Goal: Task Accomplishment & Management: Complete application form

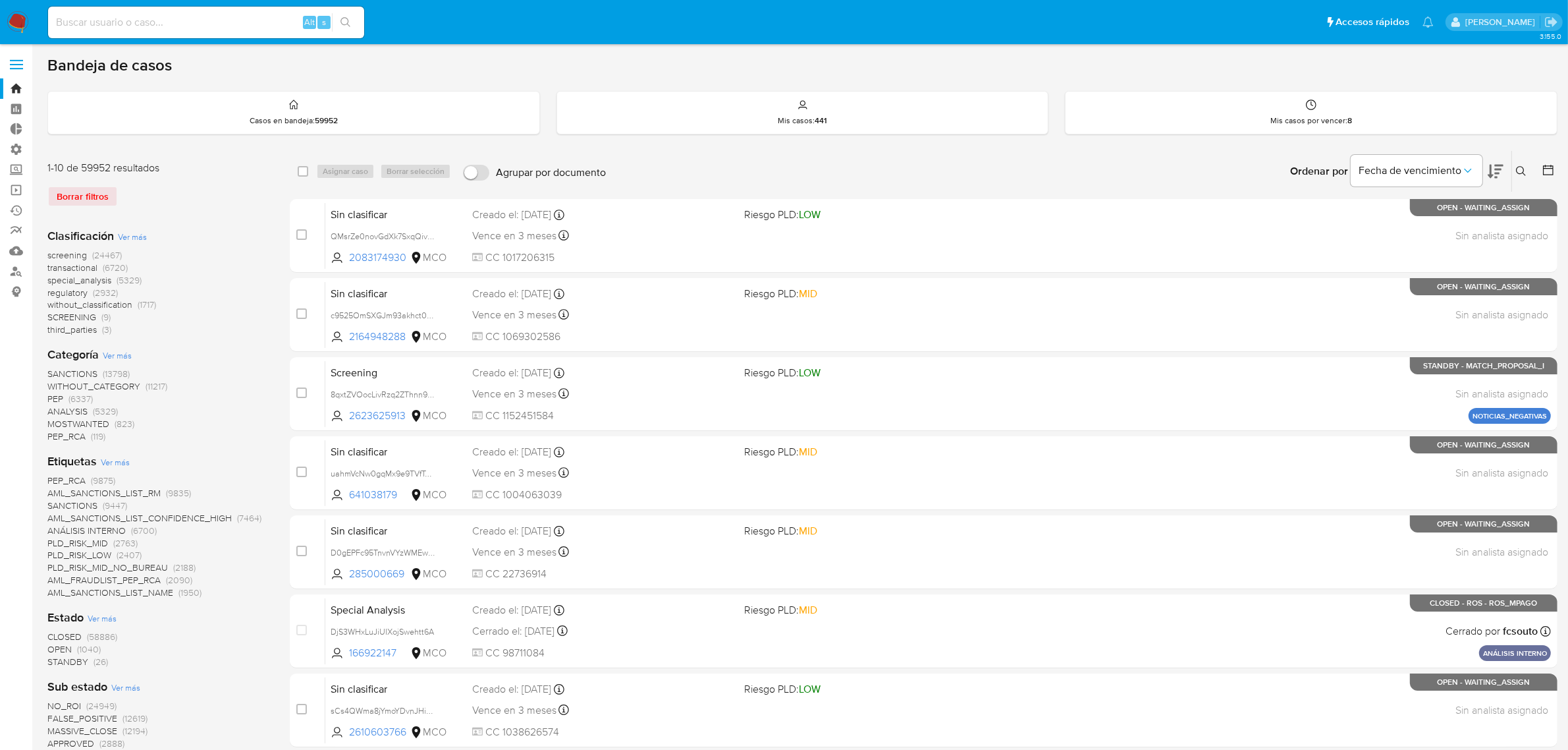
drag, startPoint x: 15, startPoint y: 65, endPoint x: 4, endPoint y: 85, distance: 22.8
click at [14, 65] on span at bounding box center [17, 65] width 13 height 2
click at [0, 0] on input "checkbox" at bounding box center [0, 0] width 0 height 0
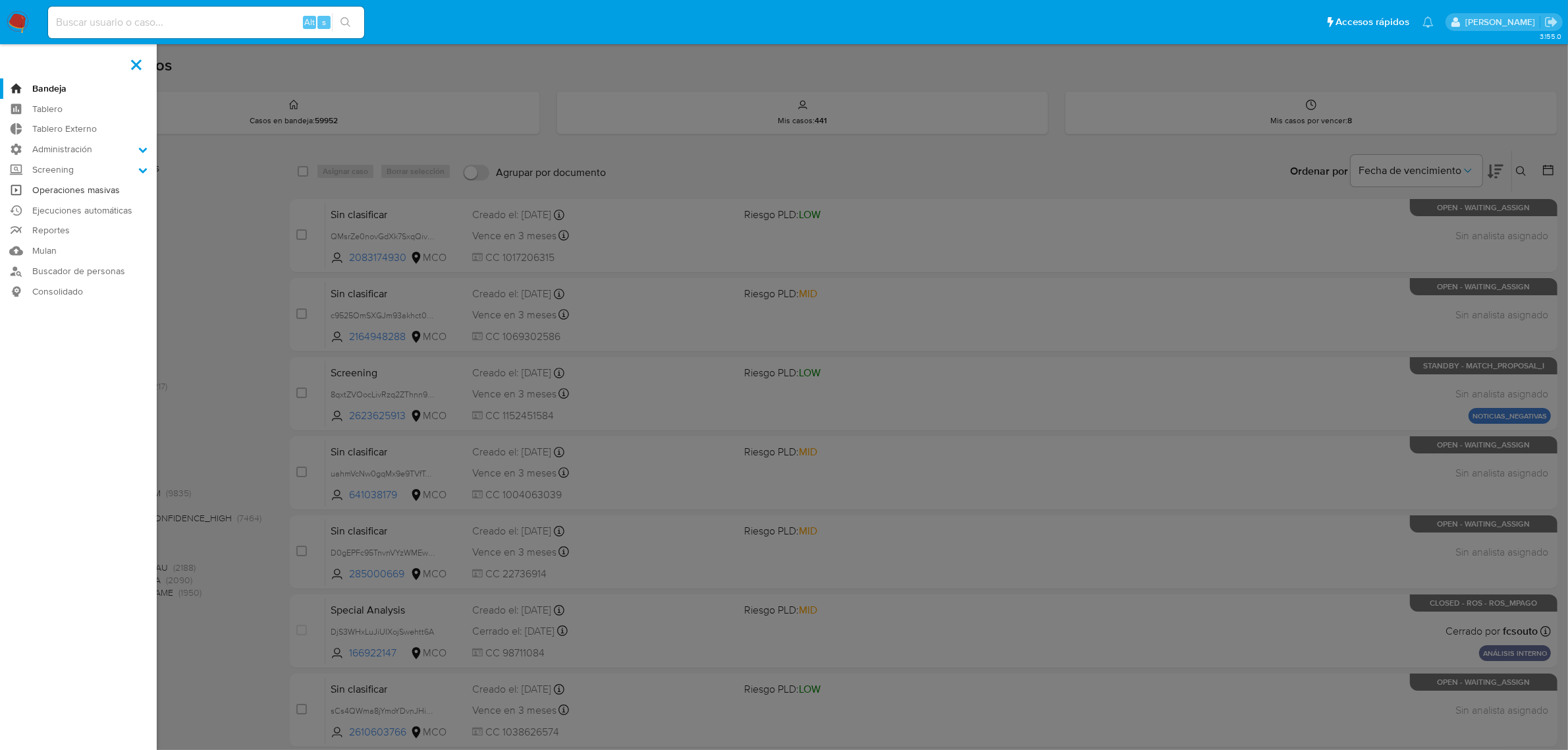
click at [46, 191] on link "Operaciones masivas" at bounding box center [78, 190] width 157 height 20
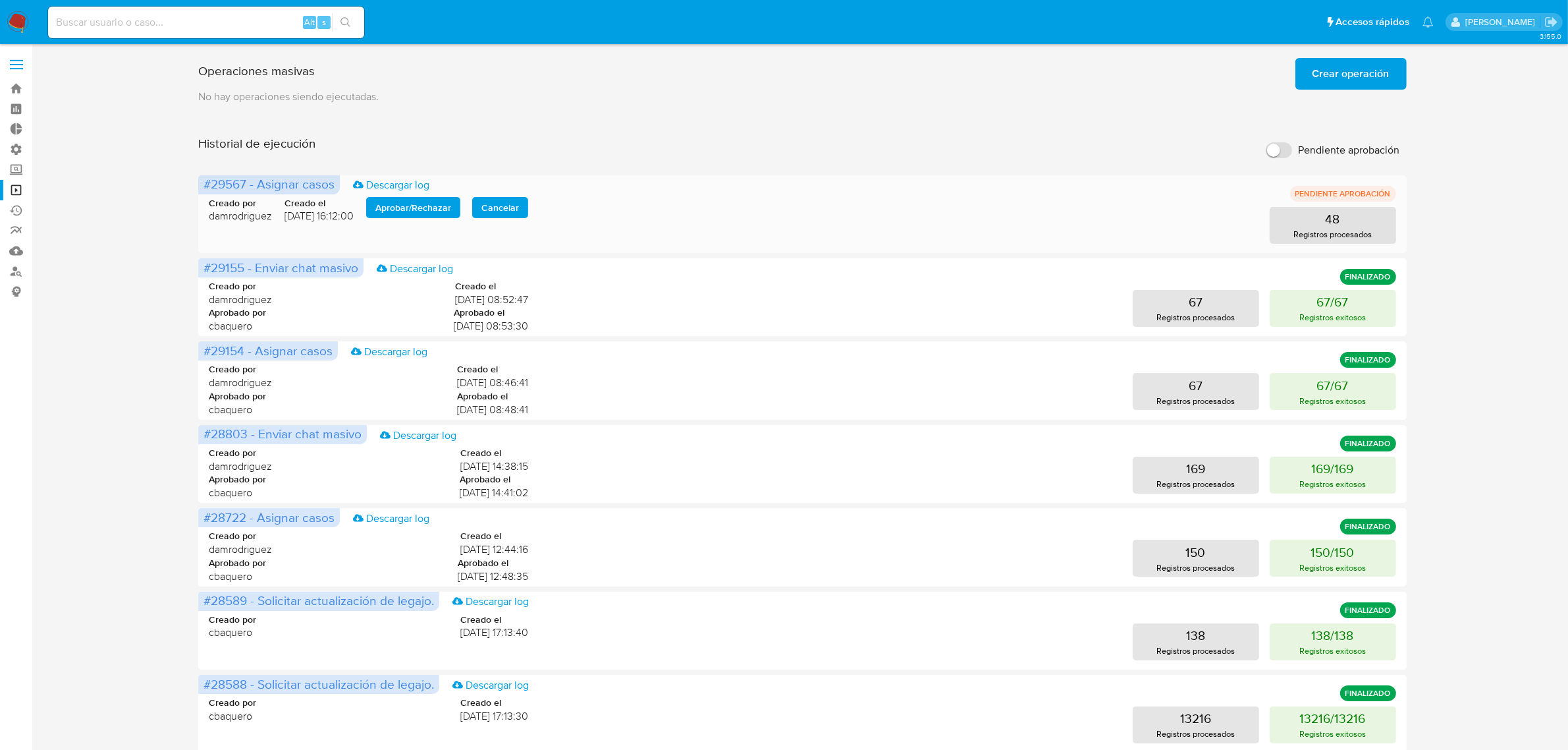
click at [392, 206] on span "Aprobar / Rechazar" at bounding box center [413, 208] width 76 height 19
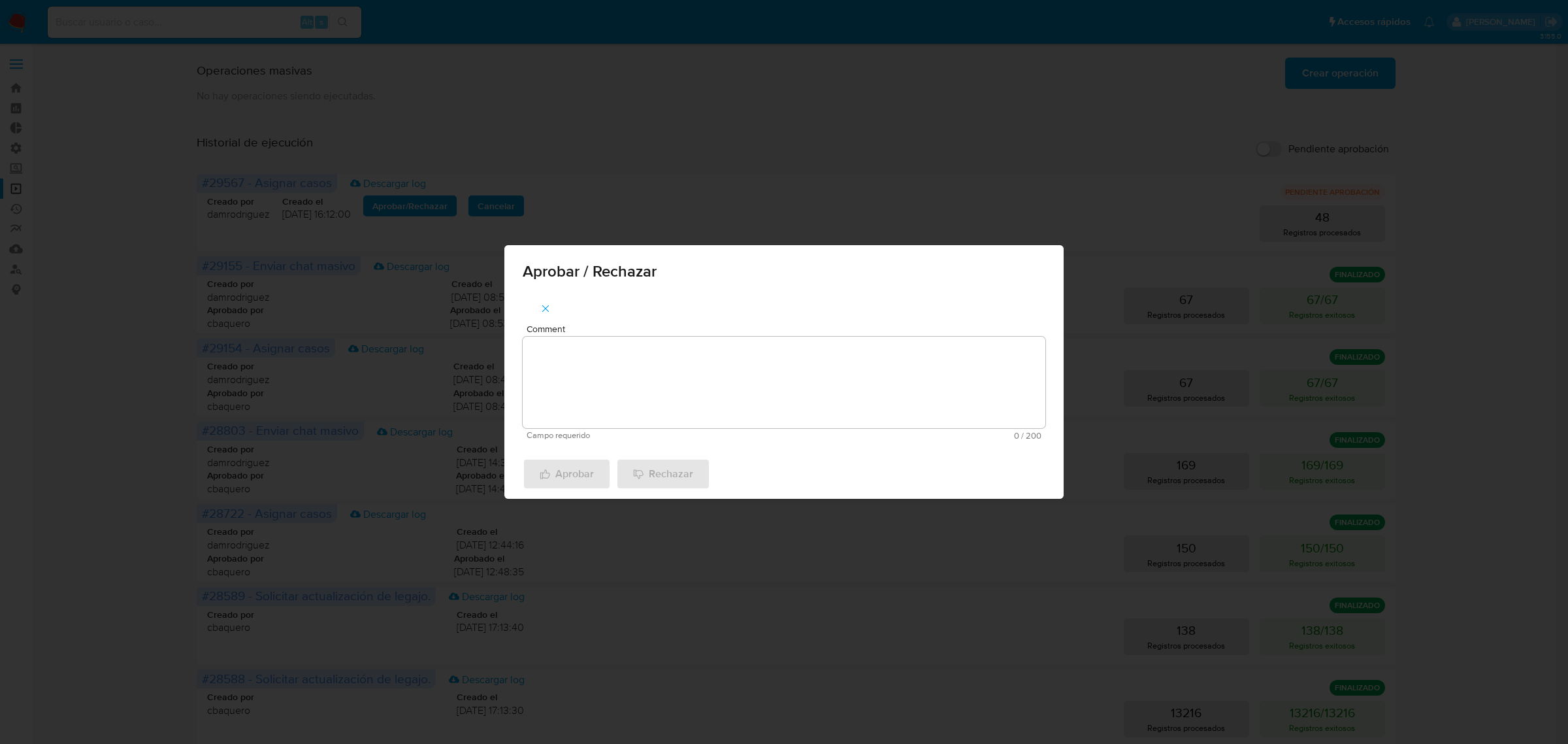
click at [592, 367] on textarea "Comment" at bounding box center [784, 382] width 522 height 91
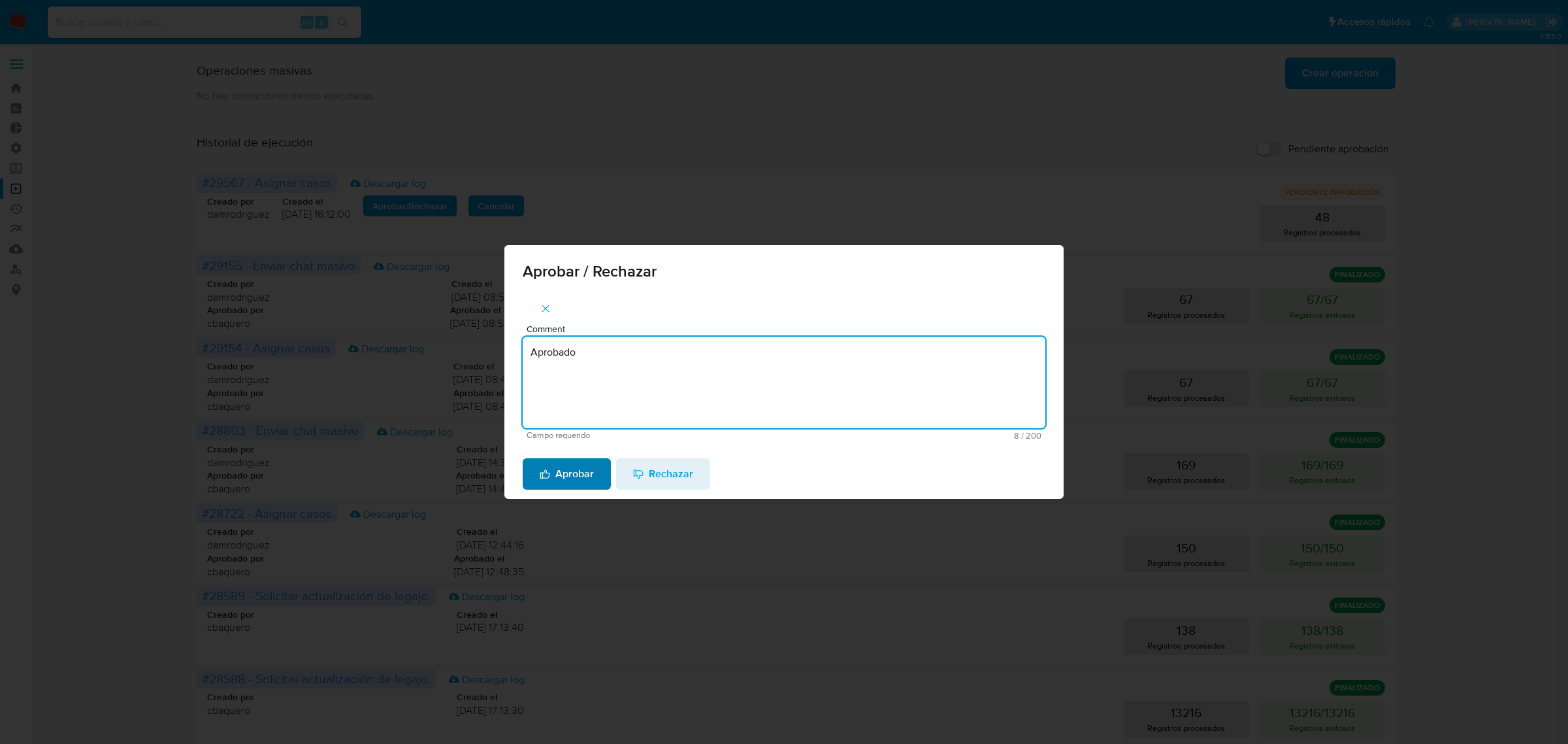
type textarea "Aprobado"
click at [575, 485] on span "Aprobar" at bounding box center [567, 474] width 54 height 29
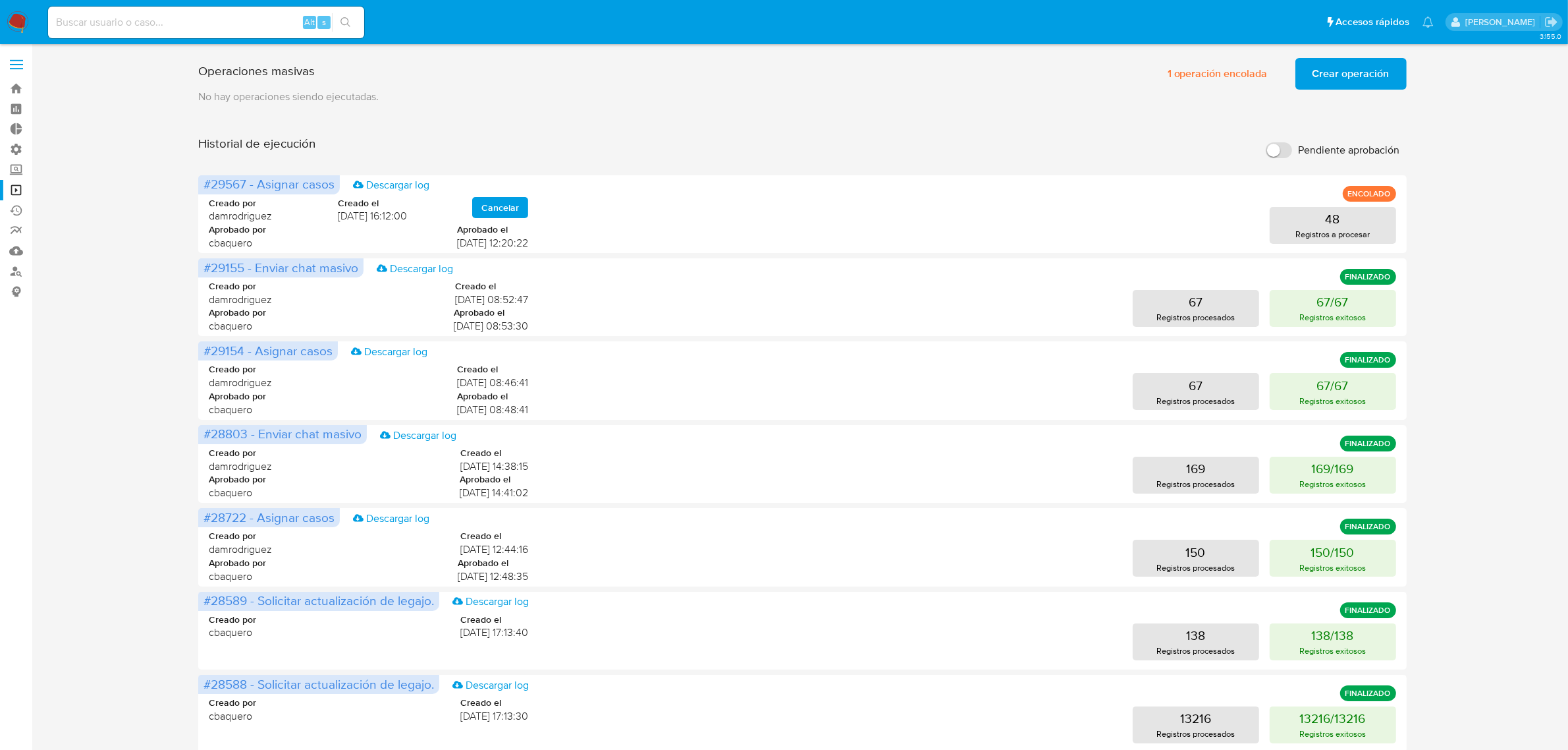
click at [0, 21] on nav "Pausado Ver notificaciones Alt s Accesos rápidos Presiona las siguientes teclas…" at bounding box center [784, 22] width 1568 height 44
click at [10, 21] on img at bounding box center [18, 22] width 22 height 22
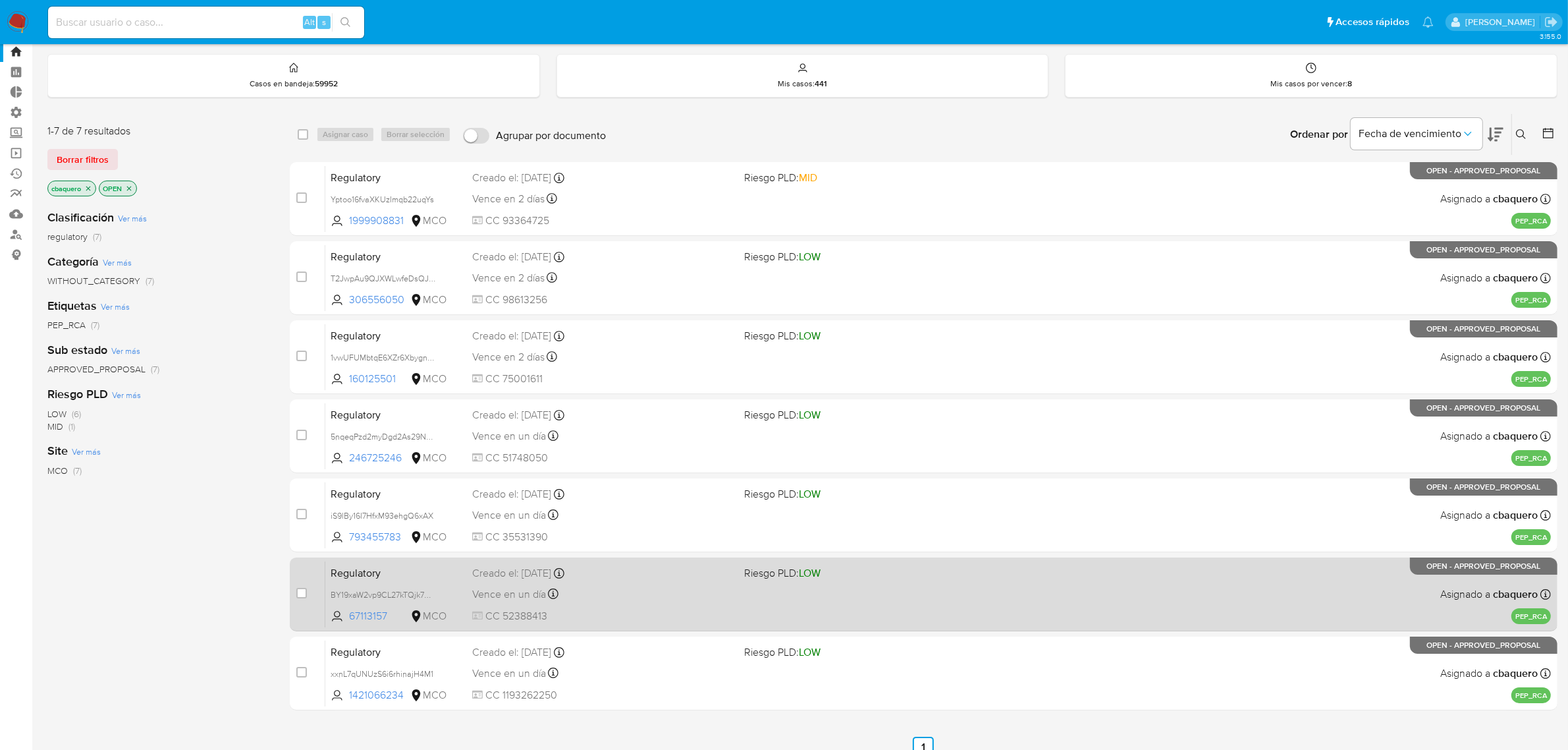
scroll to position [51, 0]
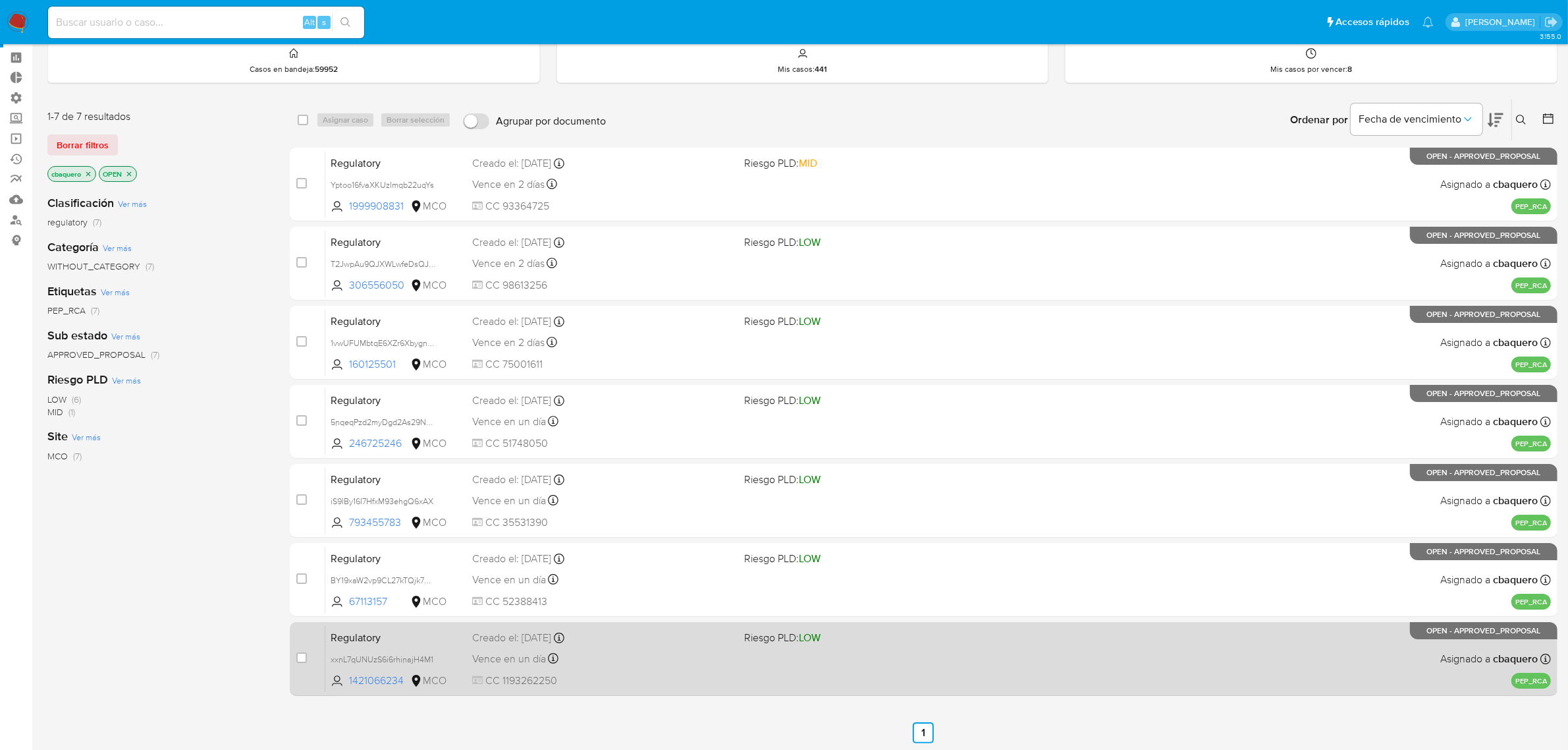
click at [673, 682] on span "CC 1193262250" at bounding box center [603, 680] width 262 height 15
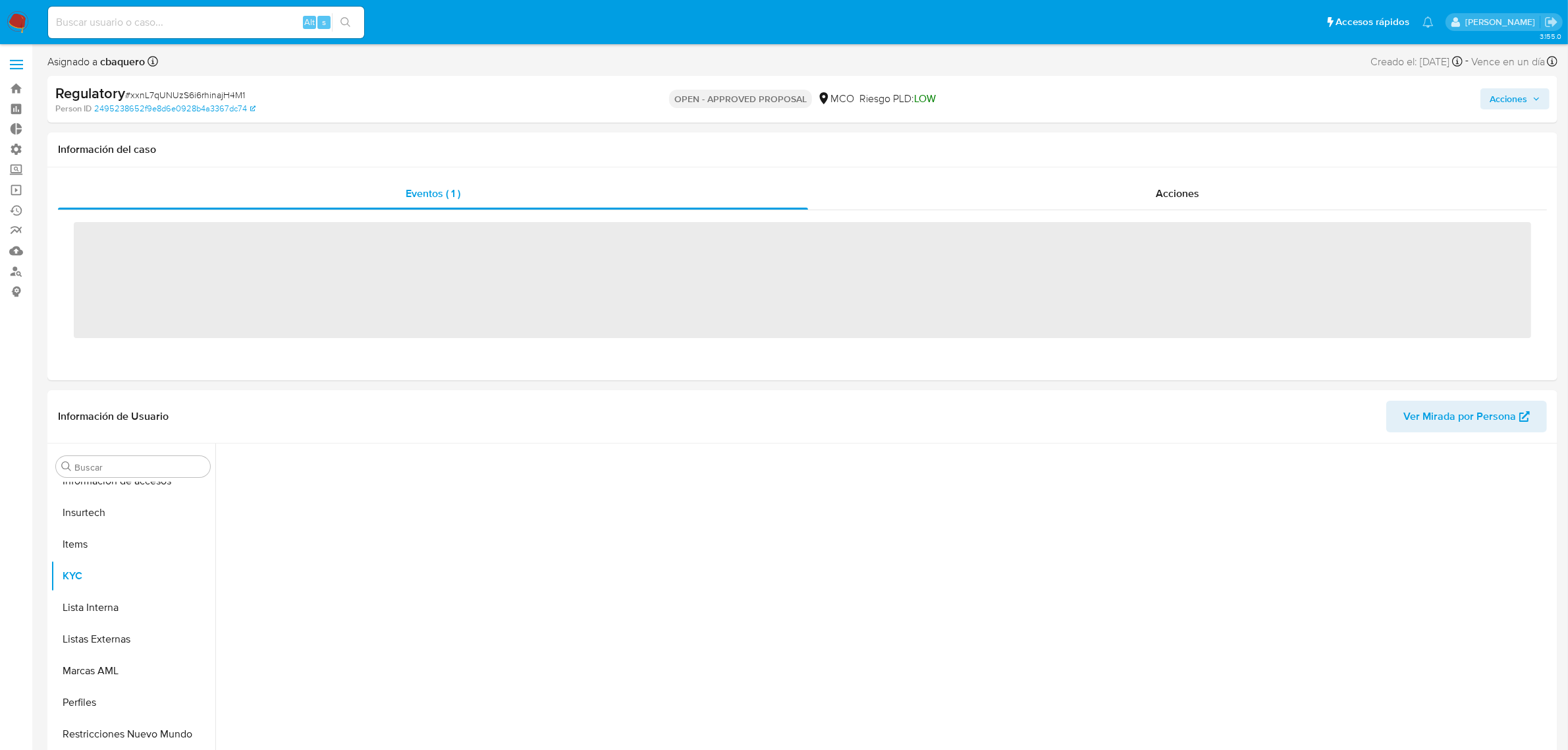
scroll to position [555, 0]
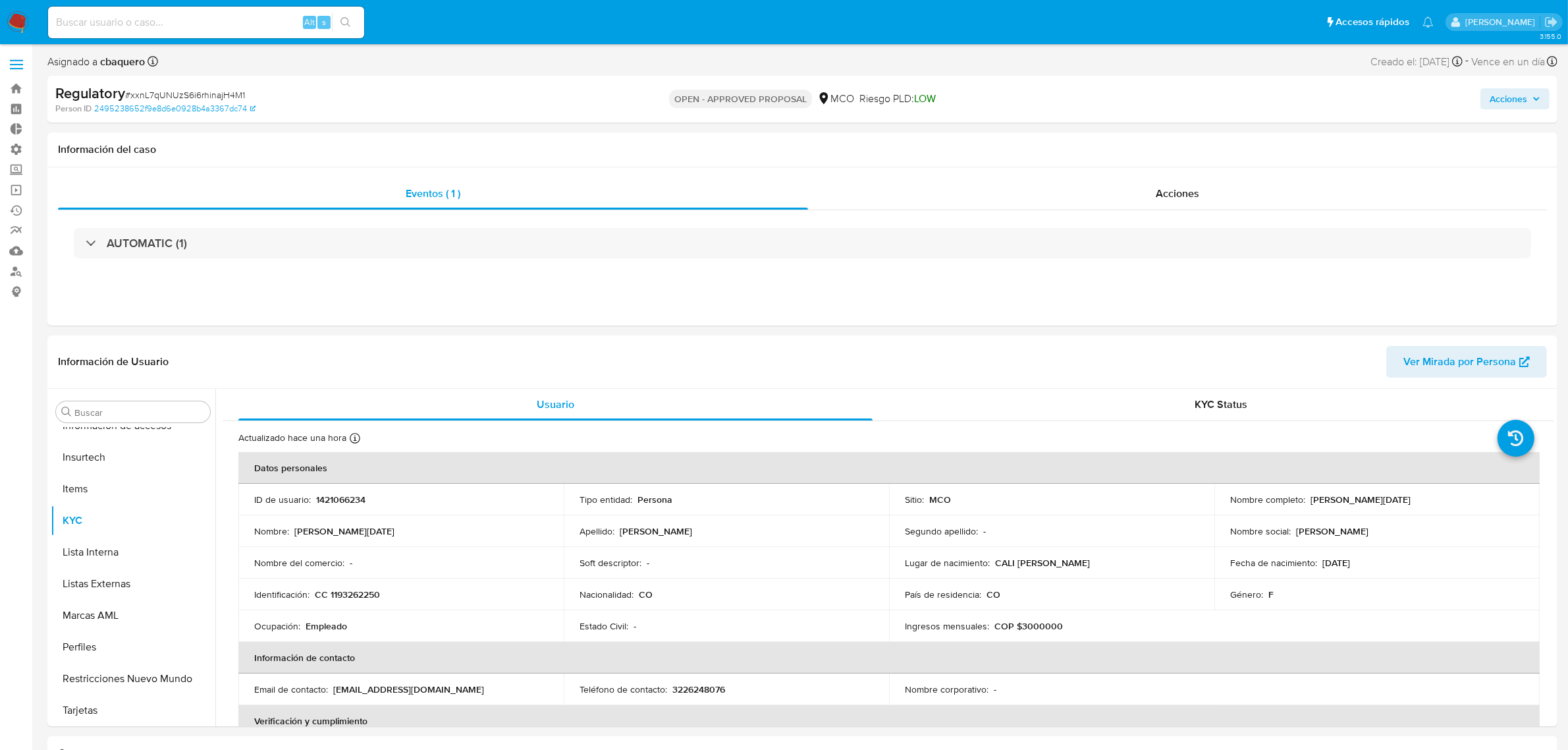
select select "10"
click at [110, 555] on button "Lista Interna" at bounding box center [128, 552] width 154 height 32
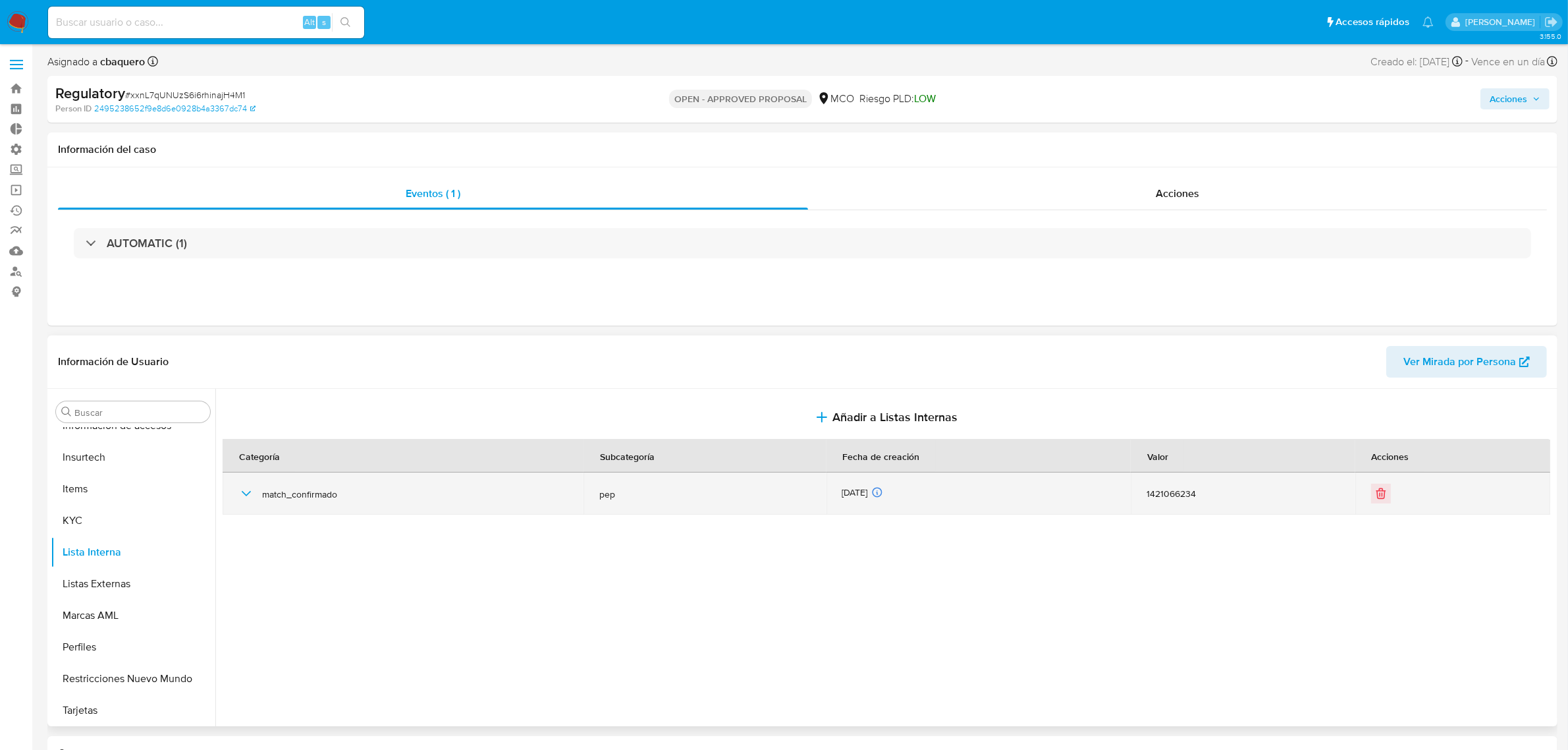
click at [249, 495] on icon "button" at bounding box center [246, 493] width 16 height 16
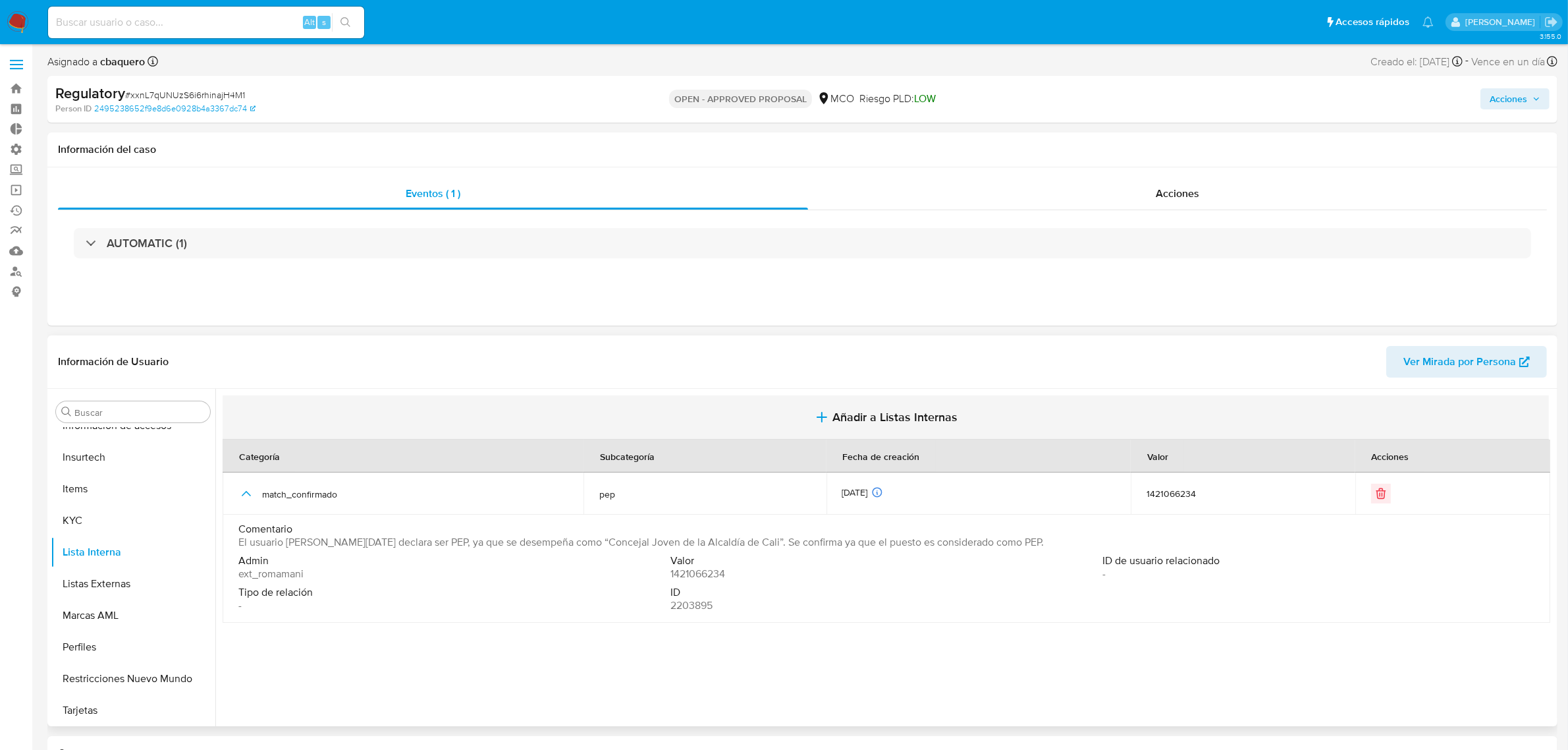
click at [925, 420] on span "Añadir a Listas Internas" at bounding box center [894, 417] width 125 height 15
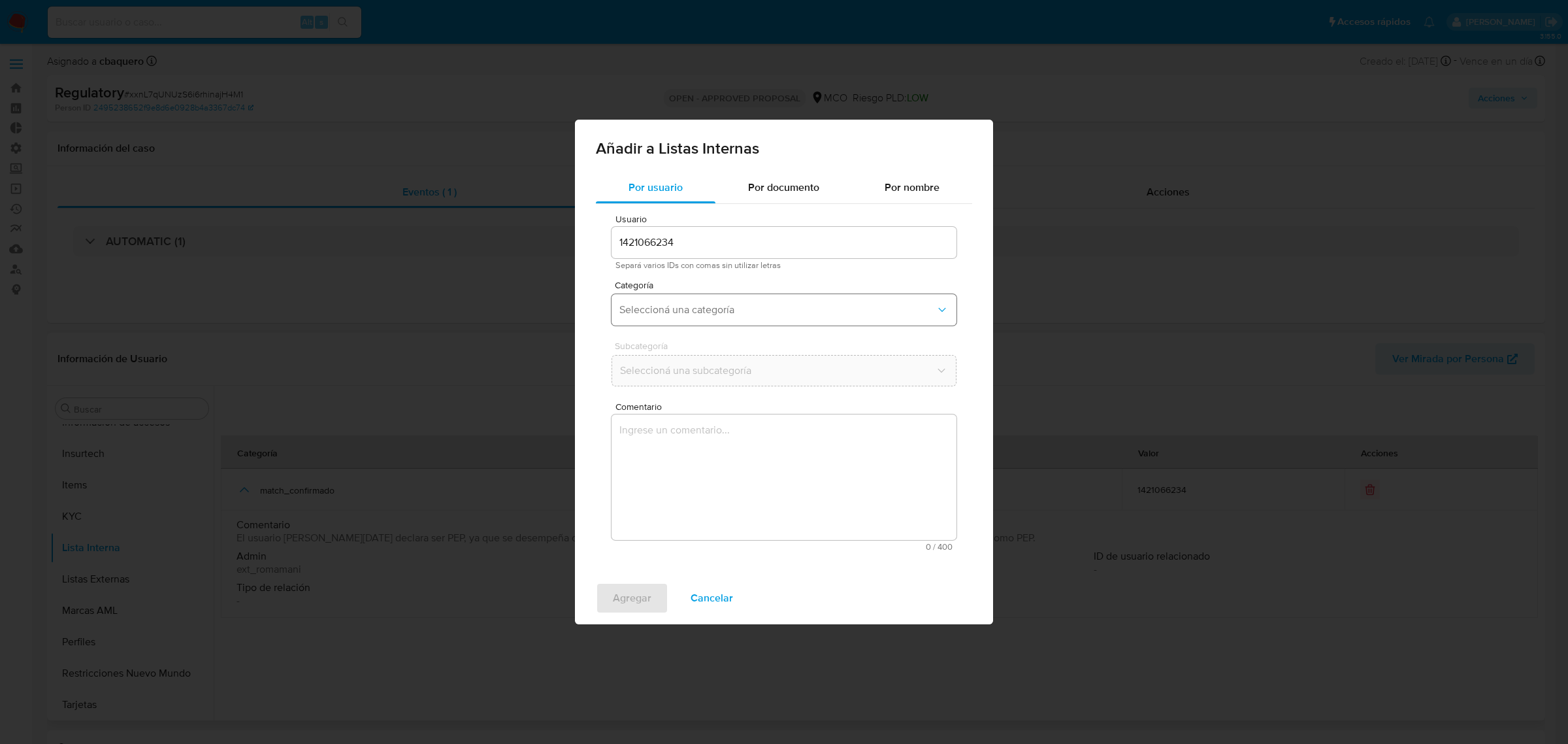
click at [668, 298] on button "Seleccioná una categoría" at bounding box center [784, 310] width 345 height 31
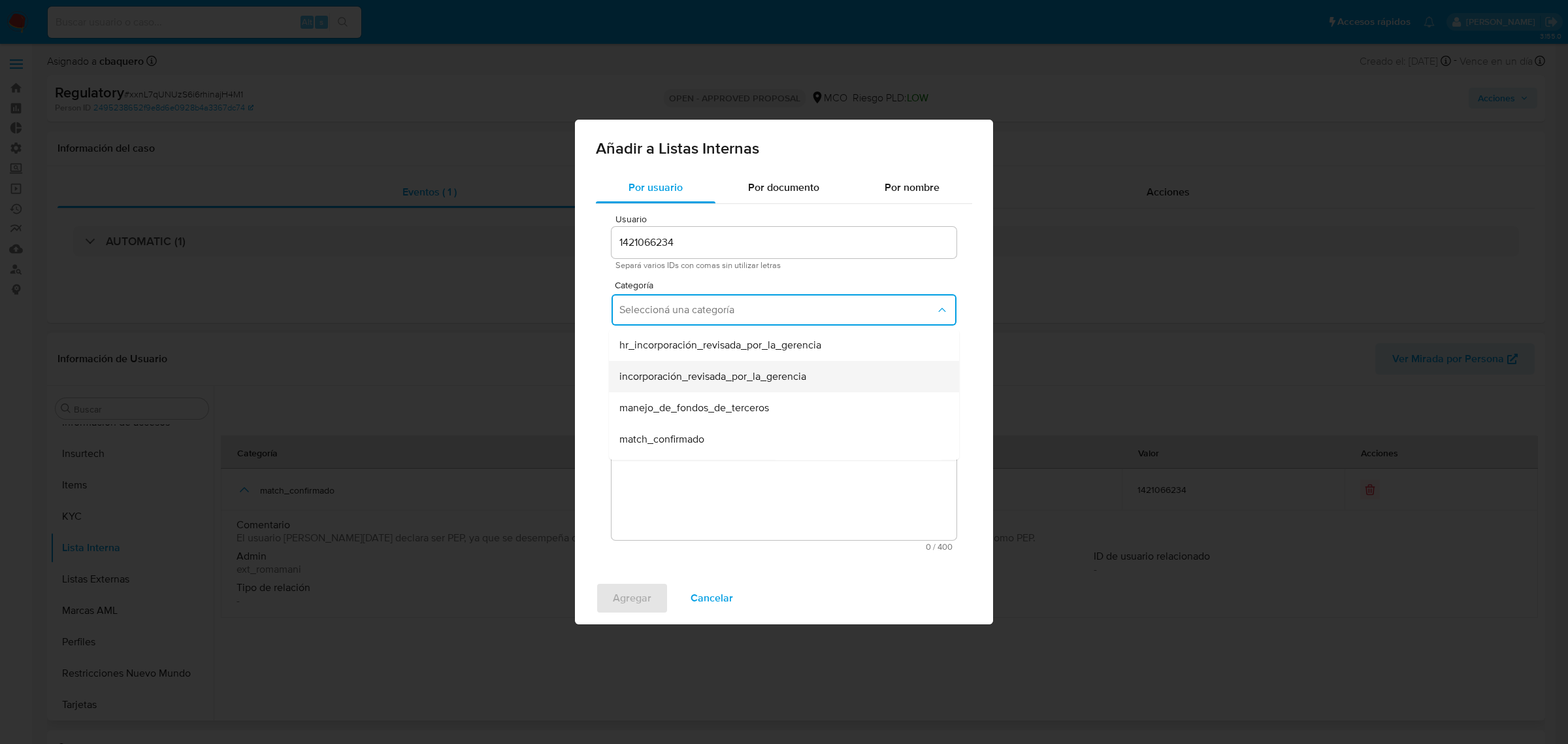
click at [723, 379] on span "incorporación_revisada_por_la_gerencia" at bounding box center [713, 376] width 187 height 13
click at [669, 370] on span "Seleccioná una subcategoría" at bounding box center [778, 371] width 316 height 13
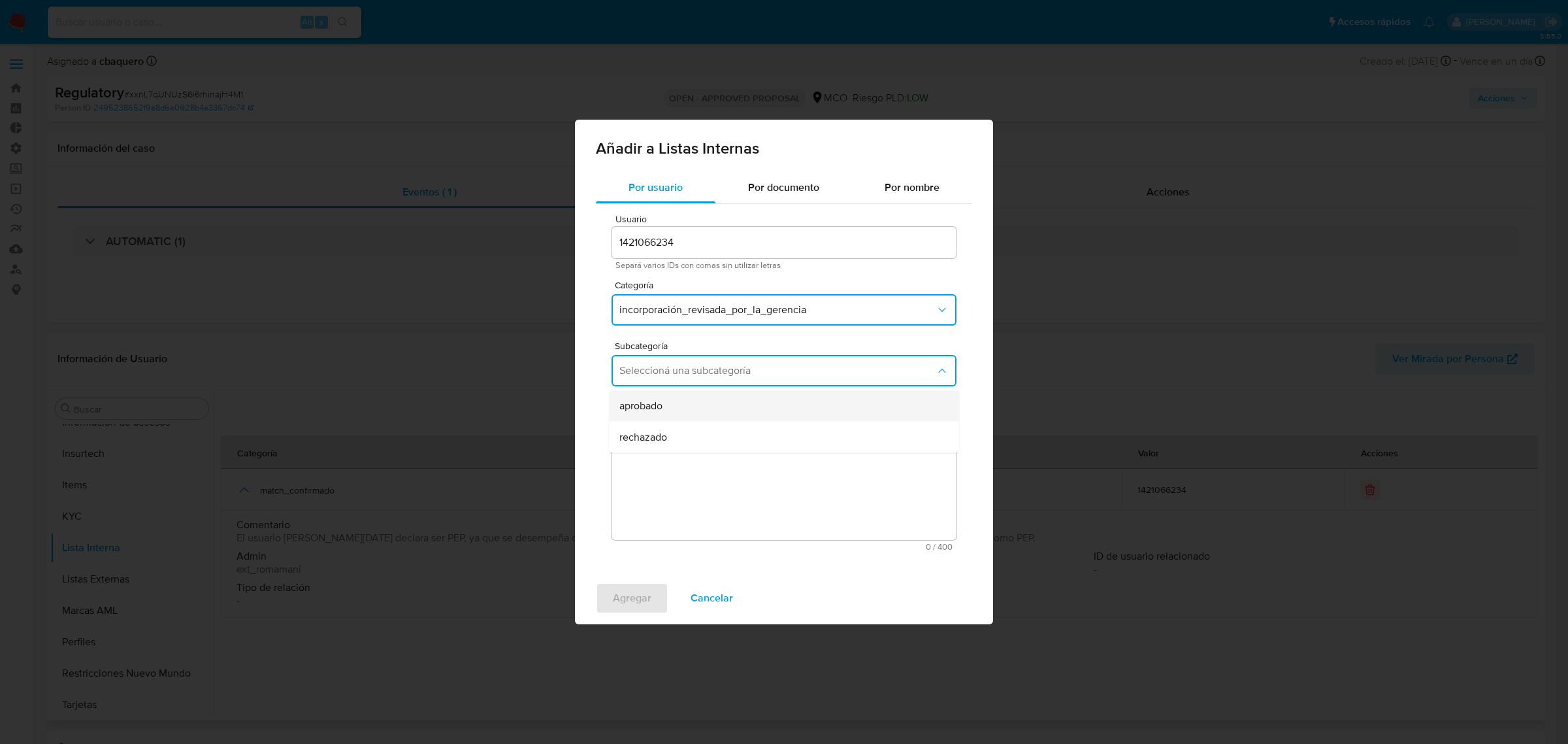
click at [637, 406] on span "aprobado" at bounding box center [641, 406] width 43 height 13
click at [677, 431] on textarea "Comentario" at bounding box center [784, 477] width 345 height 125
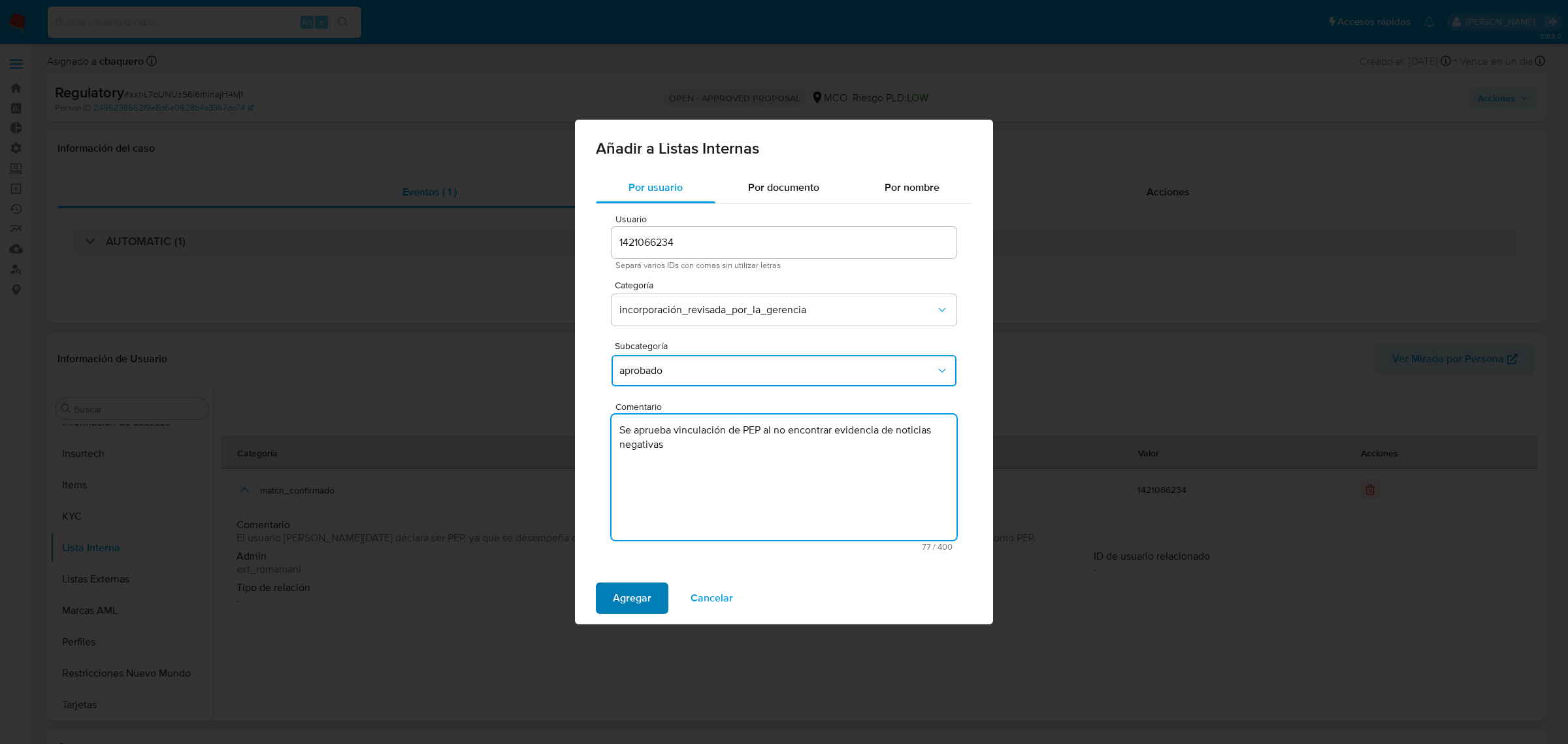
type textarea "Se aprueba vinculación de PEP al no encontrar evidencia de noticias negativas"
click at [624, 609] on span "Agregar" at bounding box center [633, 598] width 39 height 29
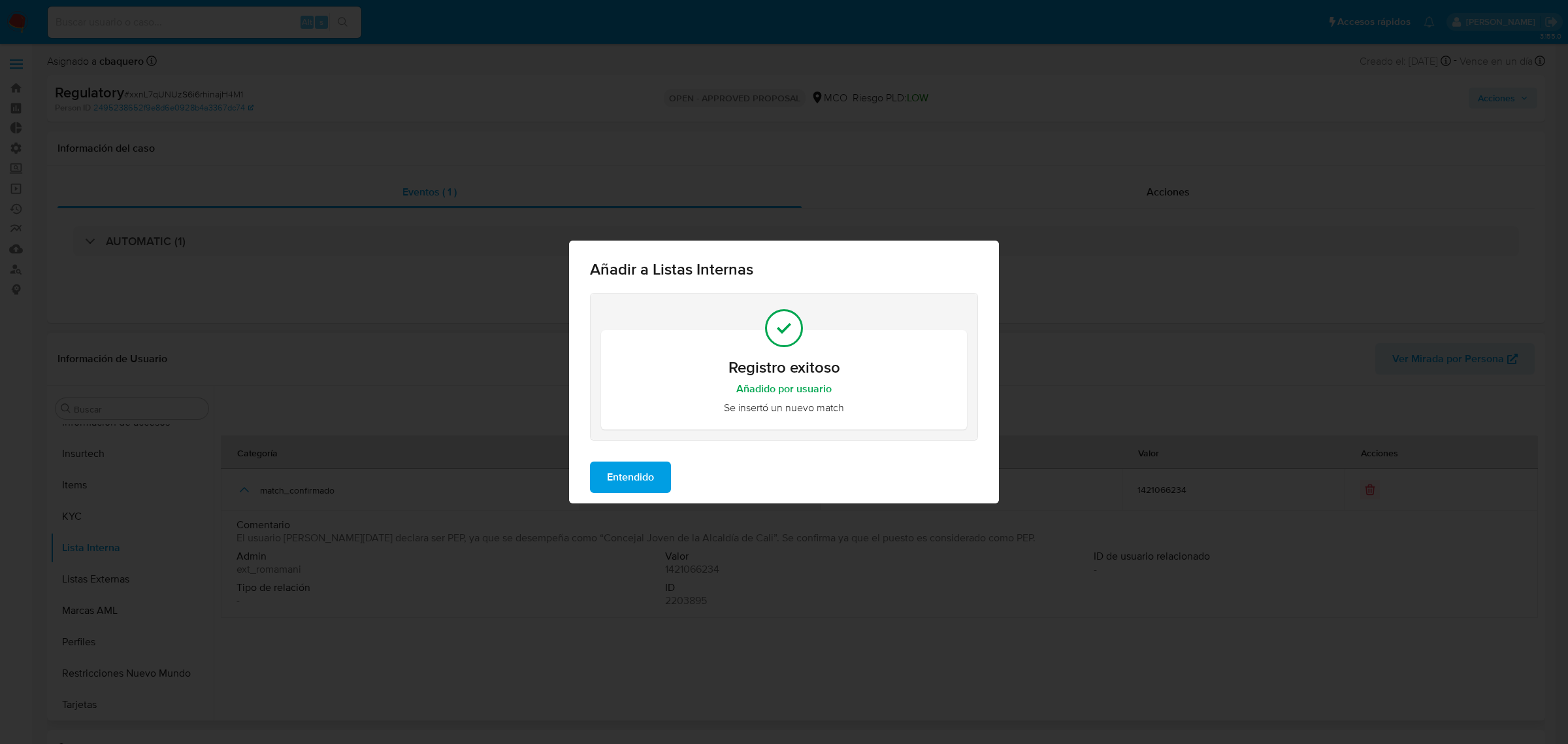
click at [632, 480] on span "Entendido" at bounding box center [630, 476] width 47 height 29
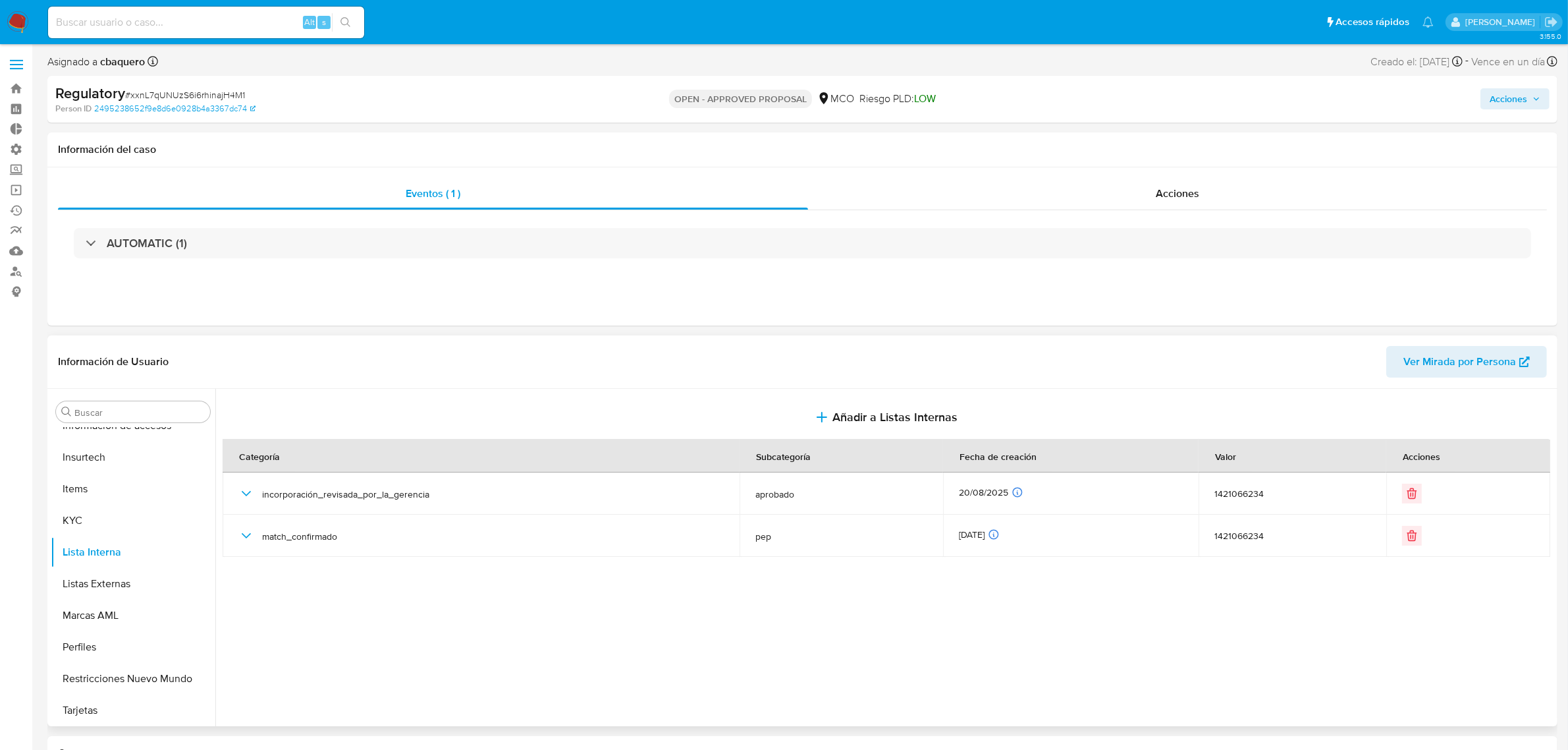
click at [1508, 99] on span "Acciones" at bounding box center [1508, 98] width 38 height 21
click at [1151, 126] on div "Resolución del caso Alt r" at bounding box center [1157, 141] width 126 height 34
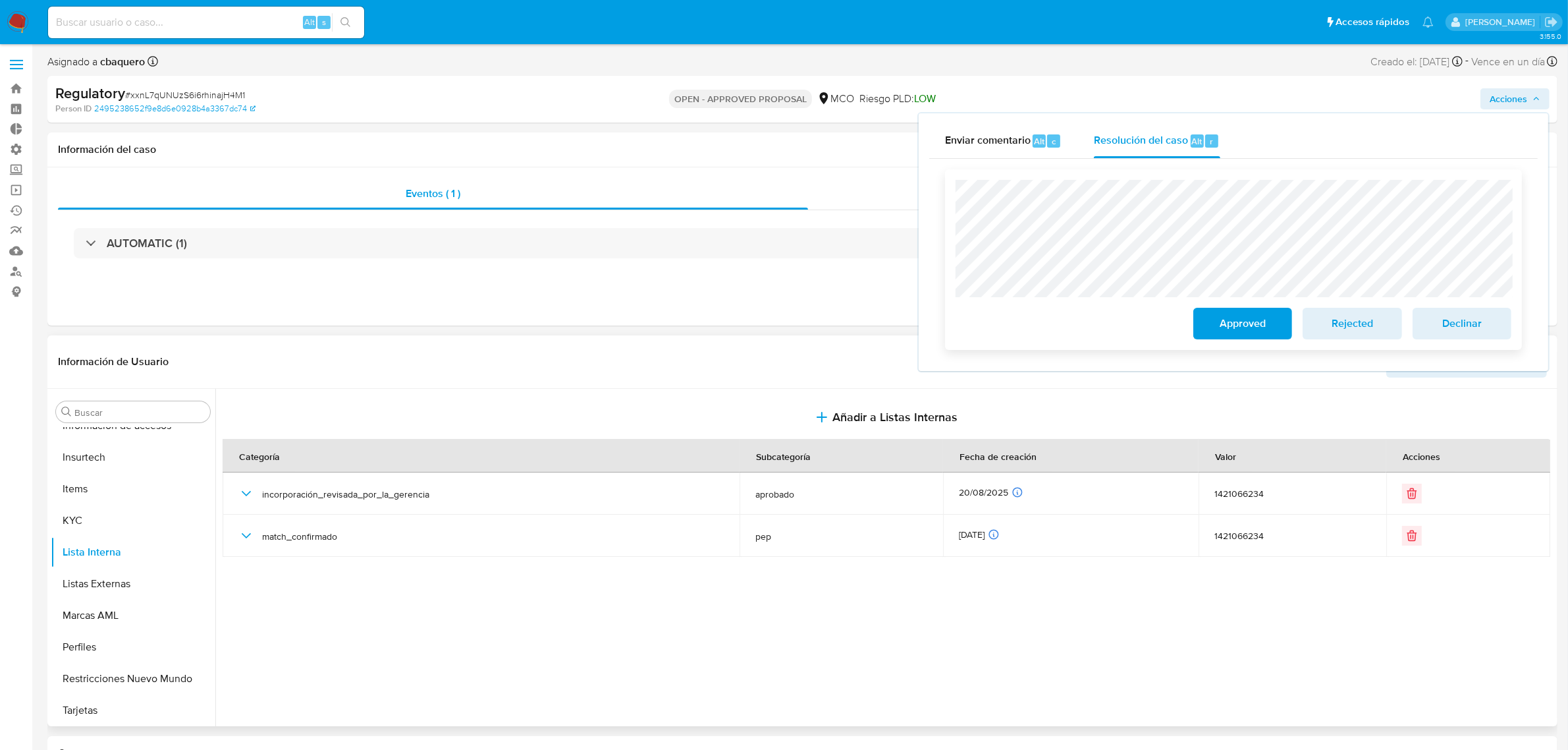
click at [1212, 334] on span "Approved" at bounding box center [1243, 323] width 65 height 29
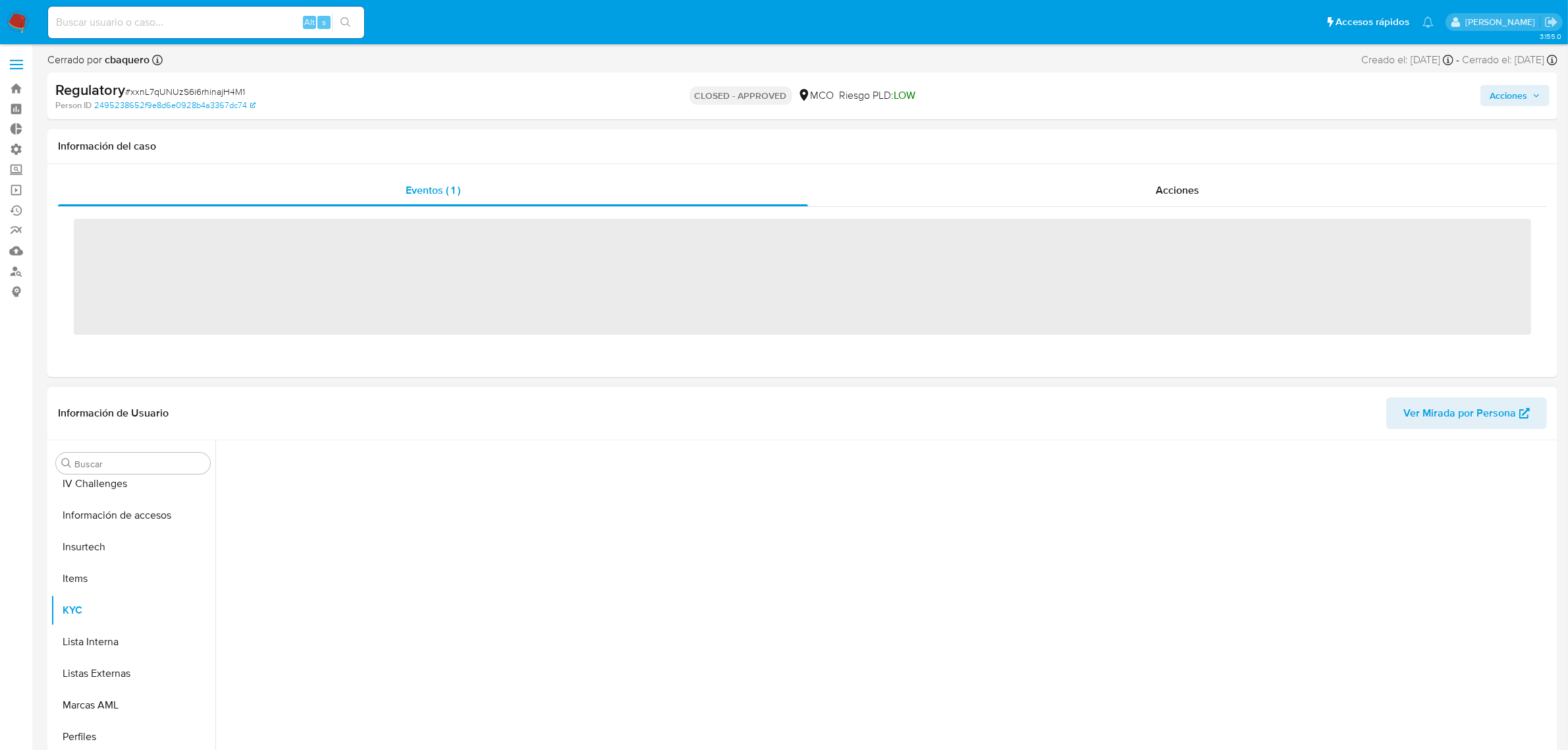
scroll to position [555, 0]
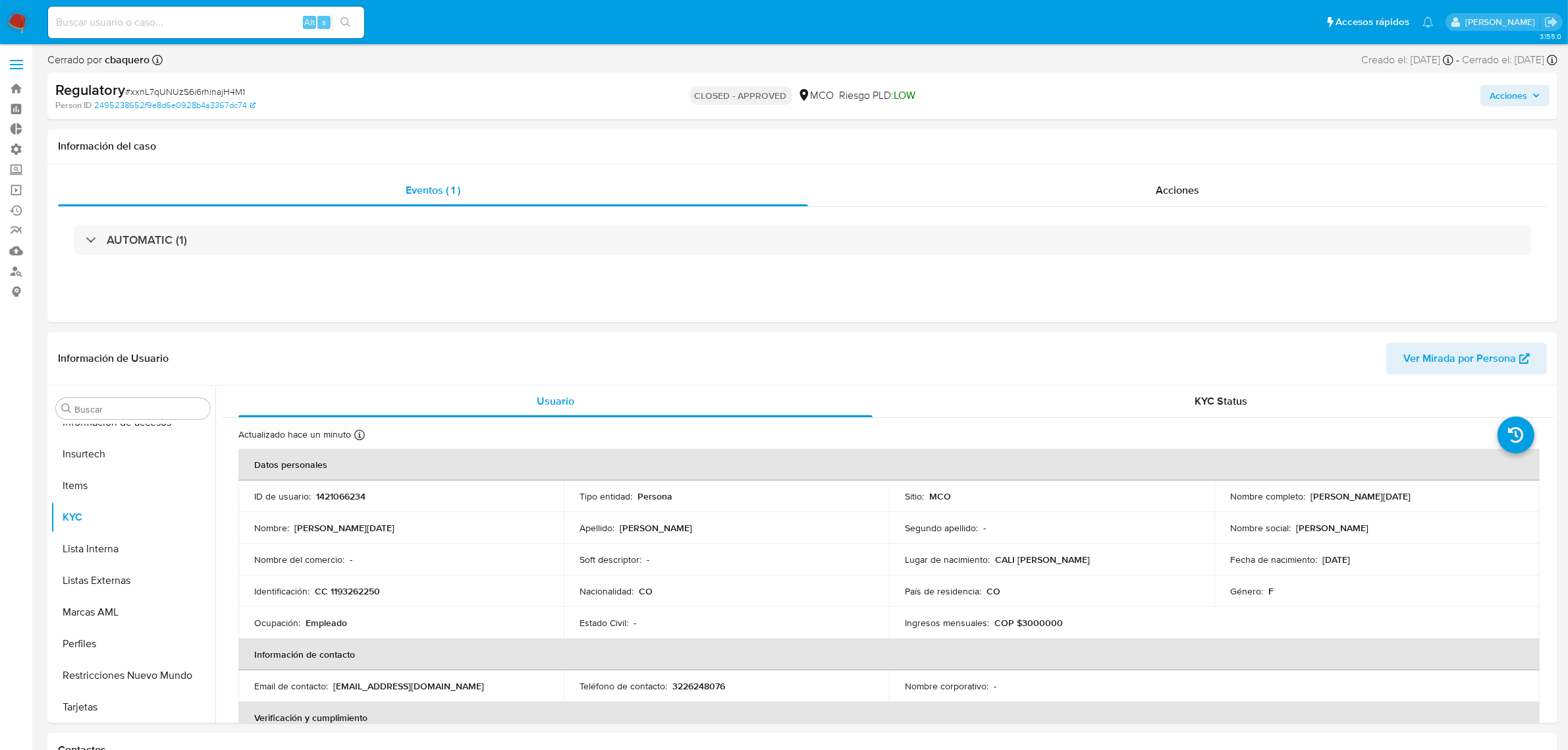
click at [18, 25] on img at bounding box center [18, 22] width 22 height 22
select select "10"
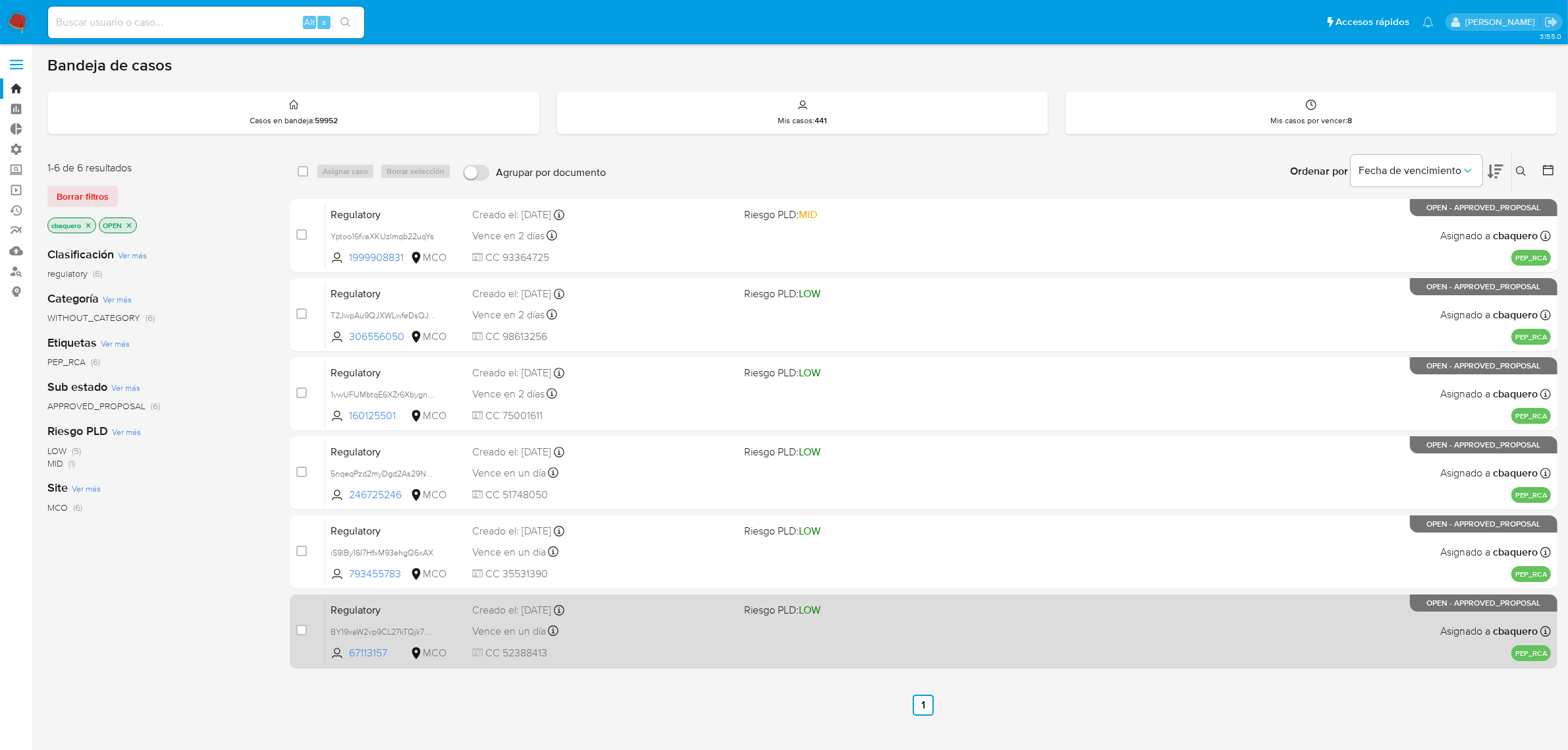
click at [670, 616] on div "Creado el: [DATE] Creado el: [DATE] 20:10:31" at bounding box center [603, 610] width 262 height 15
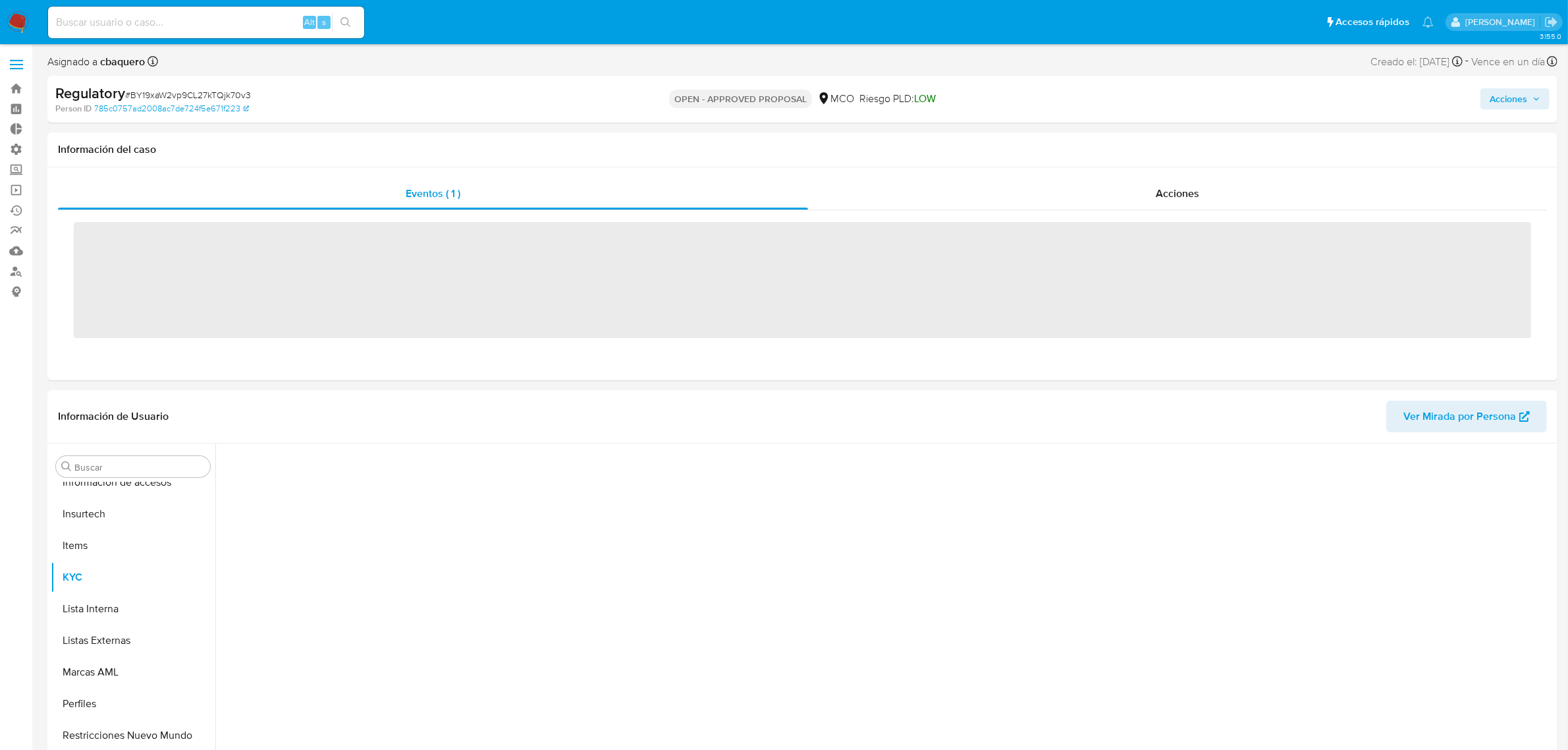
scroll to position [555, 0]
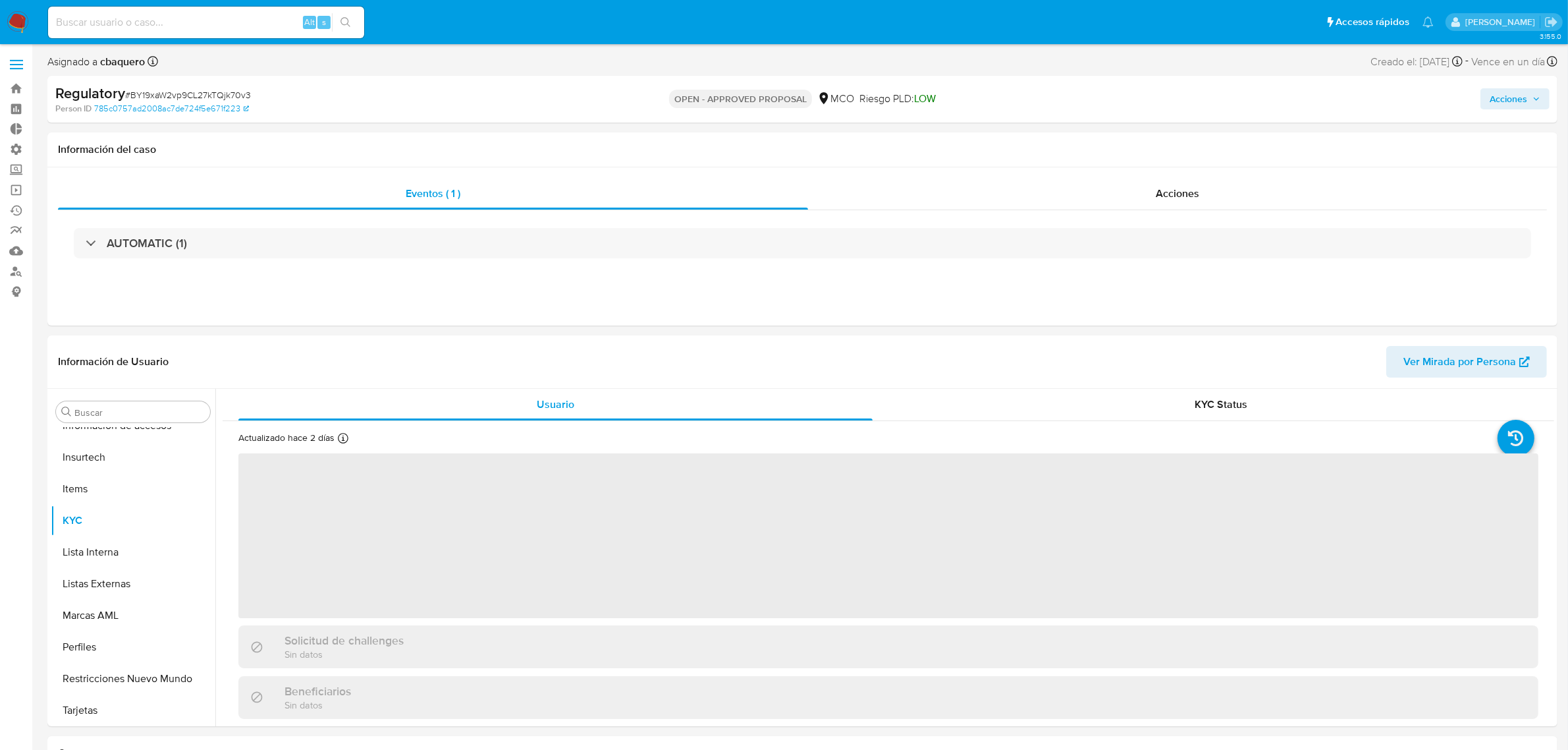
select select "10"
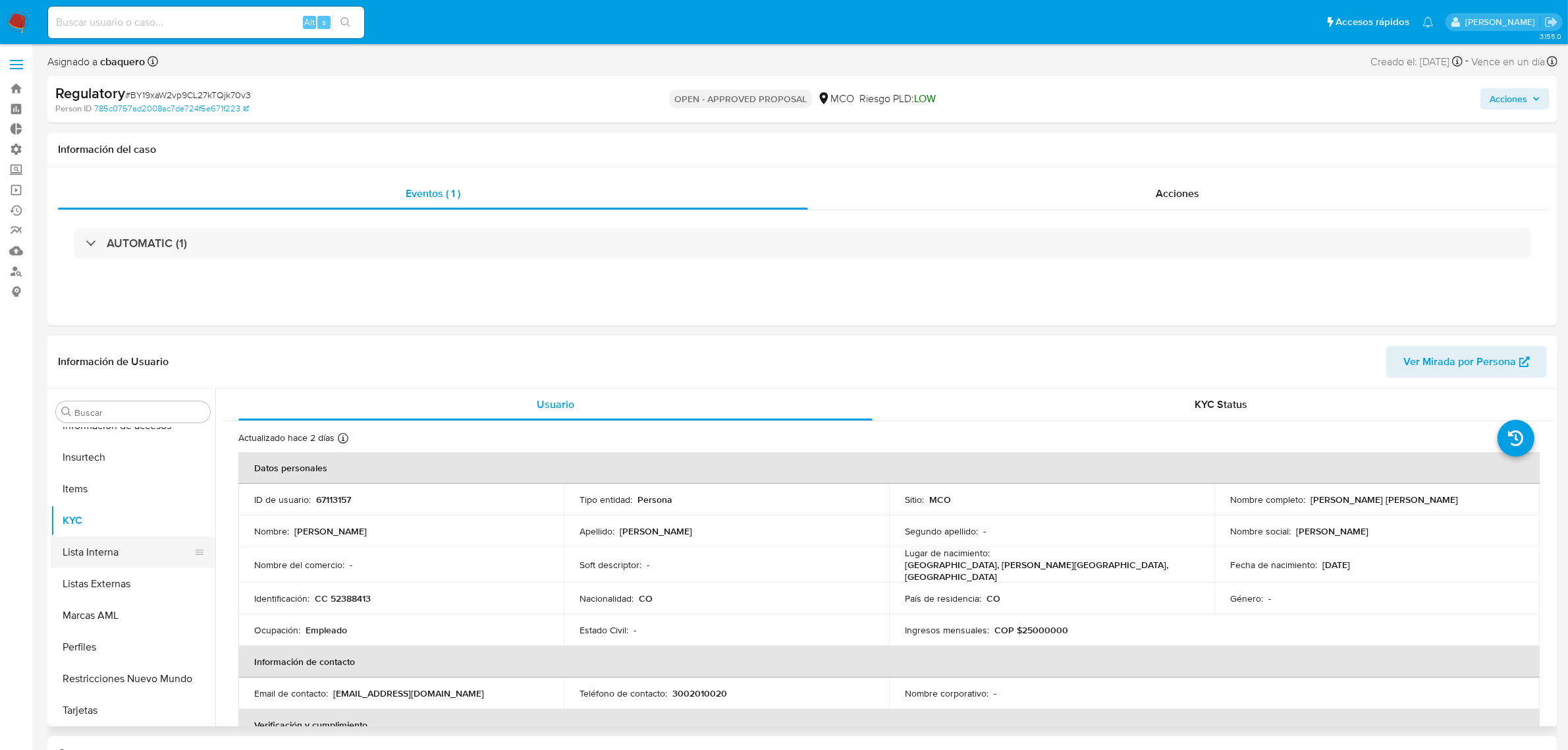
click at [97, 548] on button "Lista Interna" at bounding box center [128, 552] width 154 height 32
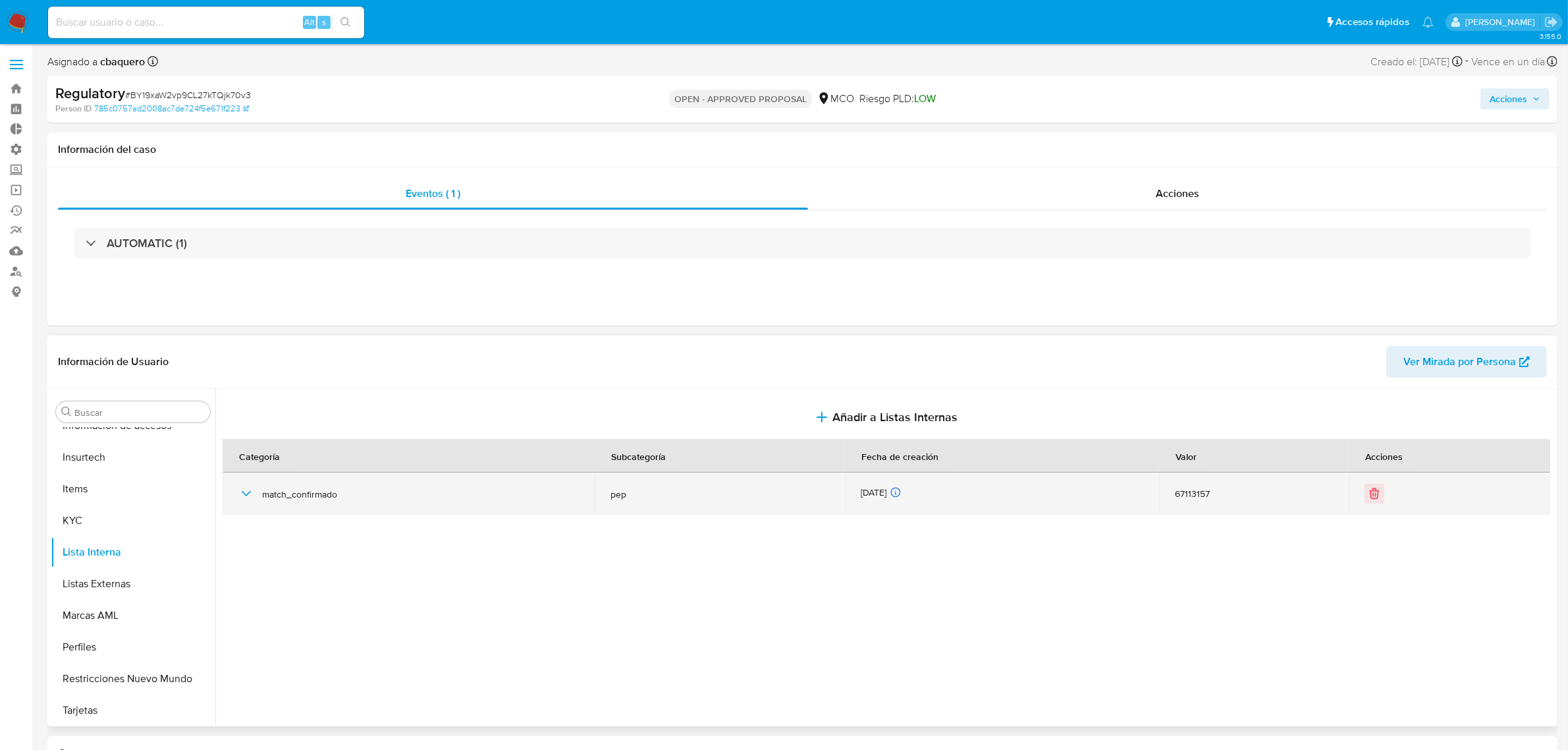
click at [246, 495] on icon "button" at bounding box center [247, 493] width 9 height 6
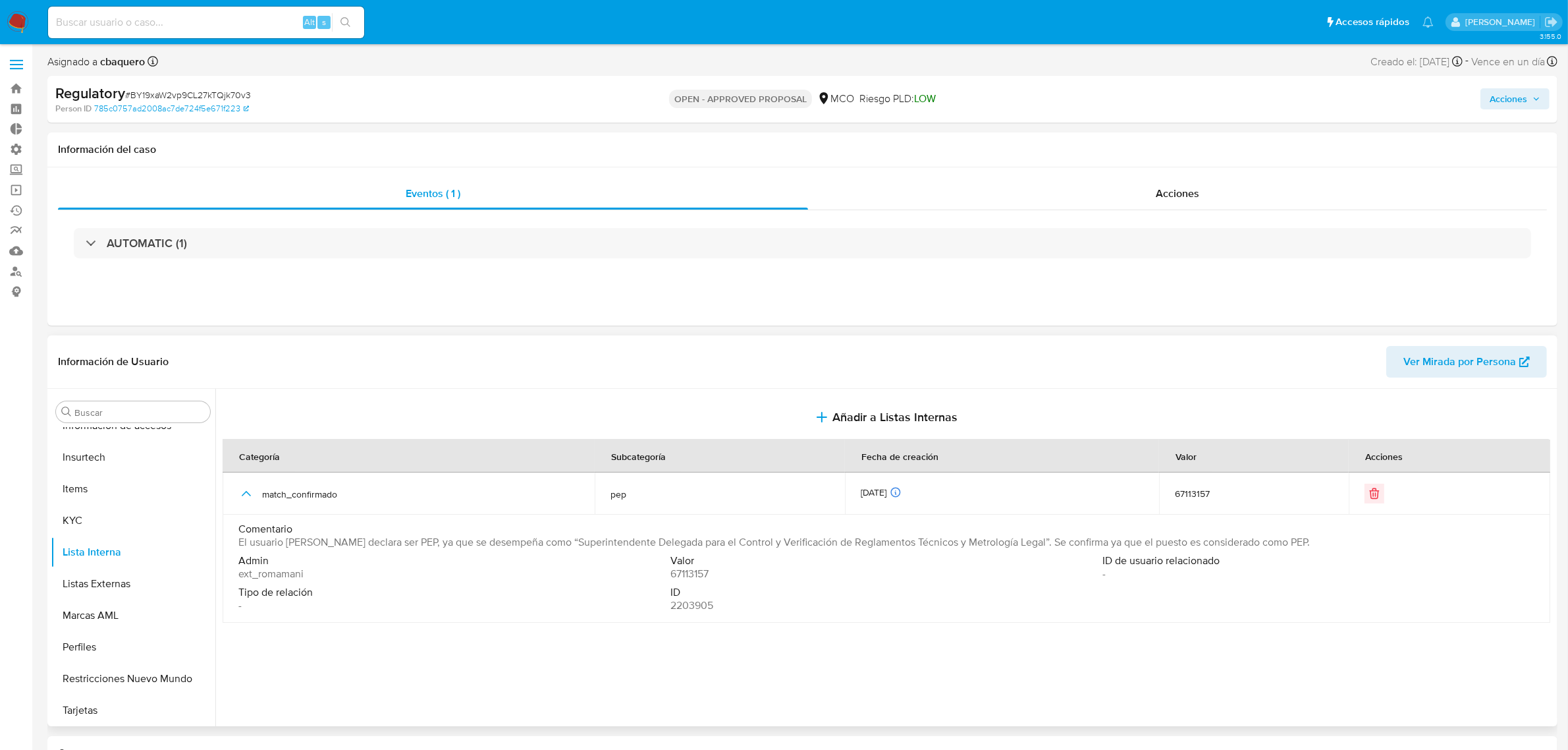
click at [425, 544] on span "El usuario Beatriz Helena Sanchez Gomez declara ser PEP, ya que se desempeña co…" at bounding box center [774, 542] width 1071 height 13
drag, startPoint x: 429, startPoint y: 542, endPoint x: 288, endPoint y: 544, distance: 141.0
click at [288, 544] on span "El usuario Beatriz Helena Sanchez Gomez declara ser PEP, ya que se desempeña co…" at bounding box center [774, 542] width 1071 height 13
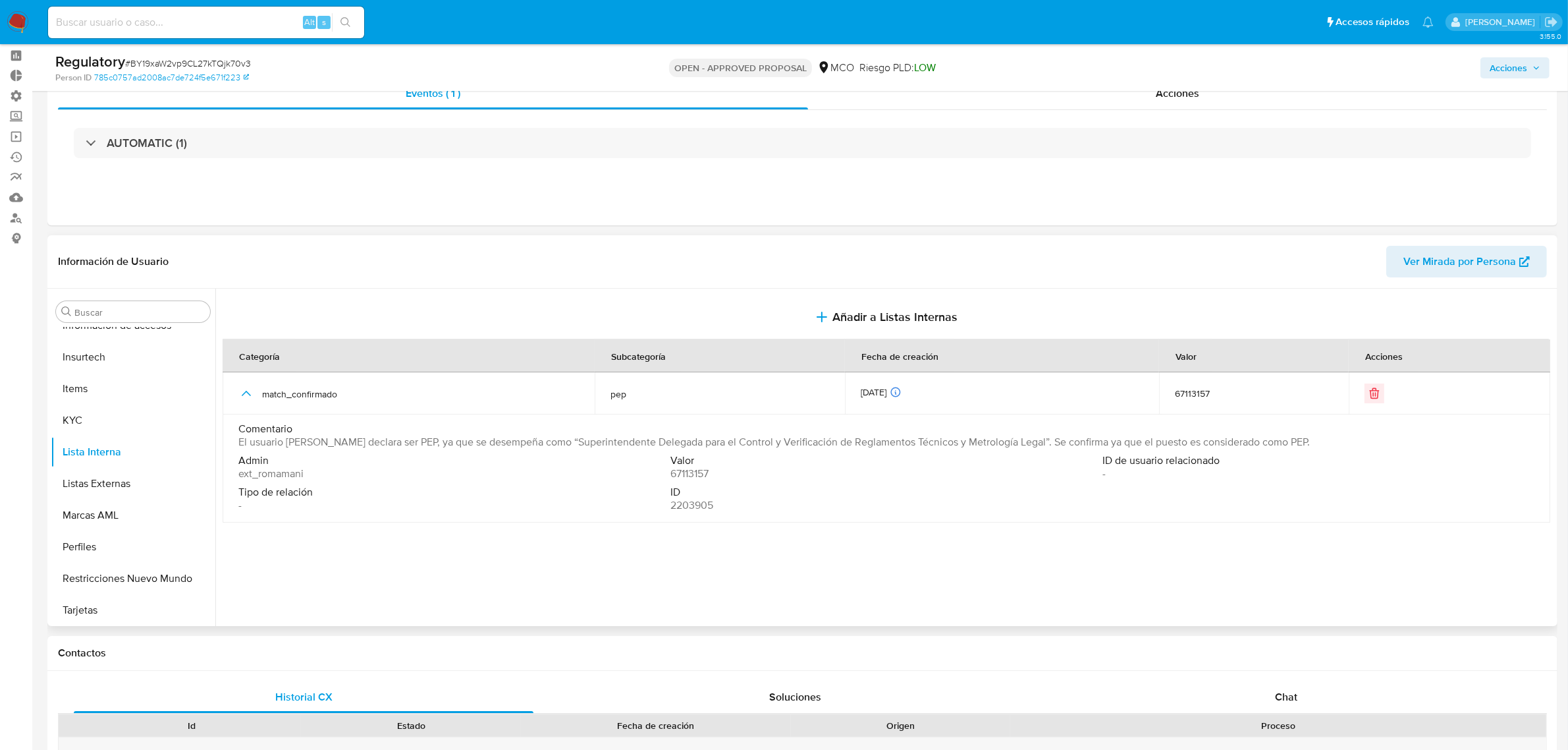
scroll to position [83, 0]
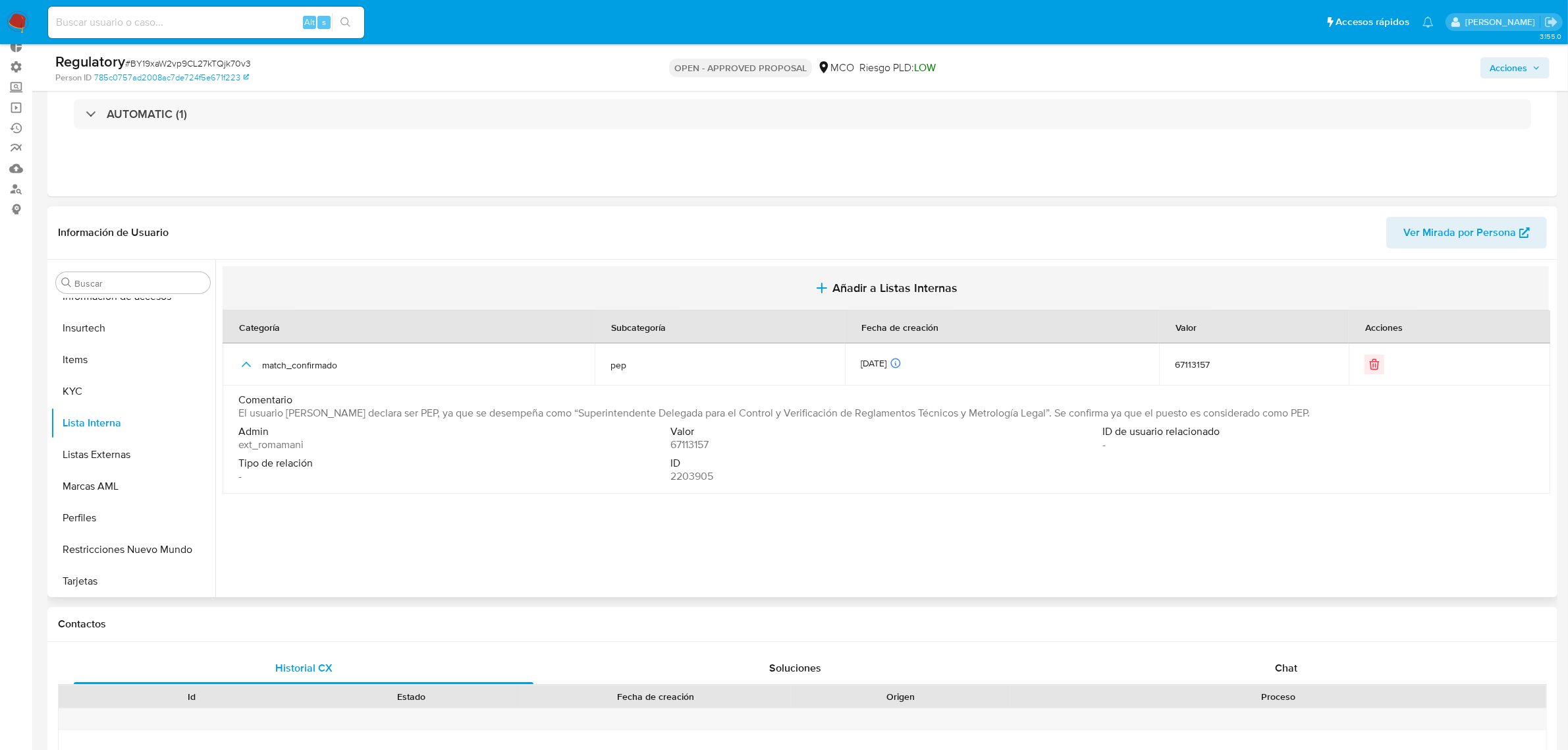
click at [870, 282] on span "Añadir a Listas Internas" at bounding box center [894, 288] width 125 height 15
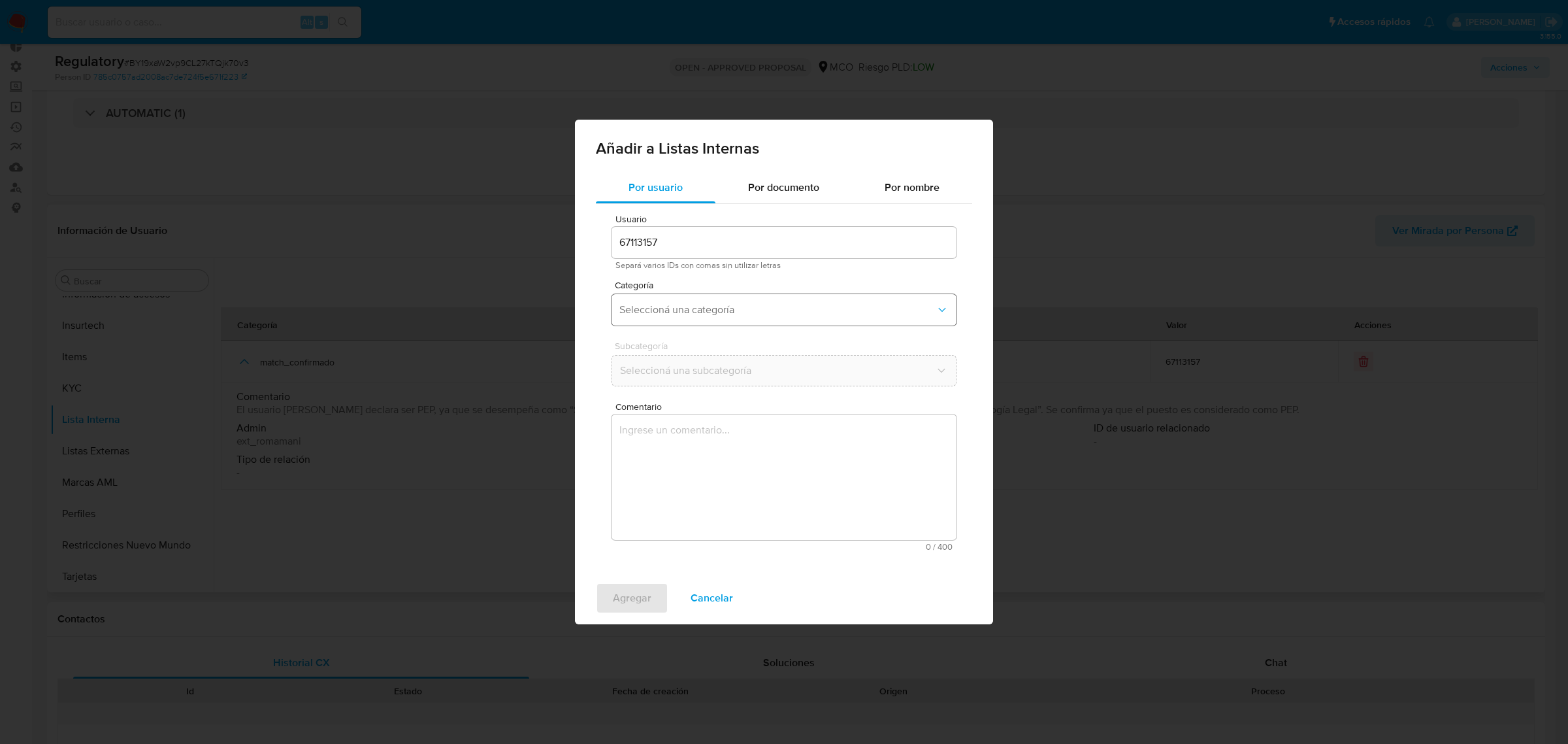
click at [681, 317] on button "Seleccioná una categoría" at bounding box center [784, 310] width 345 height 31
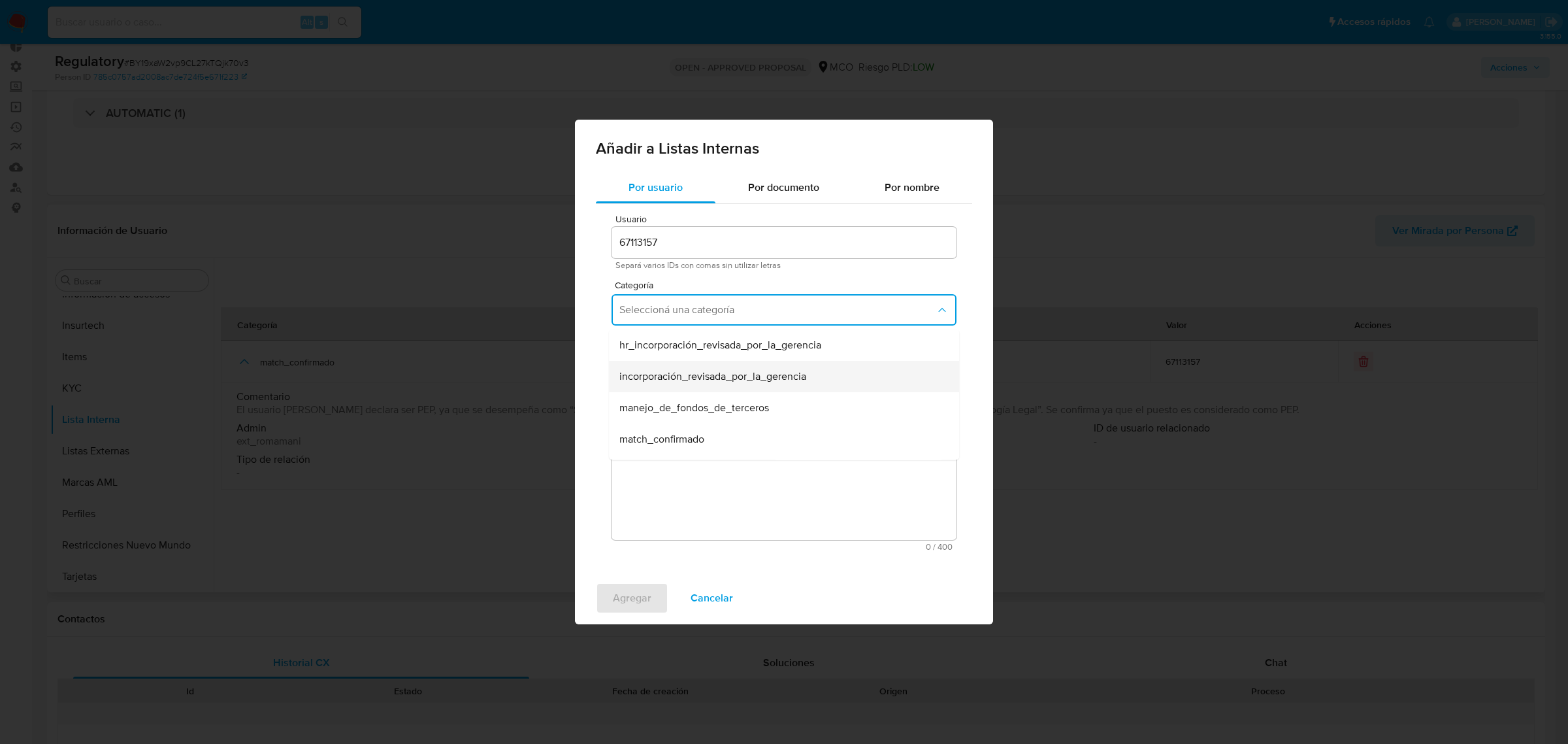
click at [696, 372] on span "incorporación_revisada_por_la_gerencia" at bounding box center [713, 376] width 187 height 13
click at [654, 358] on button "Seleccioná una subcategoría" at bounding box center [784, 371] width 345 height 31
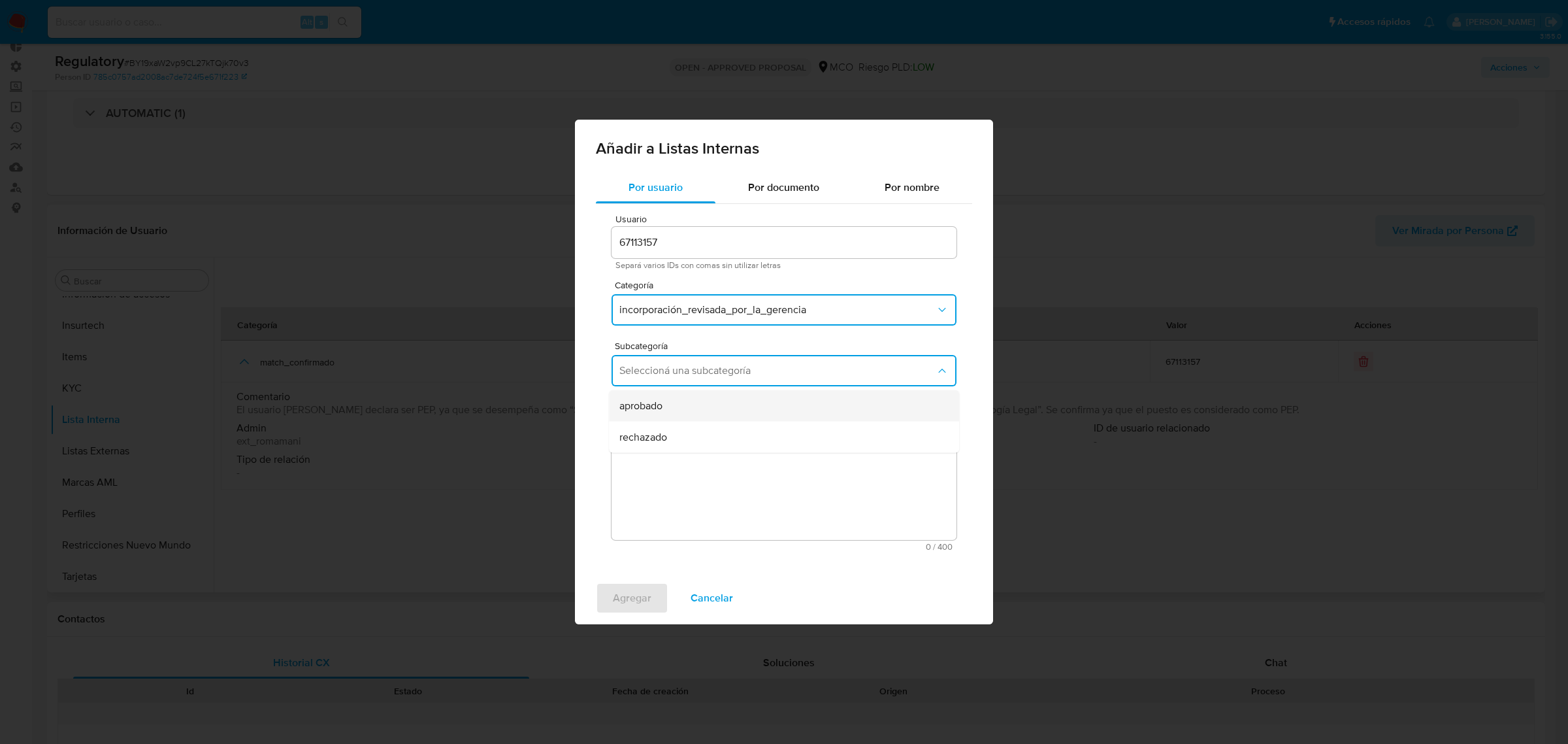
click at [654, 395] on div "aprobado" at bounding box center [781, 406] width 322 height 31
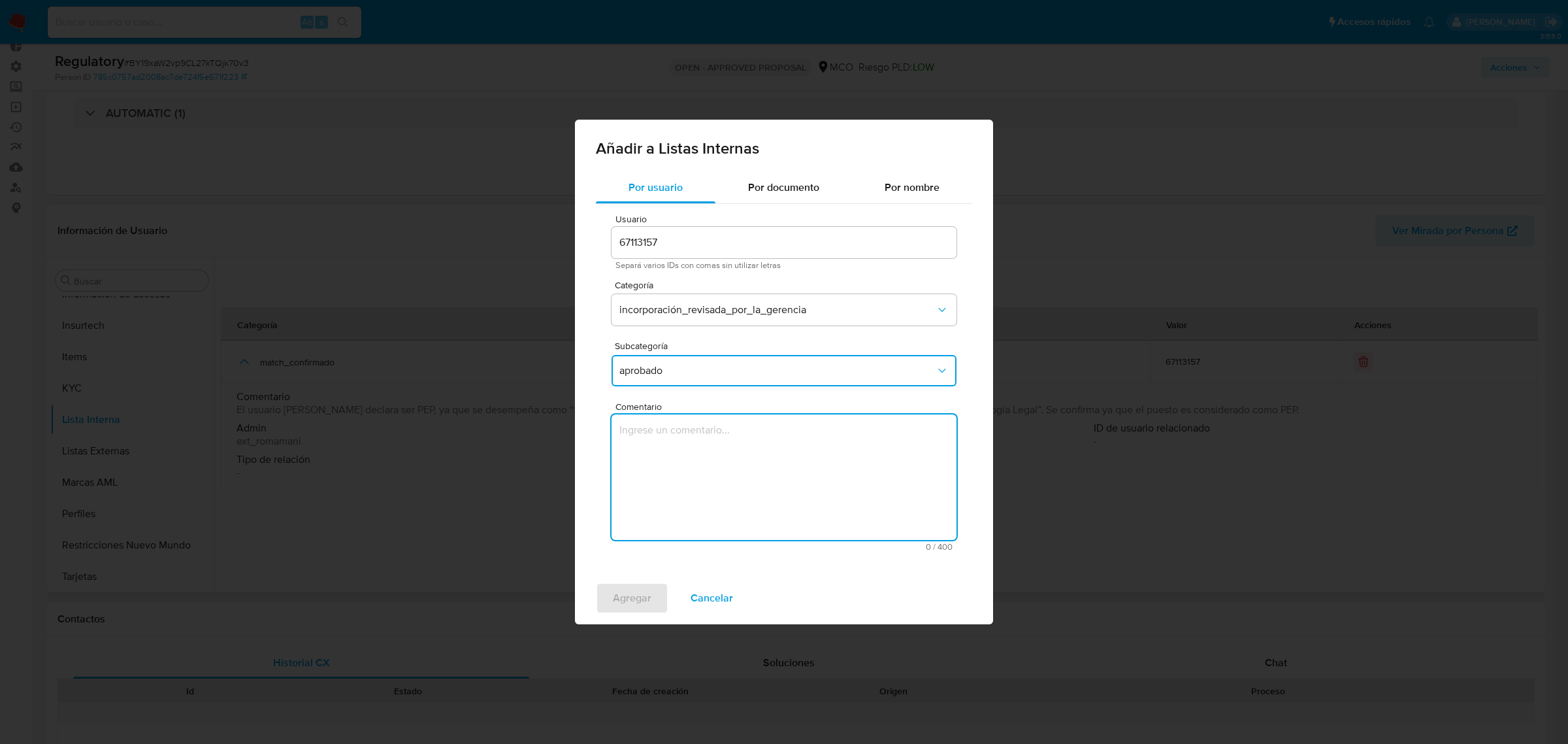
click at [688, 473] on textarea "Comentario" at bounding box center [784, 477] width 345 height 125
type textarea "Beatriz Helena Sanchez Gomez"
click at [644, 433] on textarea "Comentario" at bounding box center [784, 477] width 345 height 125
paste textarea "Se aprueba vinculación de PEP al no encontrar evidencia de noticias negativas"
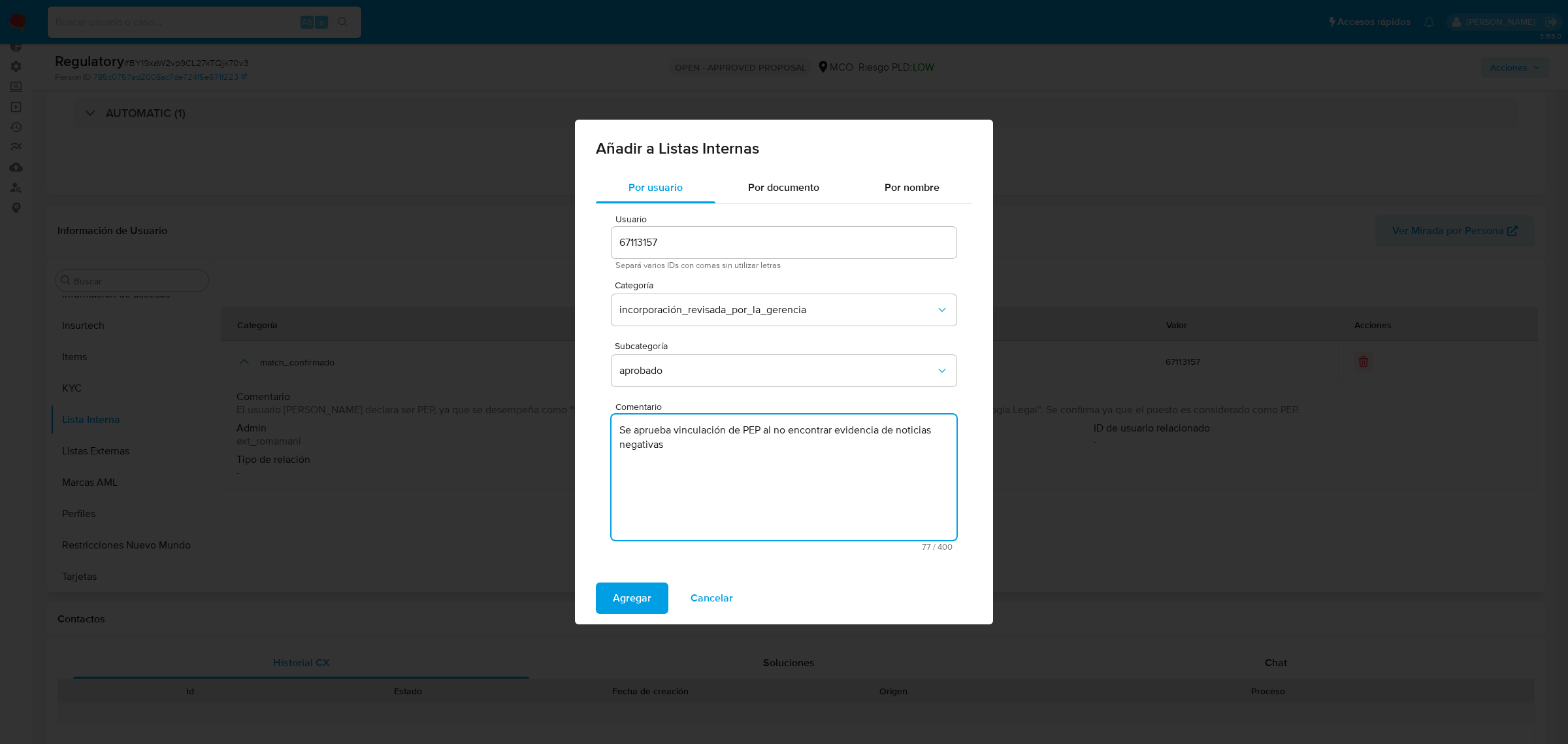
type textarea "Se aprueba vinculación de PEP al no encontrar evidencia de noticias negativas"
click at [631, 601] on span "Agregar" at bounding box center [633, 598] width 39 height 29
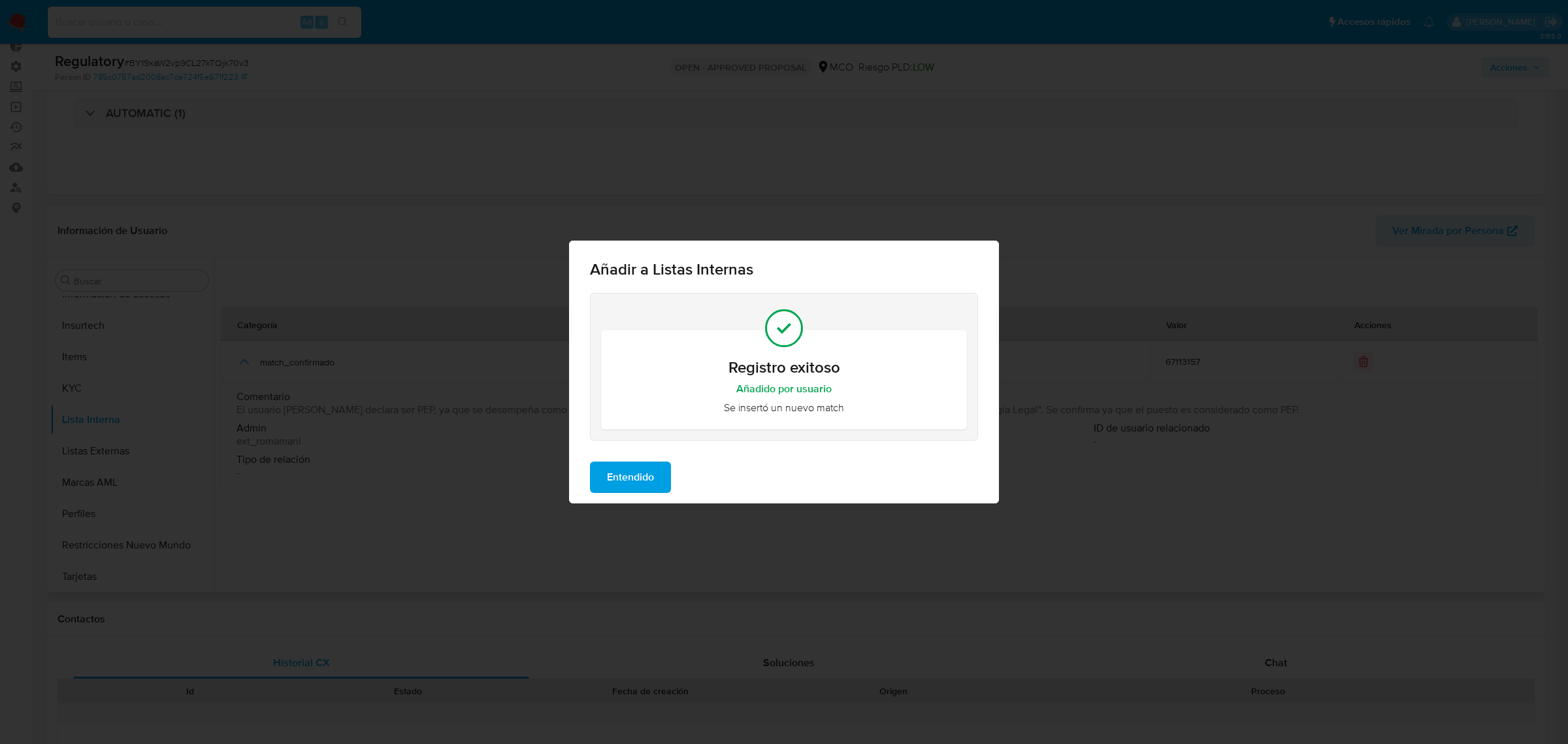
click at [628, 477] on span "Entendido" at bounding box center [630, 476] width 47 height 29
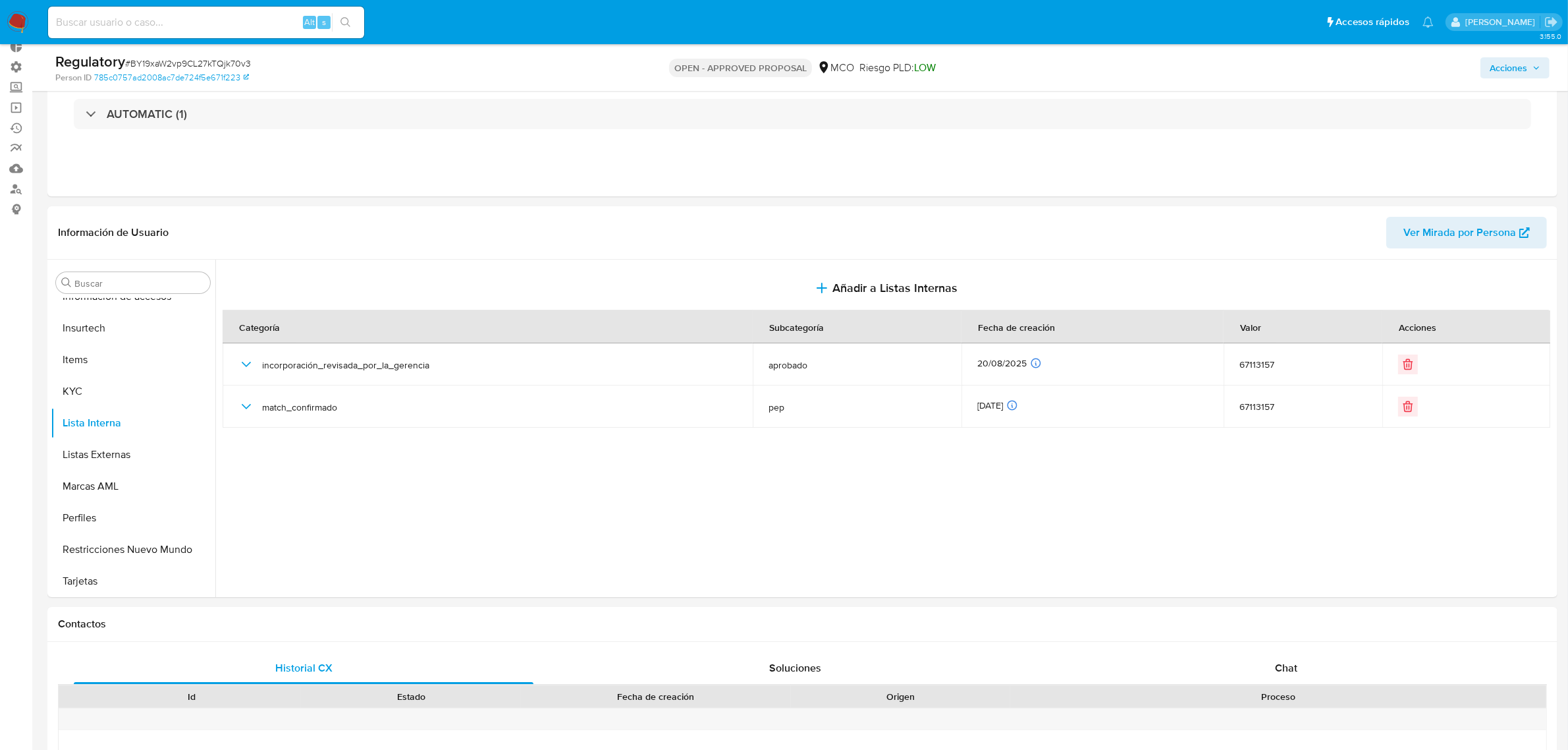
click at [1505, 68] on span "Acciones" at bounding box center [1508, 68] width 38 height 21
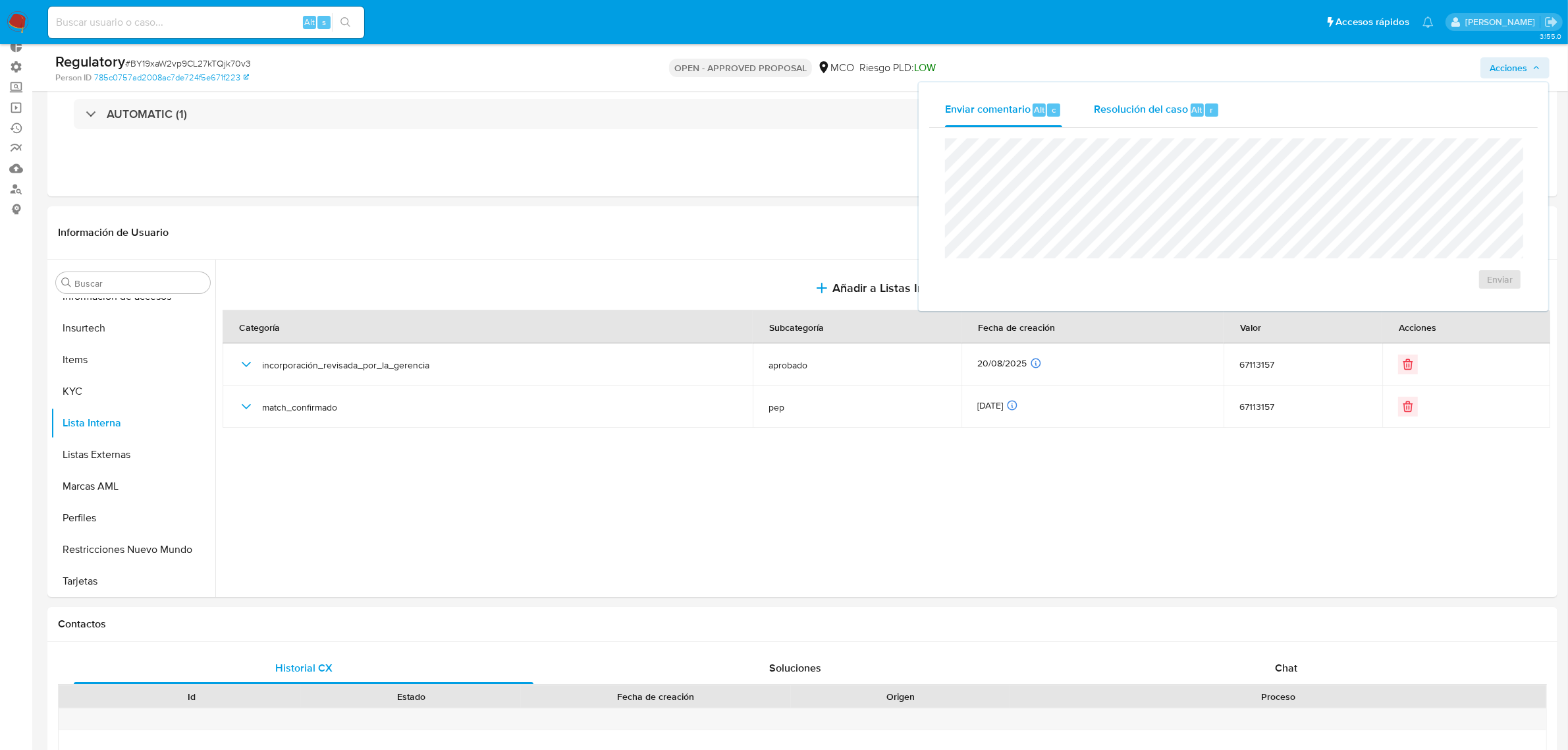
click at [1143, 102] on span "Resolución del caso" at bounding box center [1141, 108] width 95 height 15
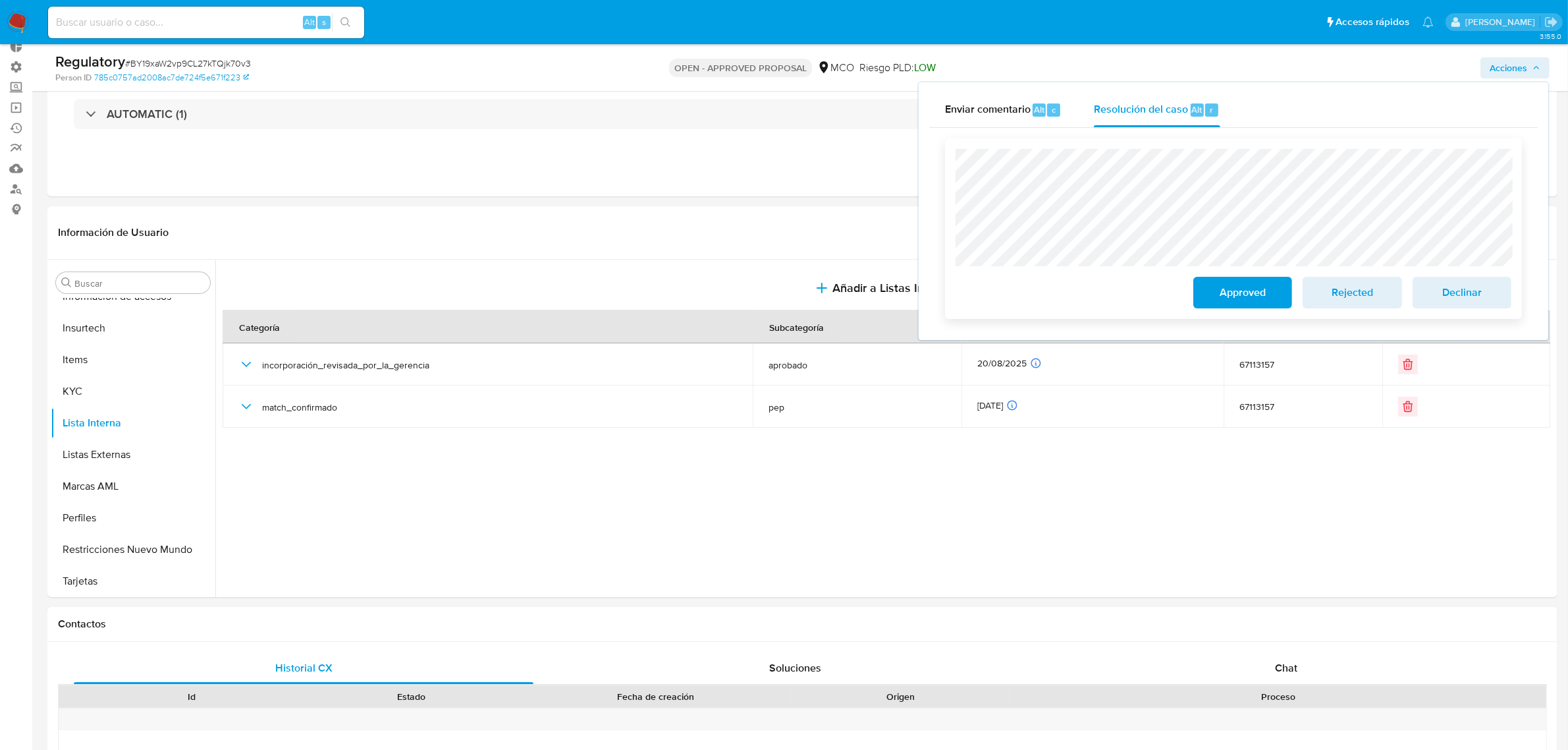
click at [1225, 290] on span "Approved" at bounding box center [1243, 292] width 65 height 29
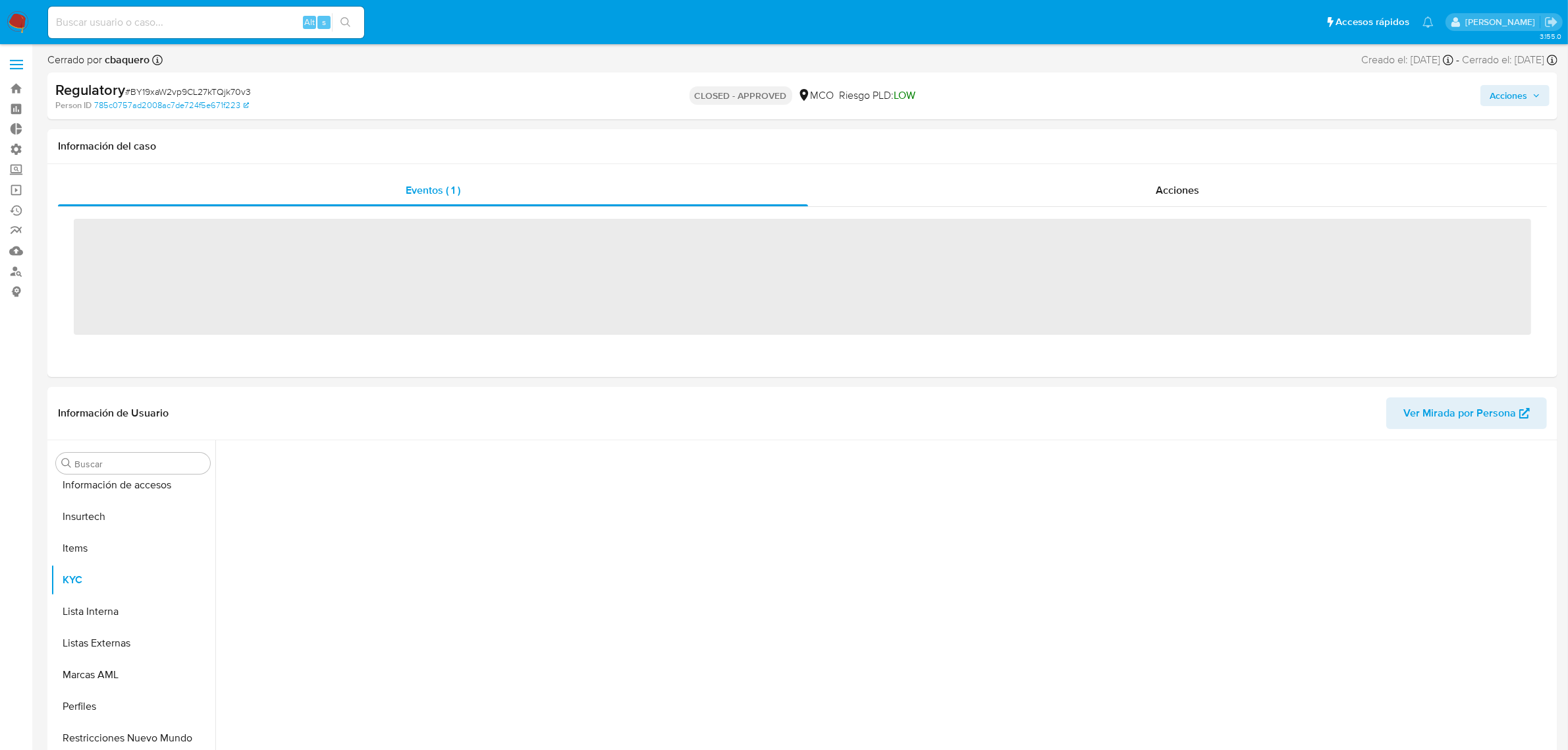
scroll to position [555, 0]
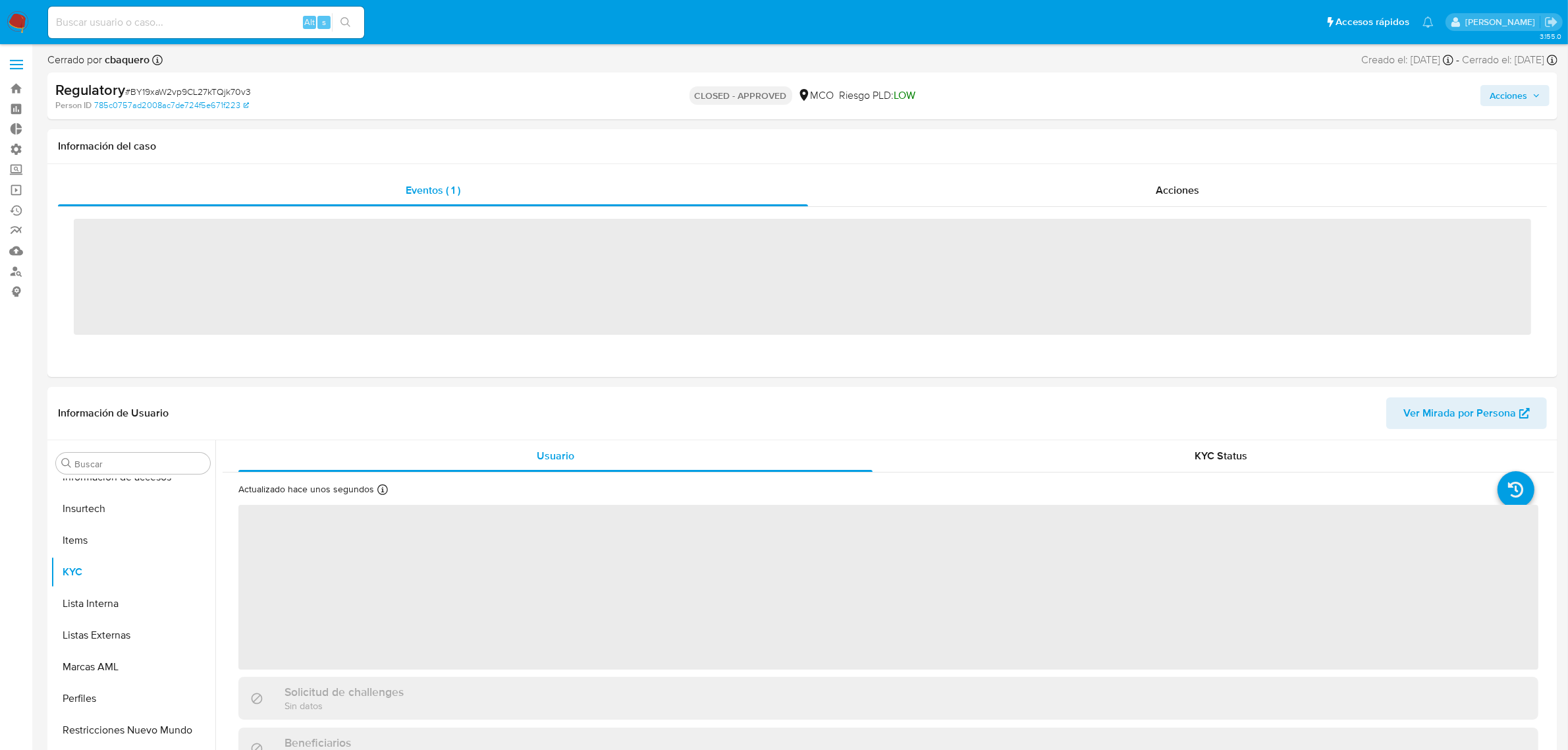
drag, startPoint x: 0, startPoint y: 0, endPoint x: 23, endPoint y: 21, distance: 31.1
click at [17, 21] on img at bounding box center [18, 22] width 22 height 22
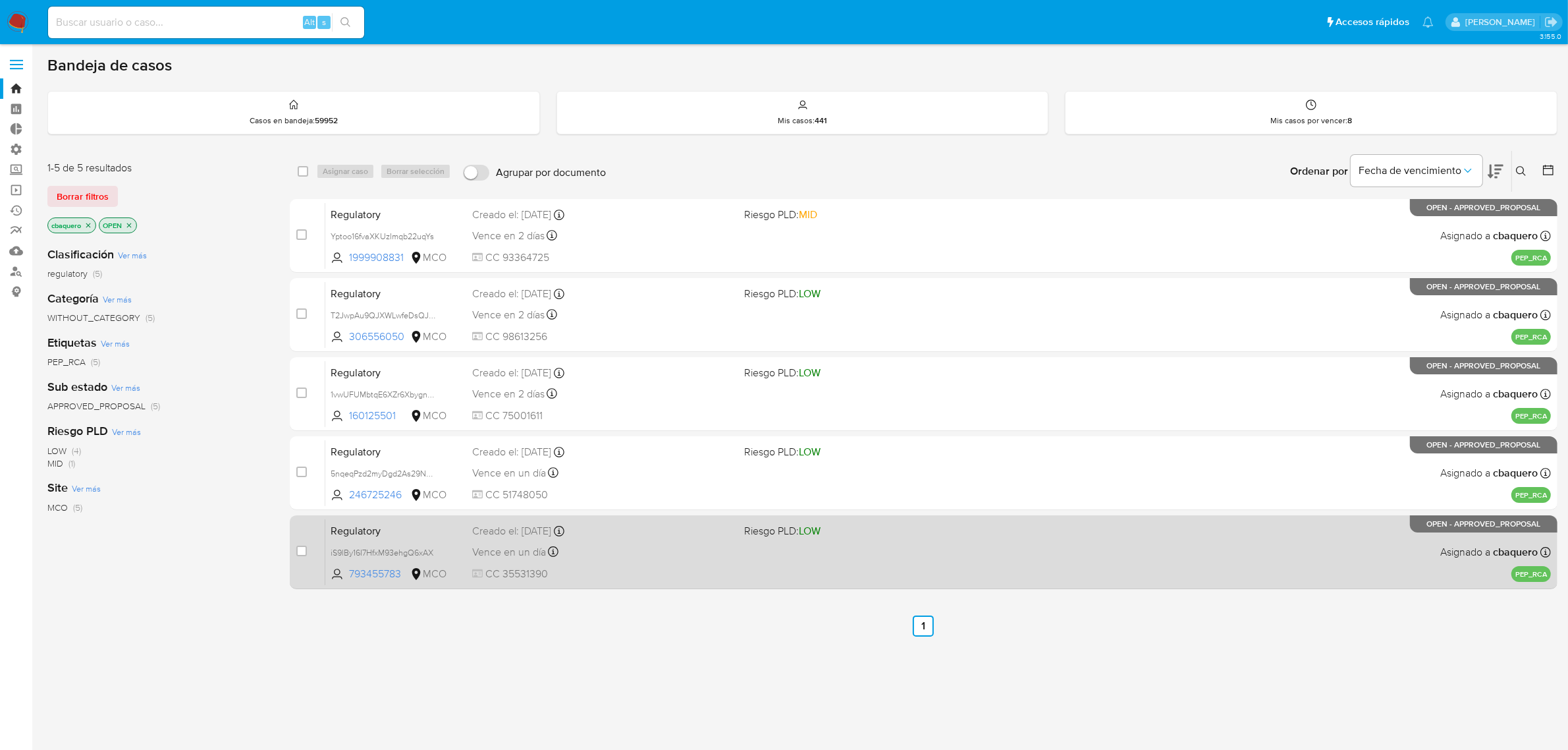
click at [652, 566] on span "CC 35531390" at bounding box center [603, 574] width 262 height 15
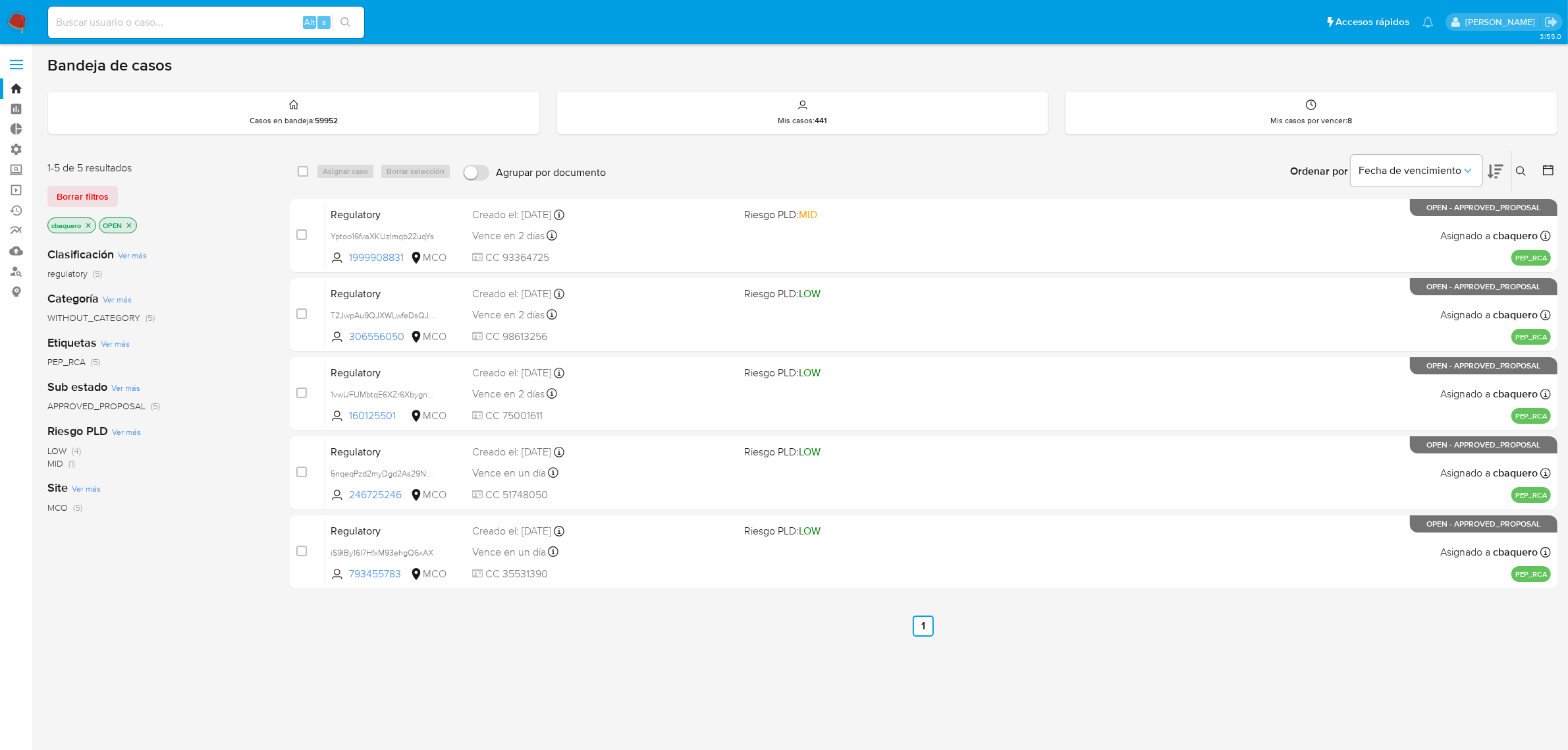
click at [19, 56] on label at bounding box center [17, 65] width 33 height 28
click at [0, 0] on input "checkbox" at bounding box center [0, 0] width 0 height 0
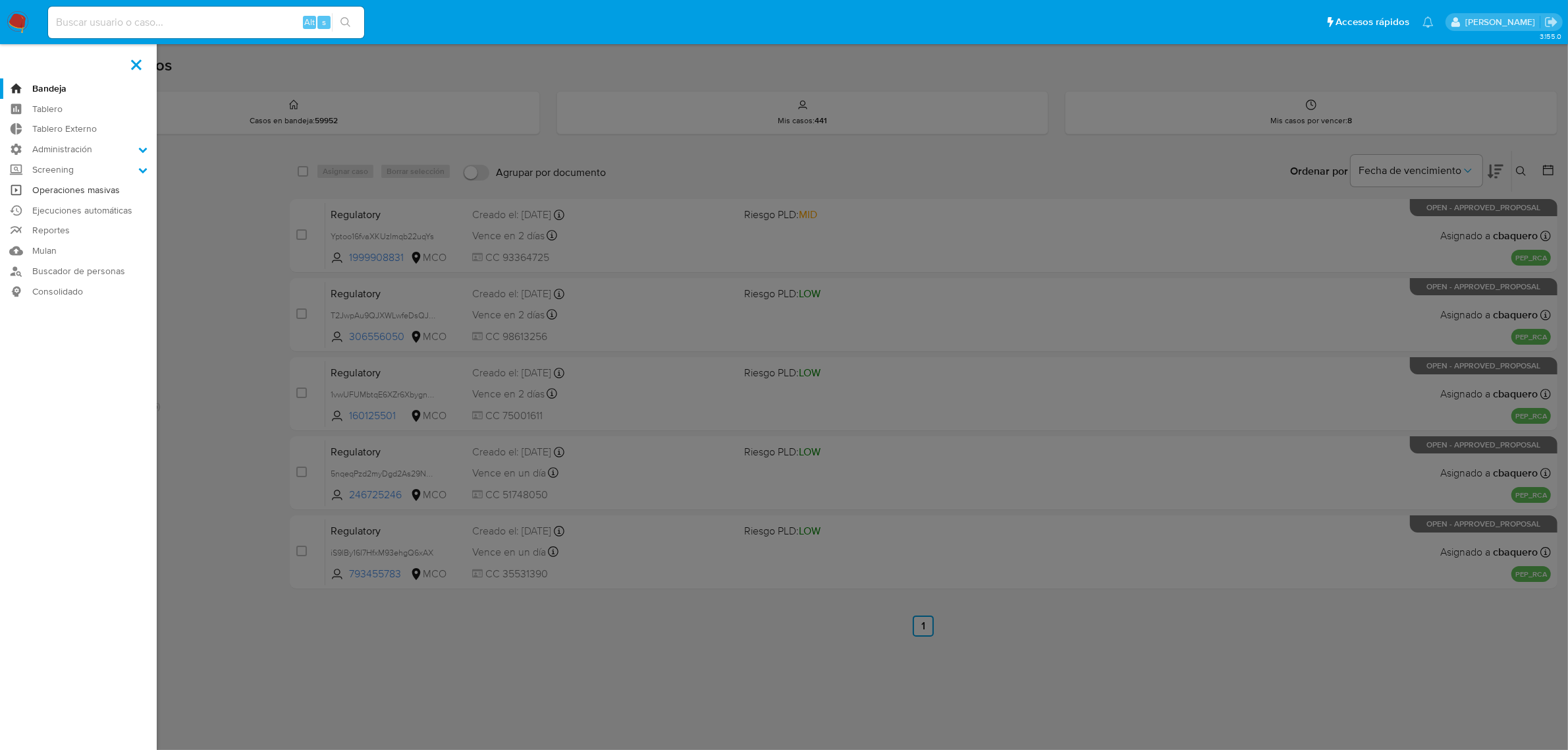
click at [63, 188] on link "Operaciones masivas" at bounding box center [78, 190] width 157 height 20
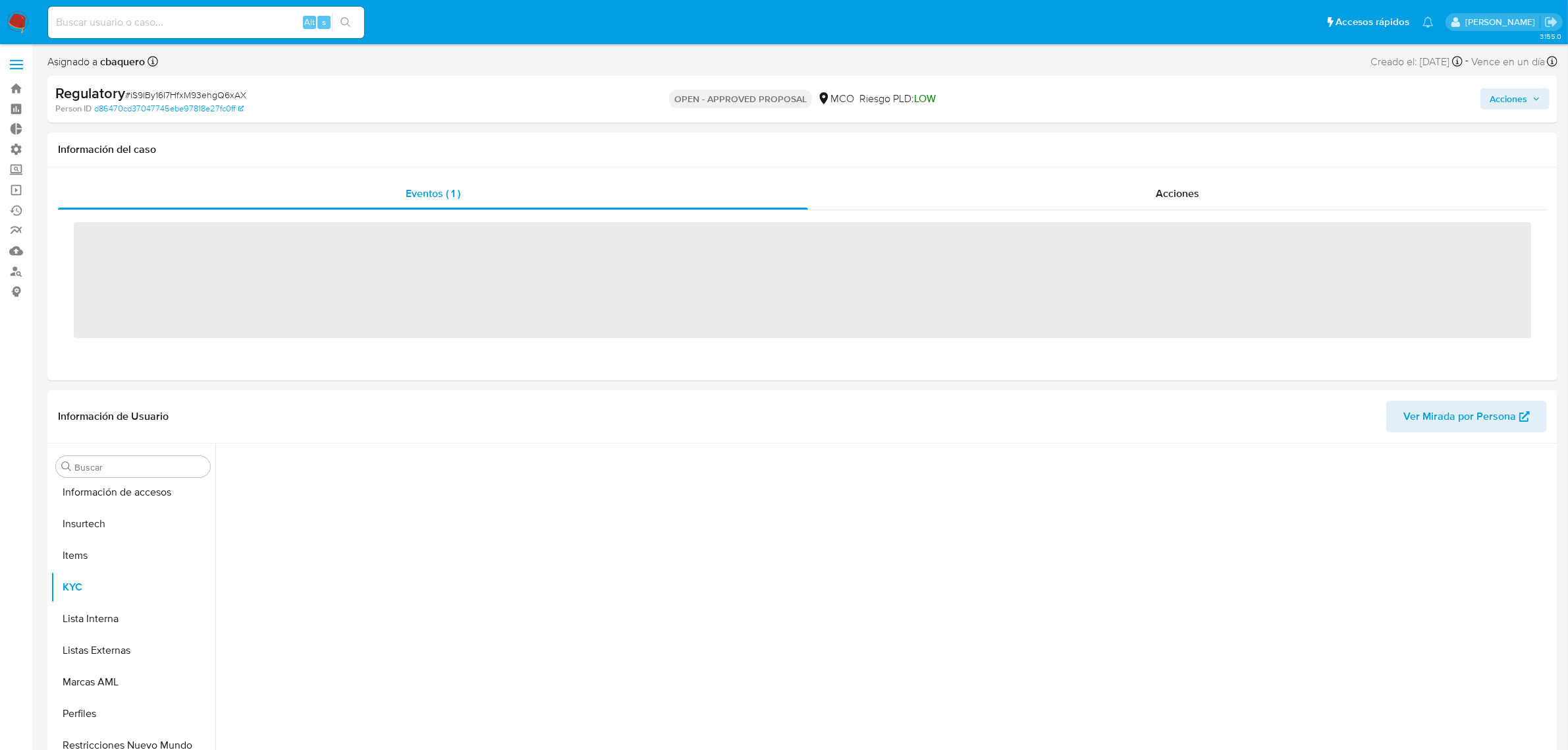
scroll to position [555, 0]
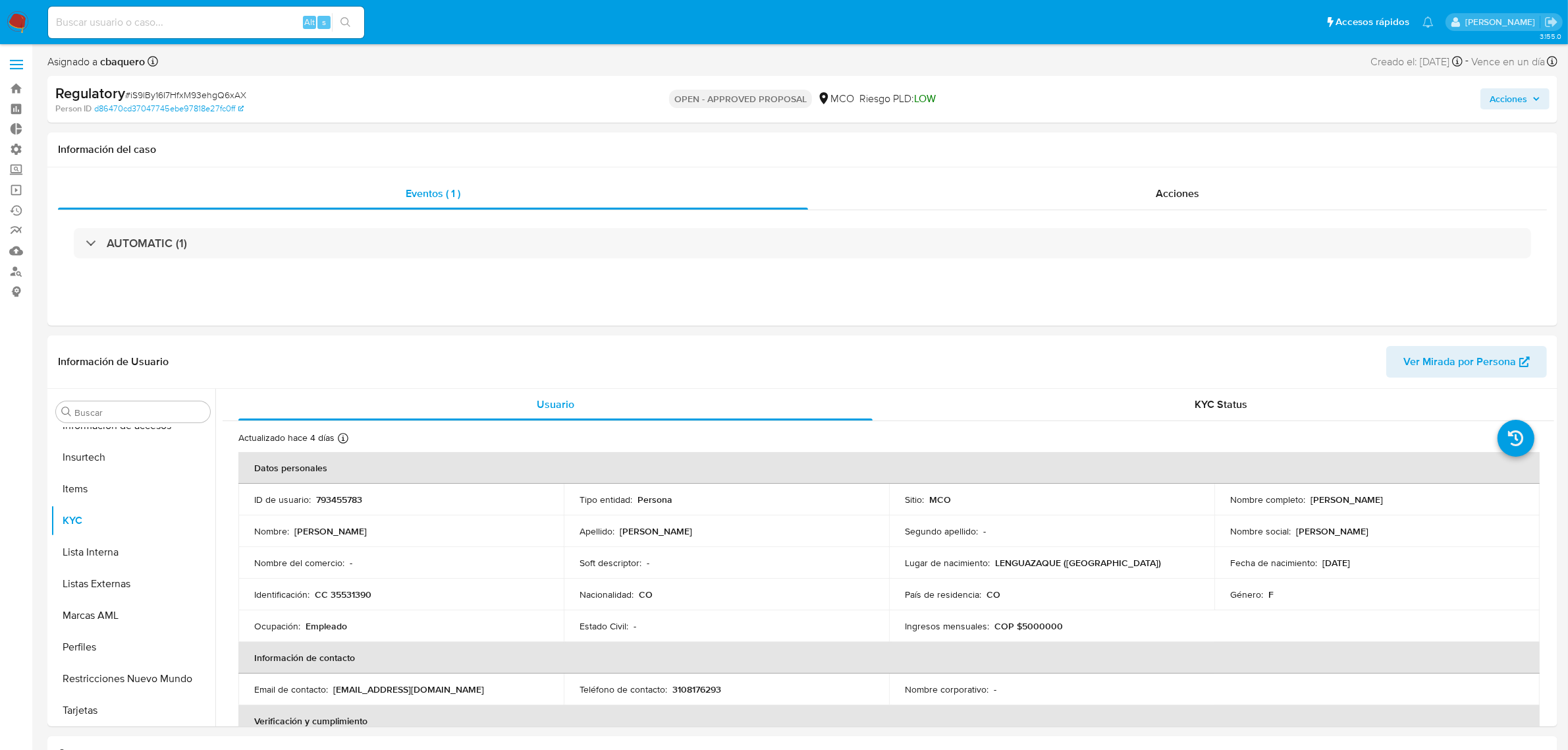
select select "10"
click at [83, 554] on button "Lista Interna" at bounding box center [128, 552] width 154 height 32
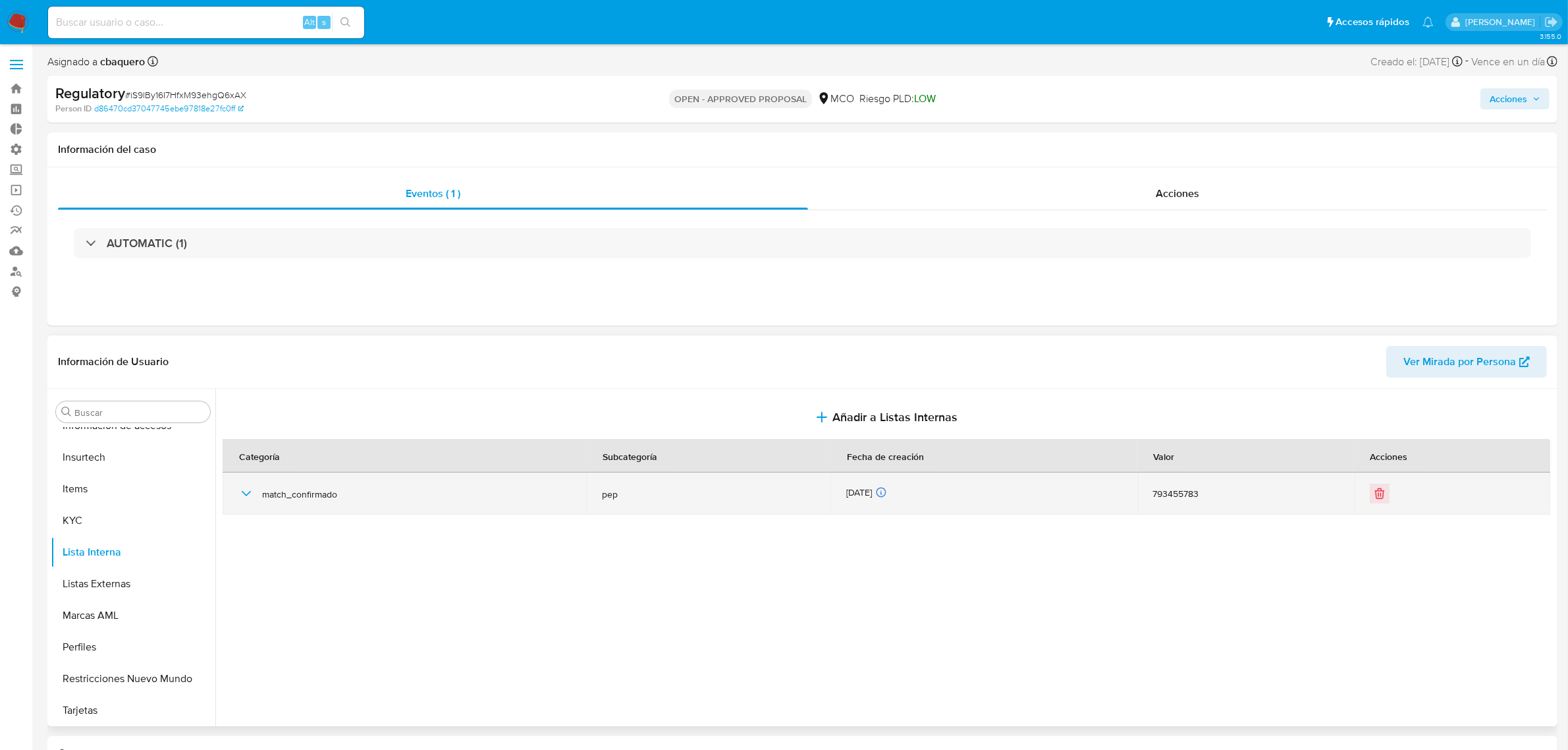
click at [249, 494] on icon "button" at bounding box center [247, 493] width 9 height 6
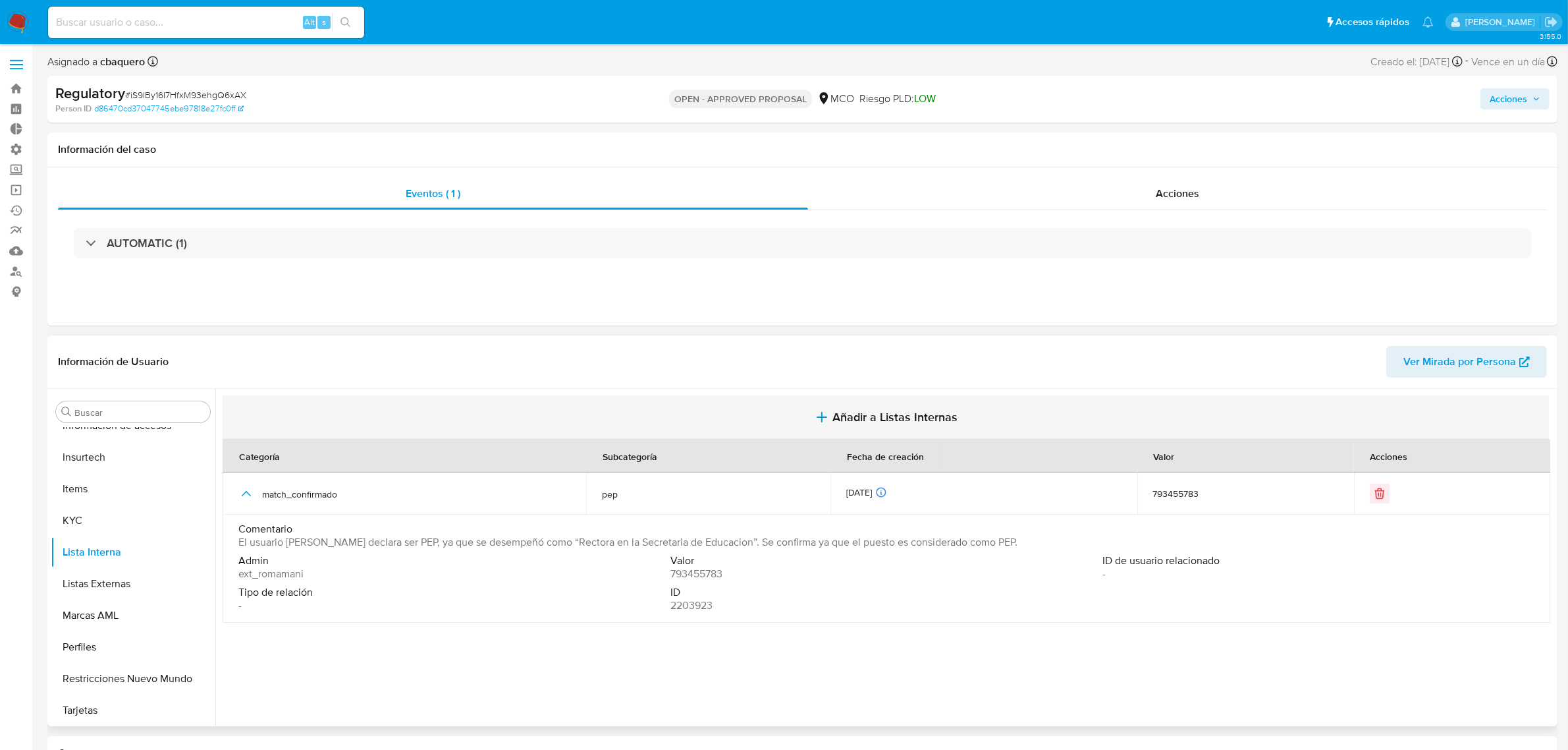
click at [879, 417] on span "Añadir a Listas Internas" at bounding box center [894, 417] width 125 height 15
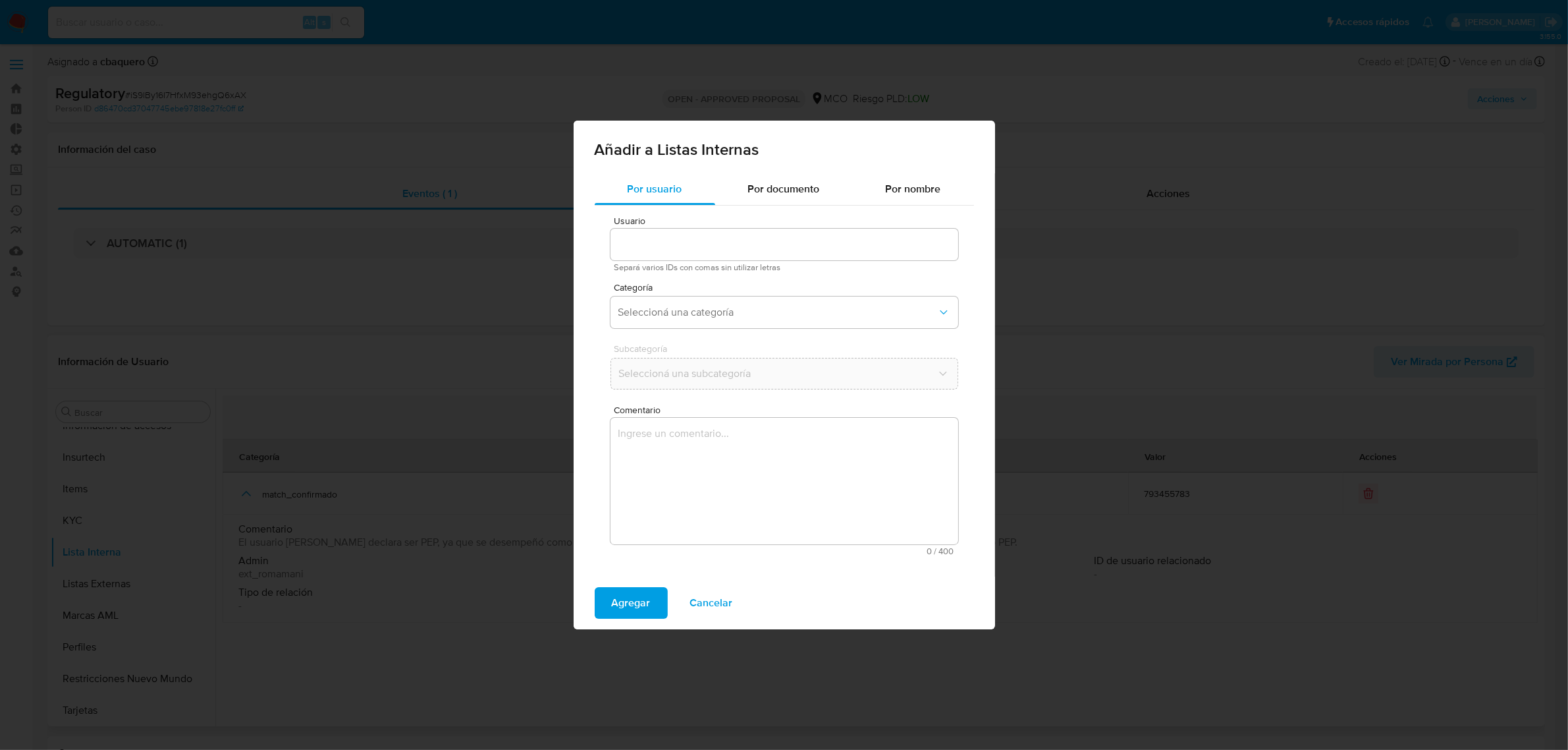
type input "793455783"
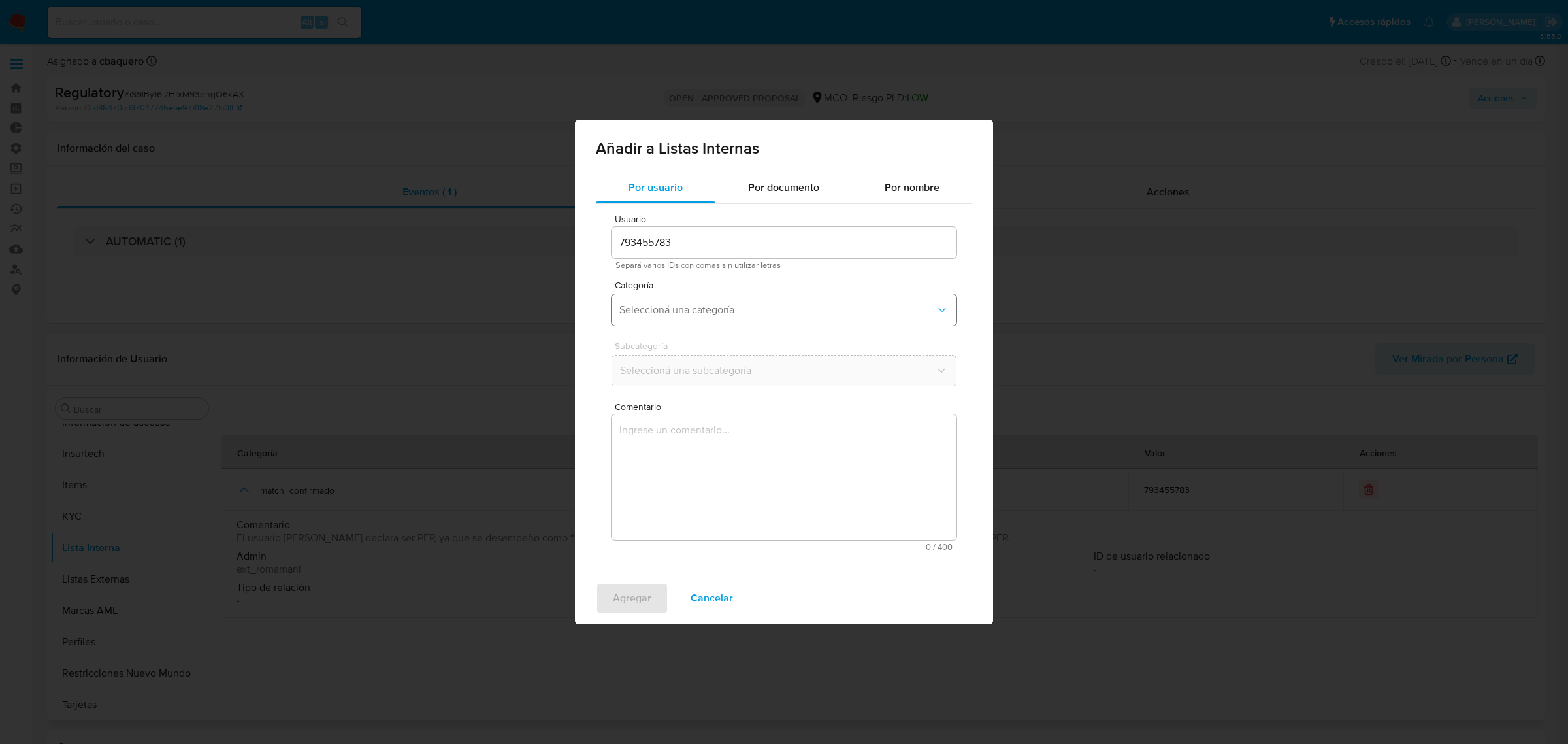
click at [655, 312] on span "Seleccioná una categoría" at bounding box center [778, 310] width 316 height 13
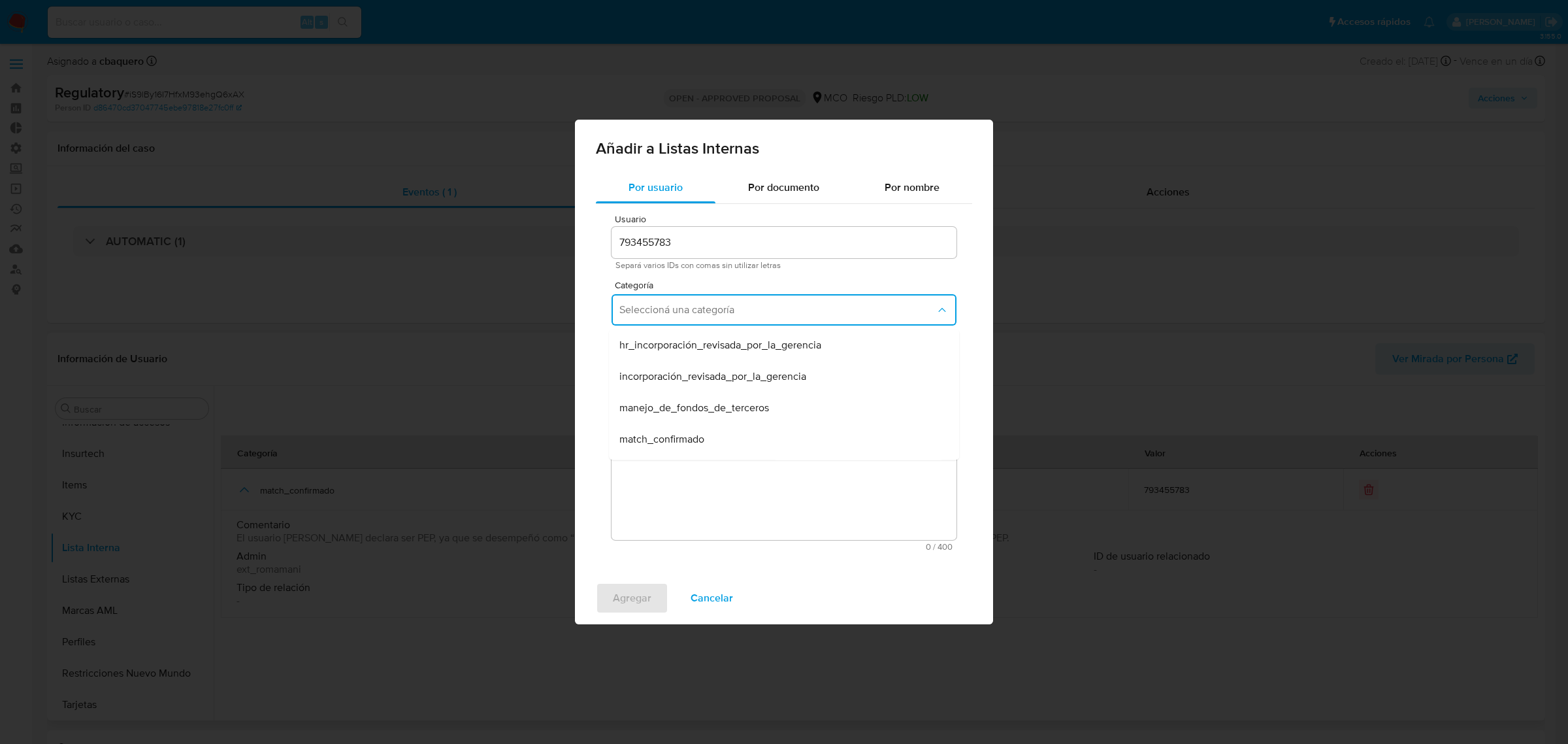
drag, startPoint x: 670, startPoint y: 389, endPoint x: 658, endPoint y: 383, distance: 13.4
click at [670, 387] on div "incorporación_revisada_por_la_gerencia" at bounding box center [781, 376] width 322 height 31
click at [650, 371] on span "Seleccioná una subcategoría" at bounding box center [778, 371] width 316 height 13
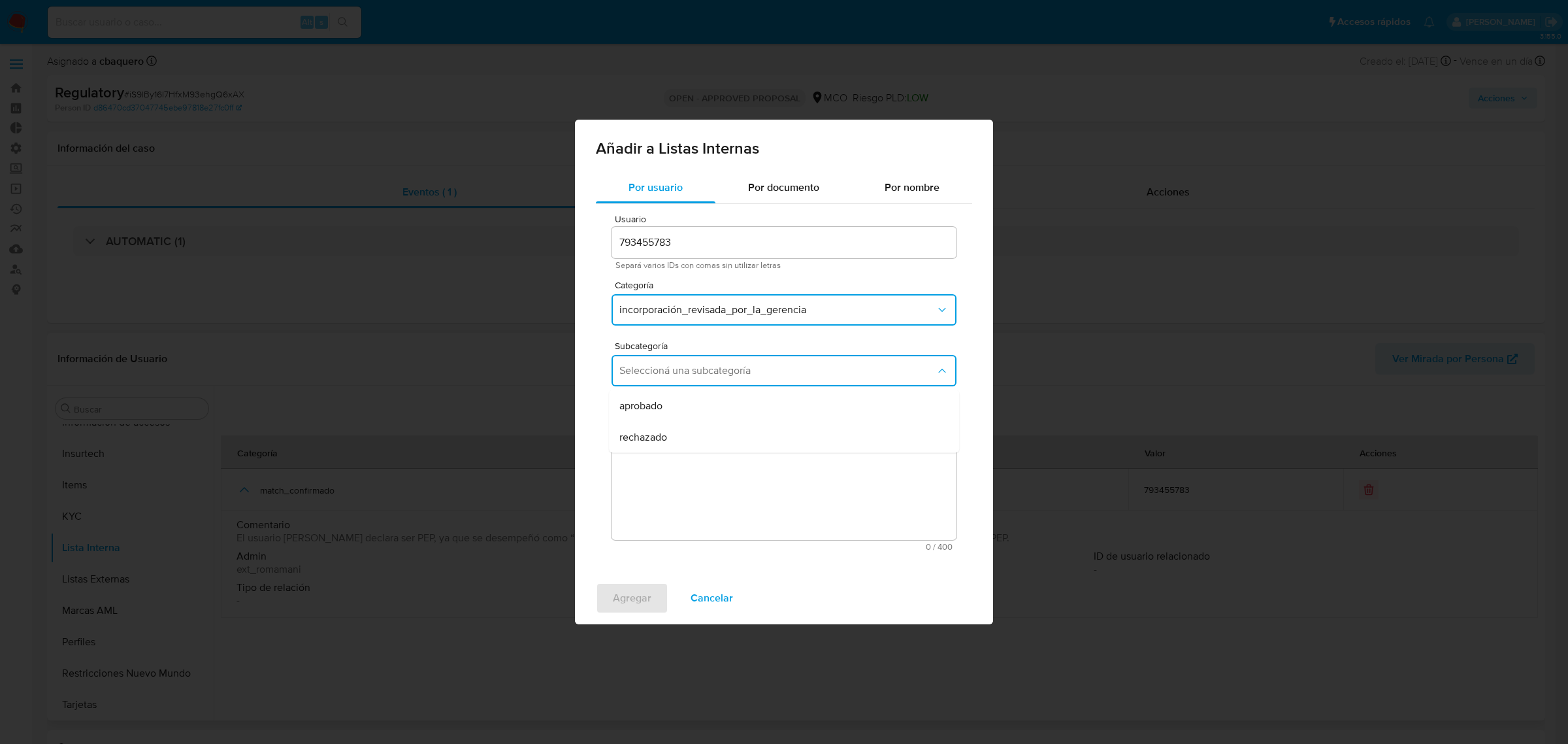
drag, startPoint x: 650, startPoint y: 376, endPoint x: 662, endPoint y: 415, distance: 40.8
click at [663, 399] on span "aprobado" at bounding box center [641, 406] width 43 height 13
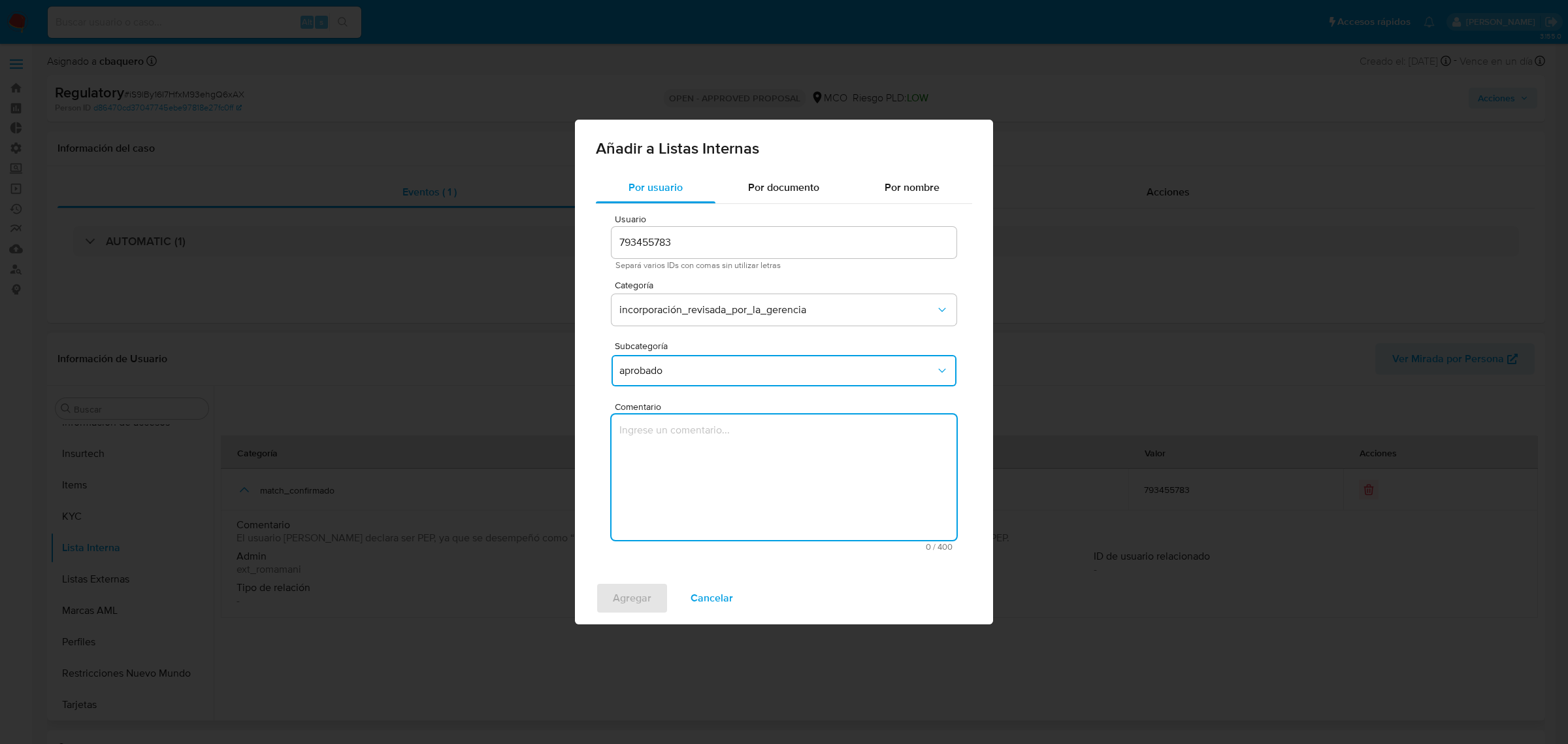
click at [673, 437] on textarea "Comentario" at bounding box center [784, 477] width 345 height 125
type textarea "Se aprueba vinculación de PEP al no encontrar evidencia de noticias negativas"
click at [628, 595] on span "Agregar" at bounding box center [633, 598] width 39 height 29
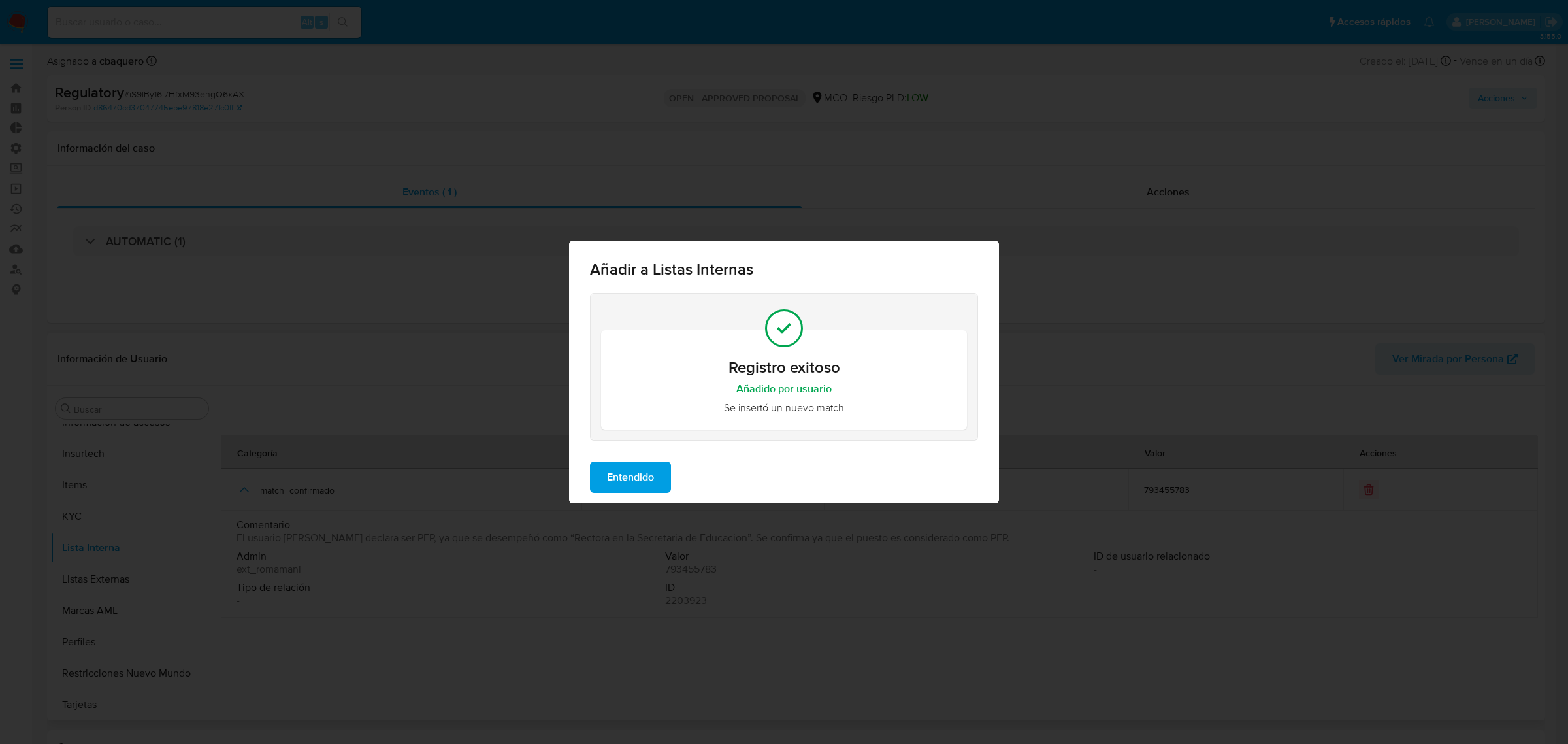
click at [629, 486] on span "Entendido" at bounding box center [630, 476] width 47 height 29
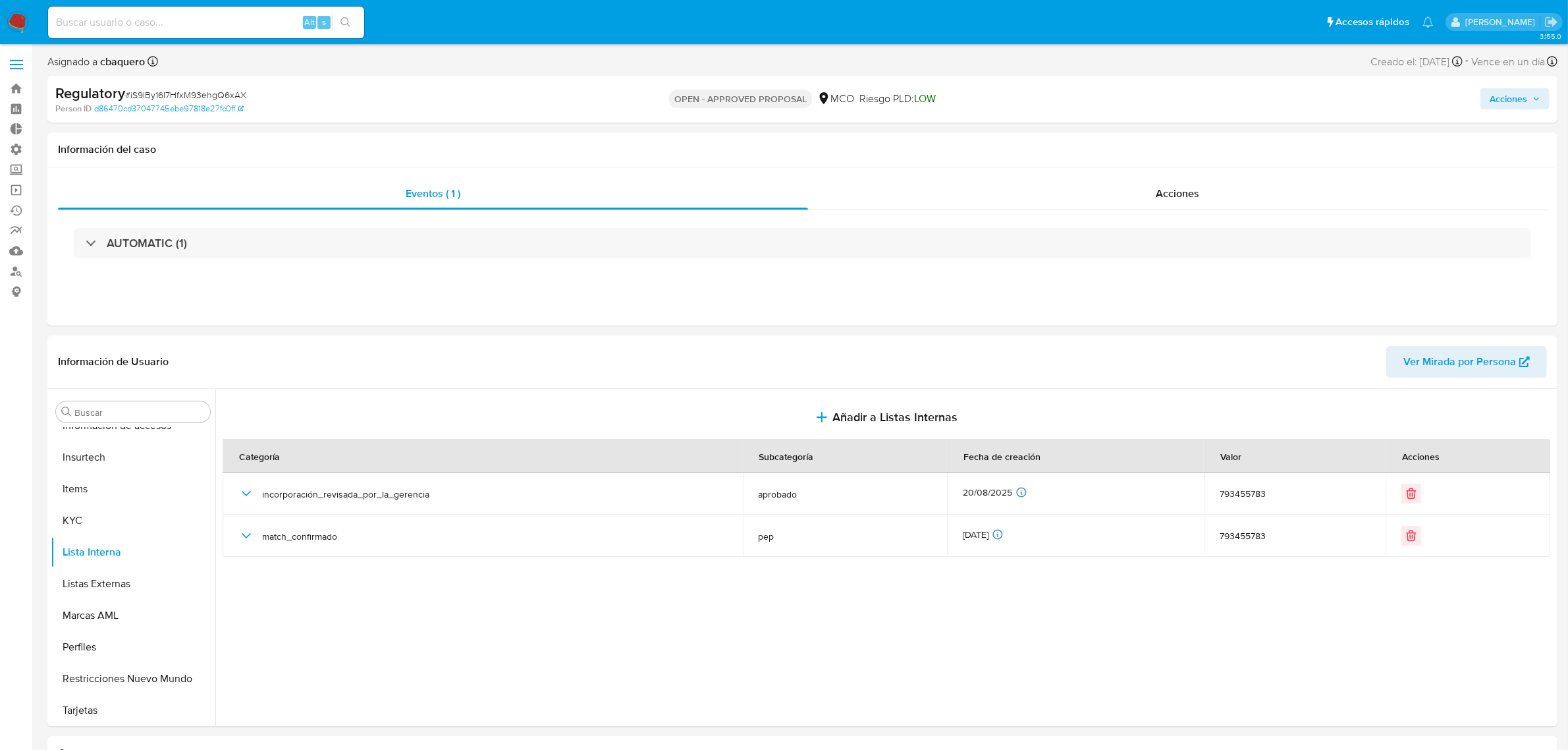
click at [1510, 94] on span "Acciones" at bounding box center [1508, 98] width 38 height 21
click at [1138, 138] on span "Resolución del caso" at bounding box center [1141, 141] width 95 height 15
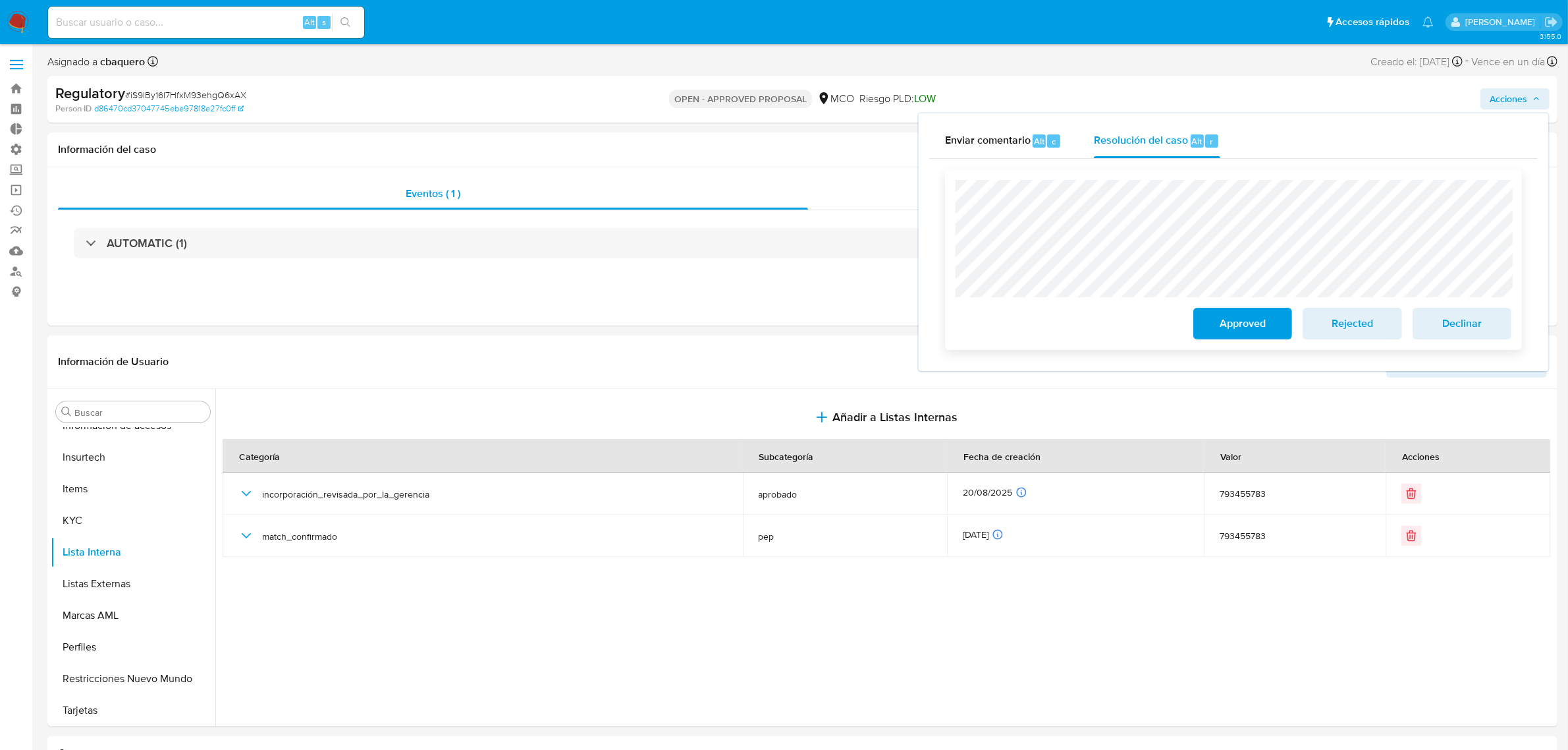
click at [1237, 331] on span "Approved" at bounding box center [1243, 323] width 65 height 29
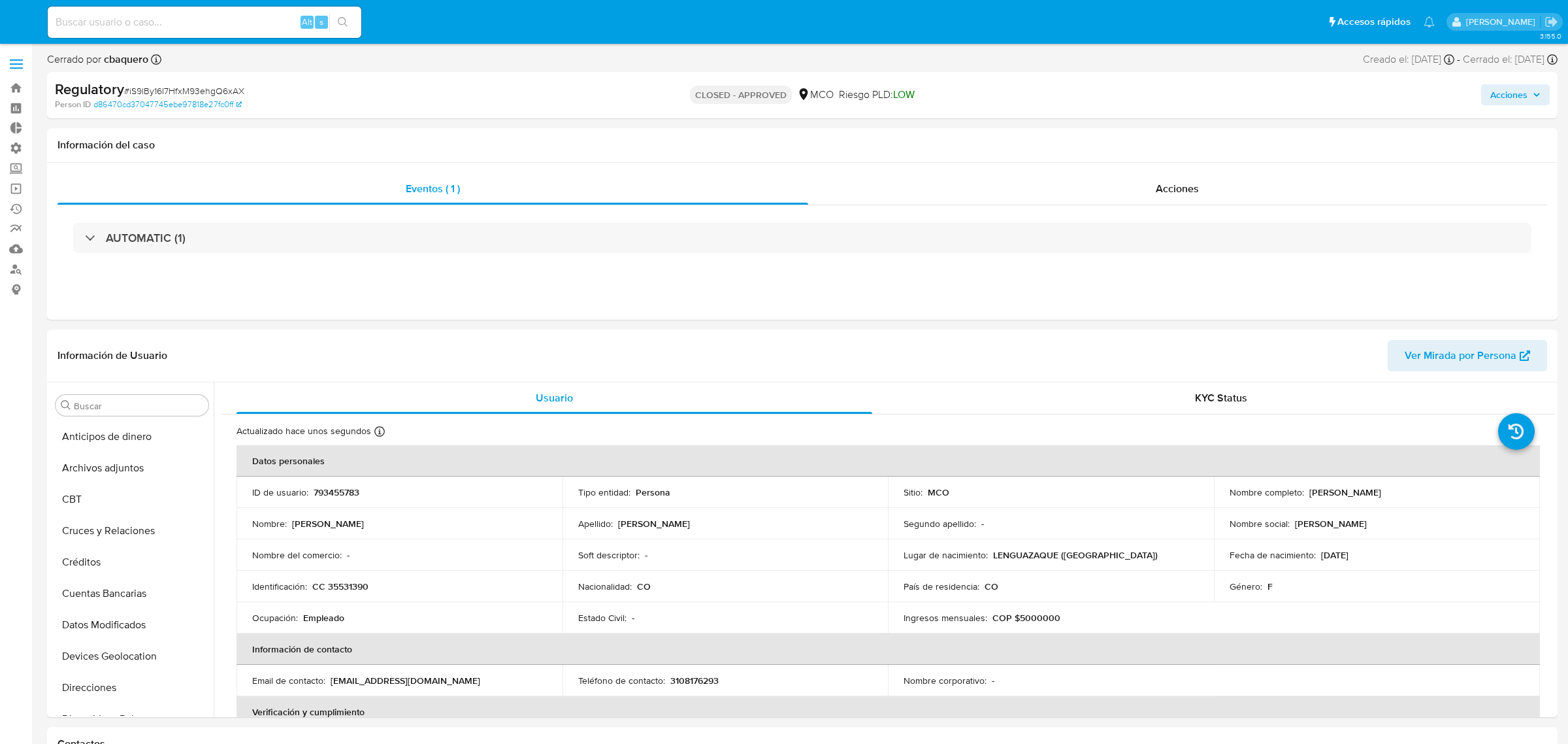
select select "10"
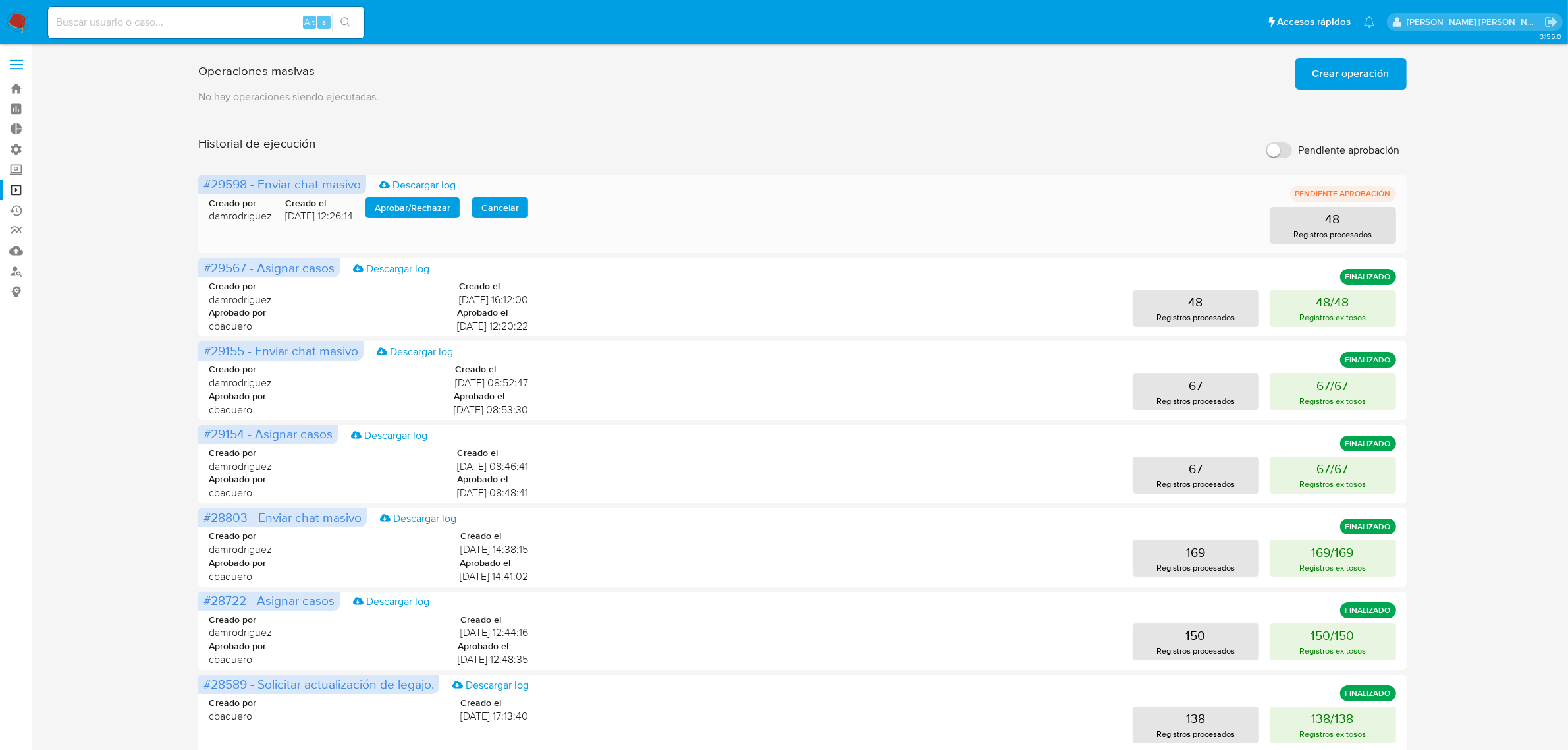
click at [409, 204] on span "Aprobar / Rechazar" at bounding box center [412, 208] width 76 height 19
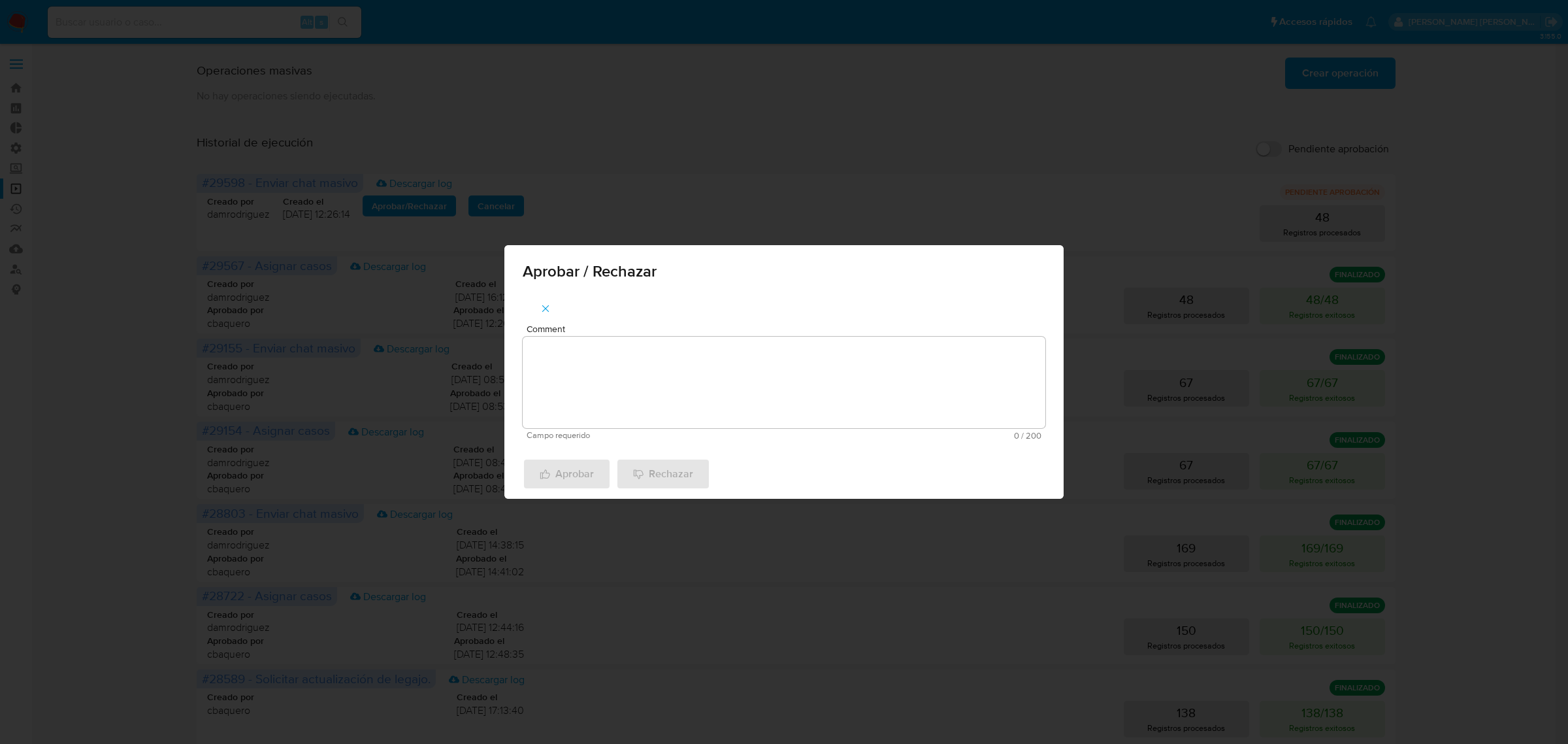
click at [663, 376] on textarea "Comment" at bounding box center [784, 382] width 522 height 91
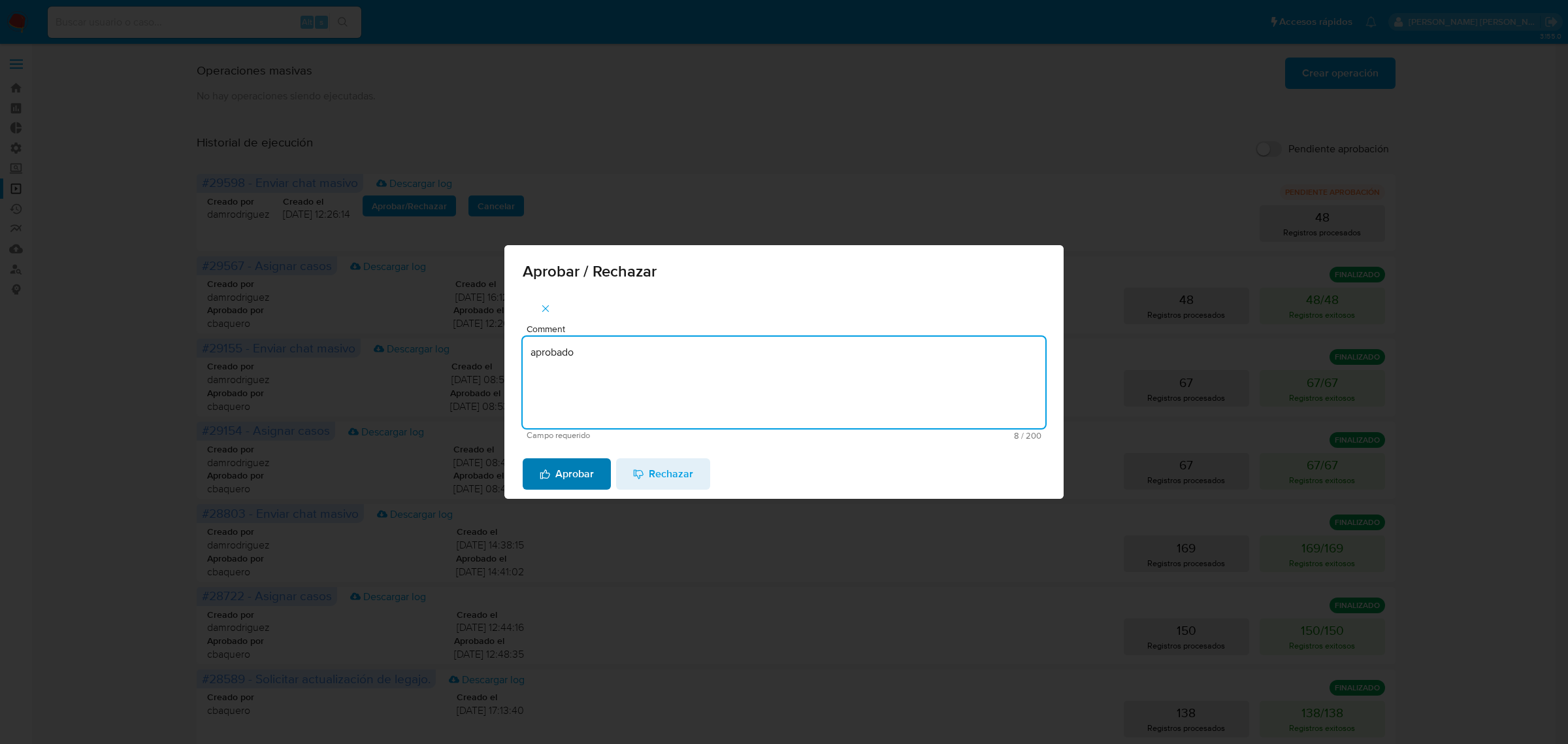
type textarea "aprobado"
click at [550, 474] on span "Aprobar" at bounding box center [567, 474] width 54 height 29
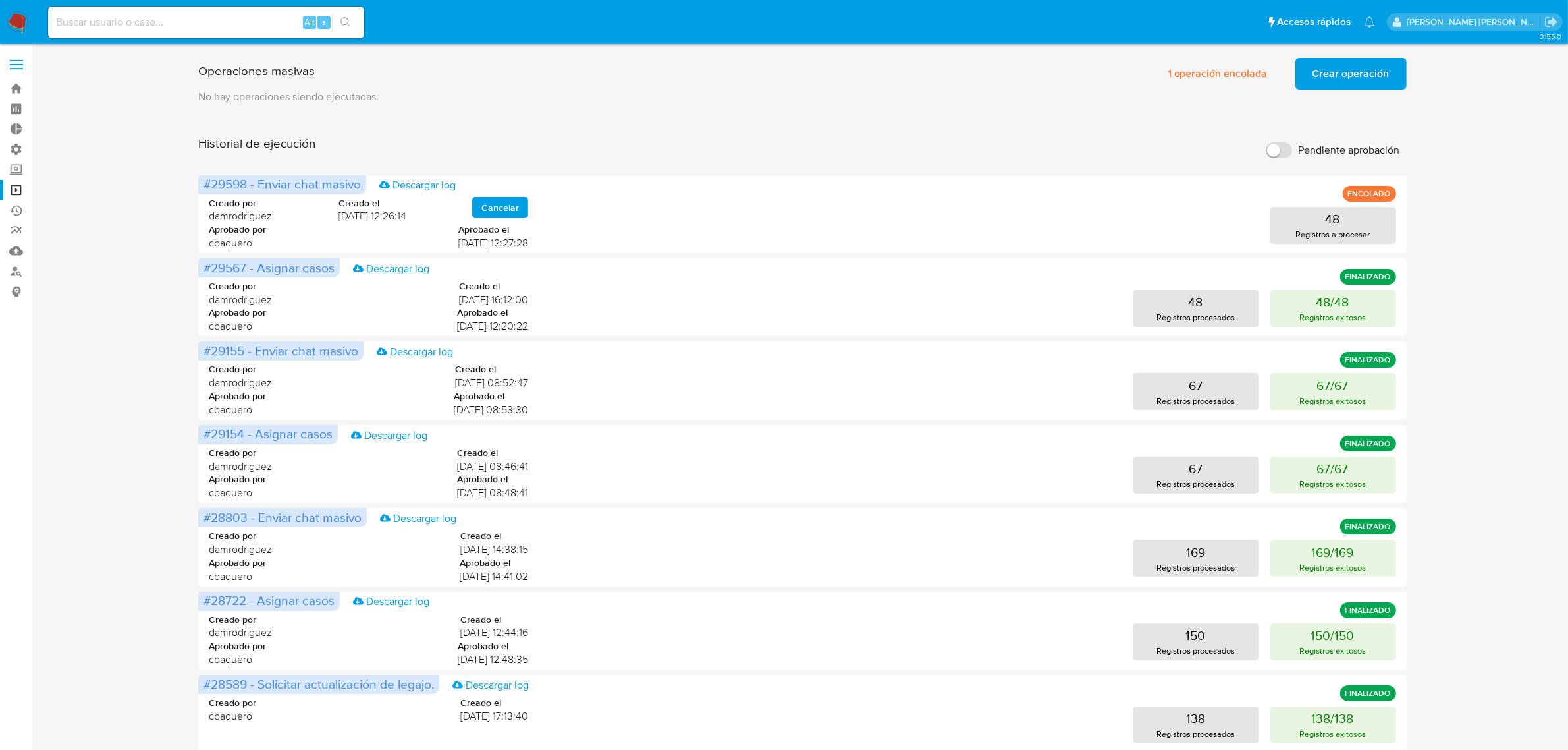
click at [17, 19] on img at bounding box center [18, 22] width 22 height 22
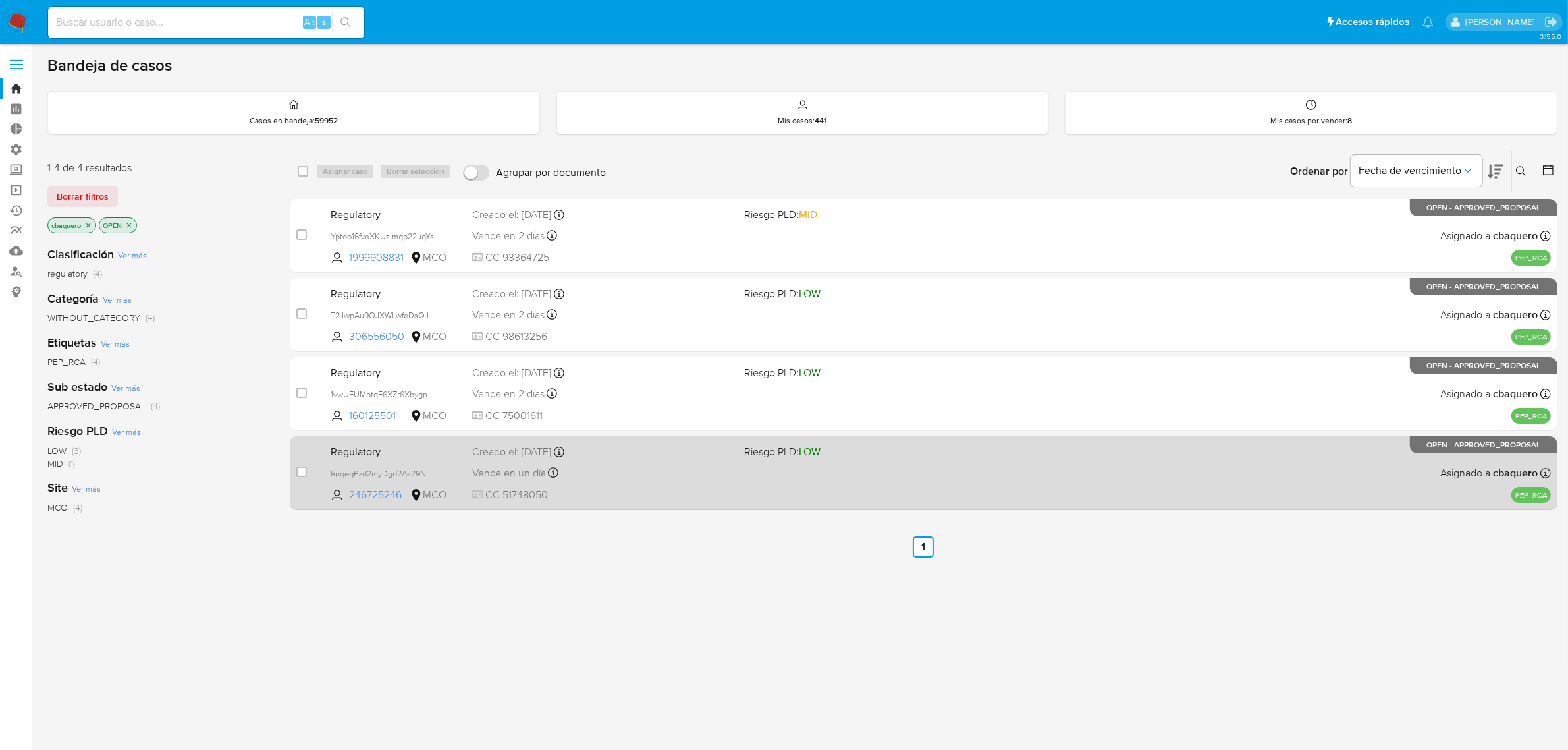
click at [686, 482] on div "Regulatory 5nqeqPzd2myDgd2As29NZM8F 246725246 MCO Riesgo PLD: LOW Creado el: [D…" at bounding box center [938, 473] width 1225 height 67
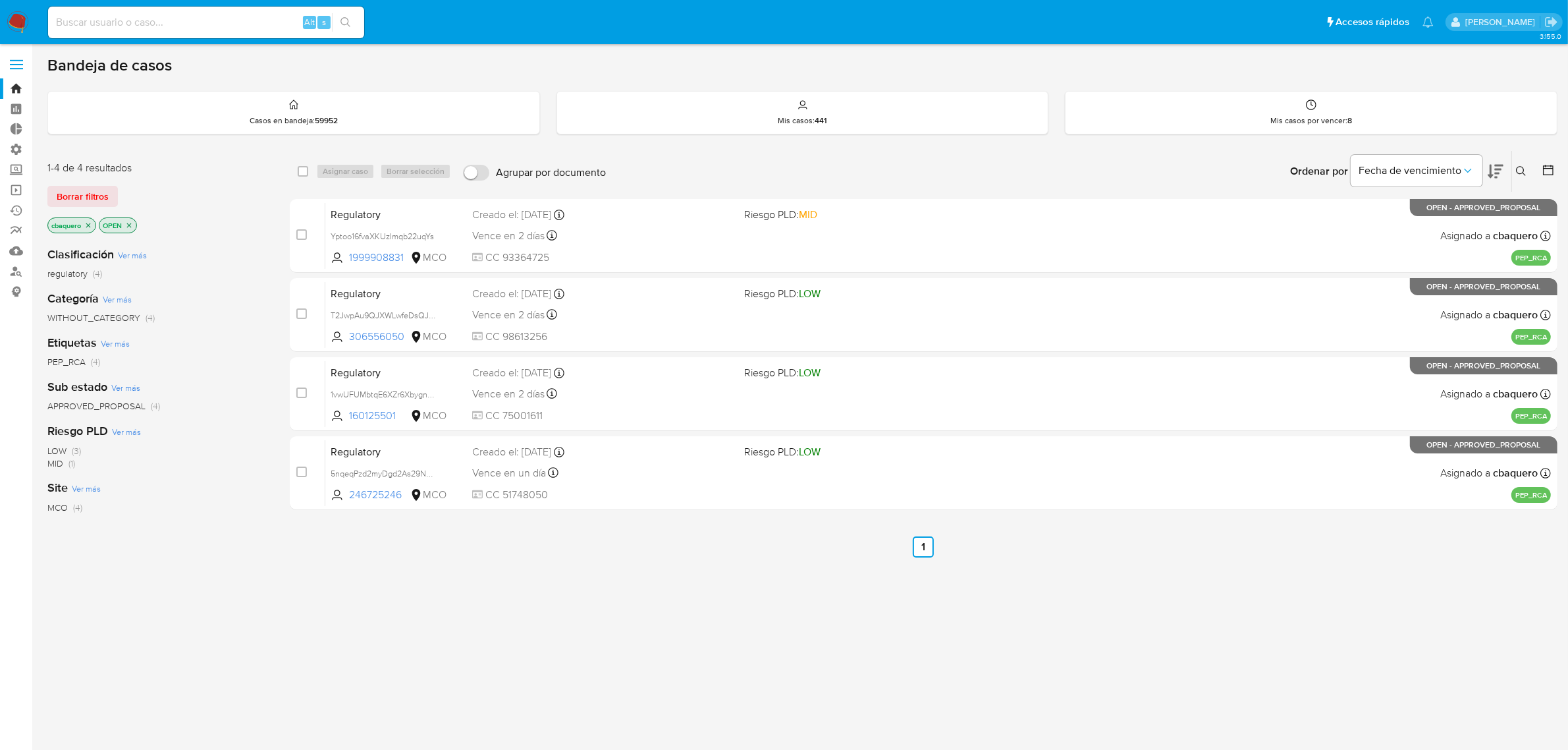
click at [13, 25] on img at bounding box center [18, 22] width 22 height 22
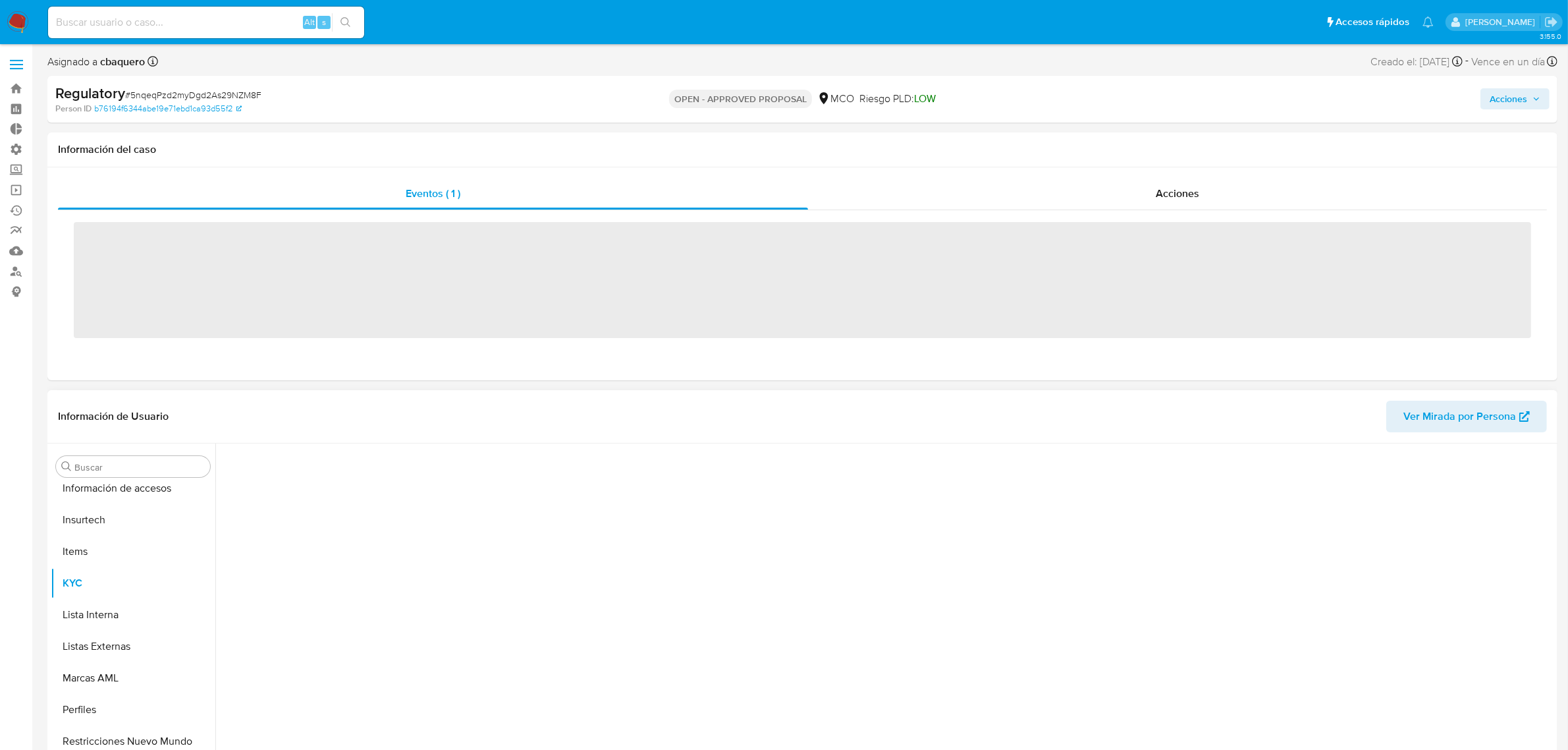
scroll to position [555, 0]
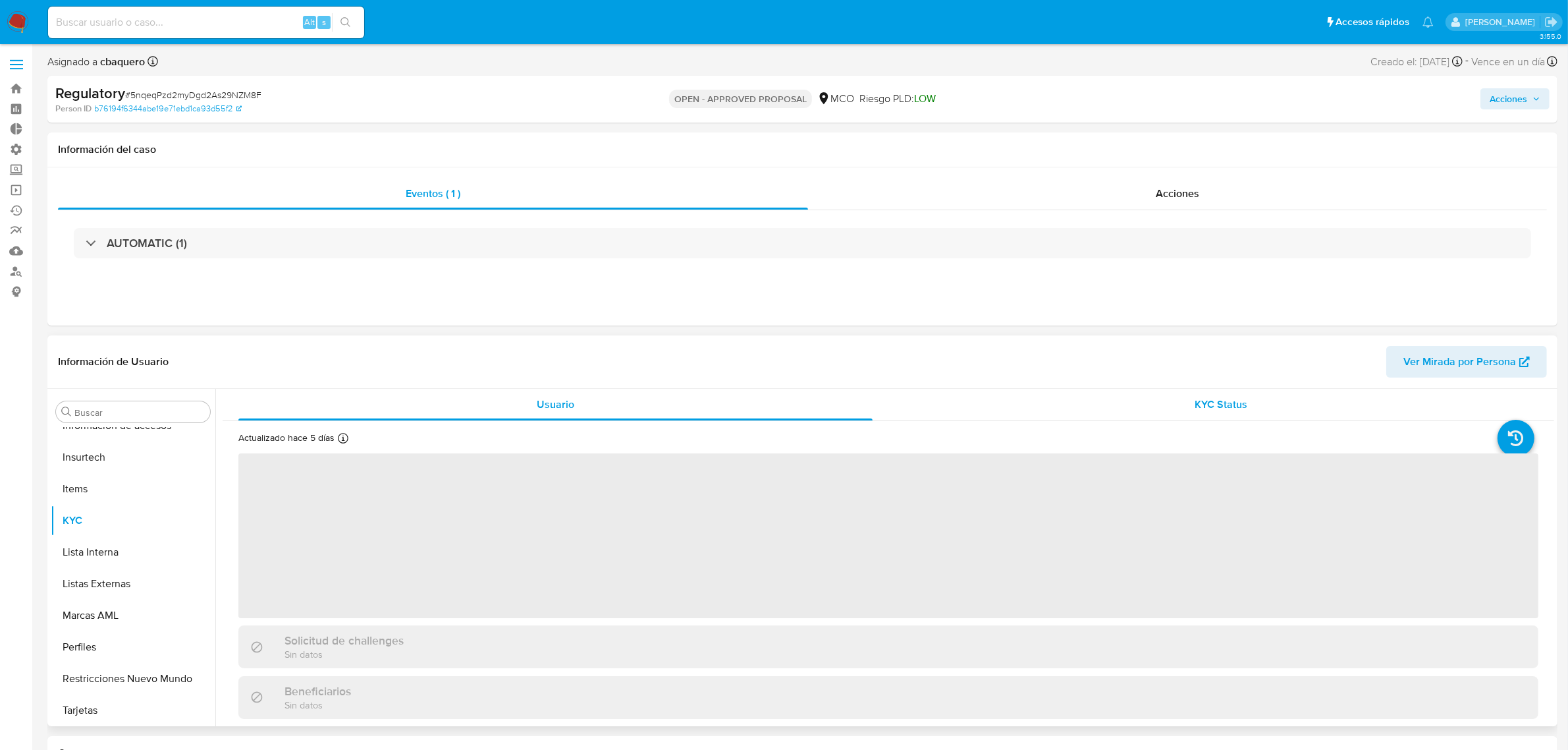
select select "10"
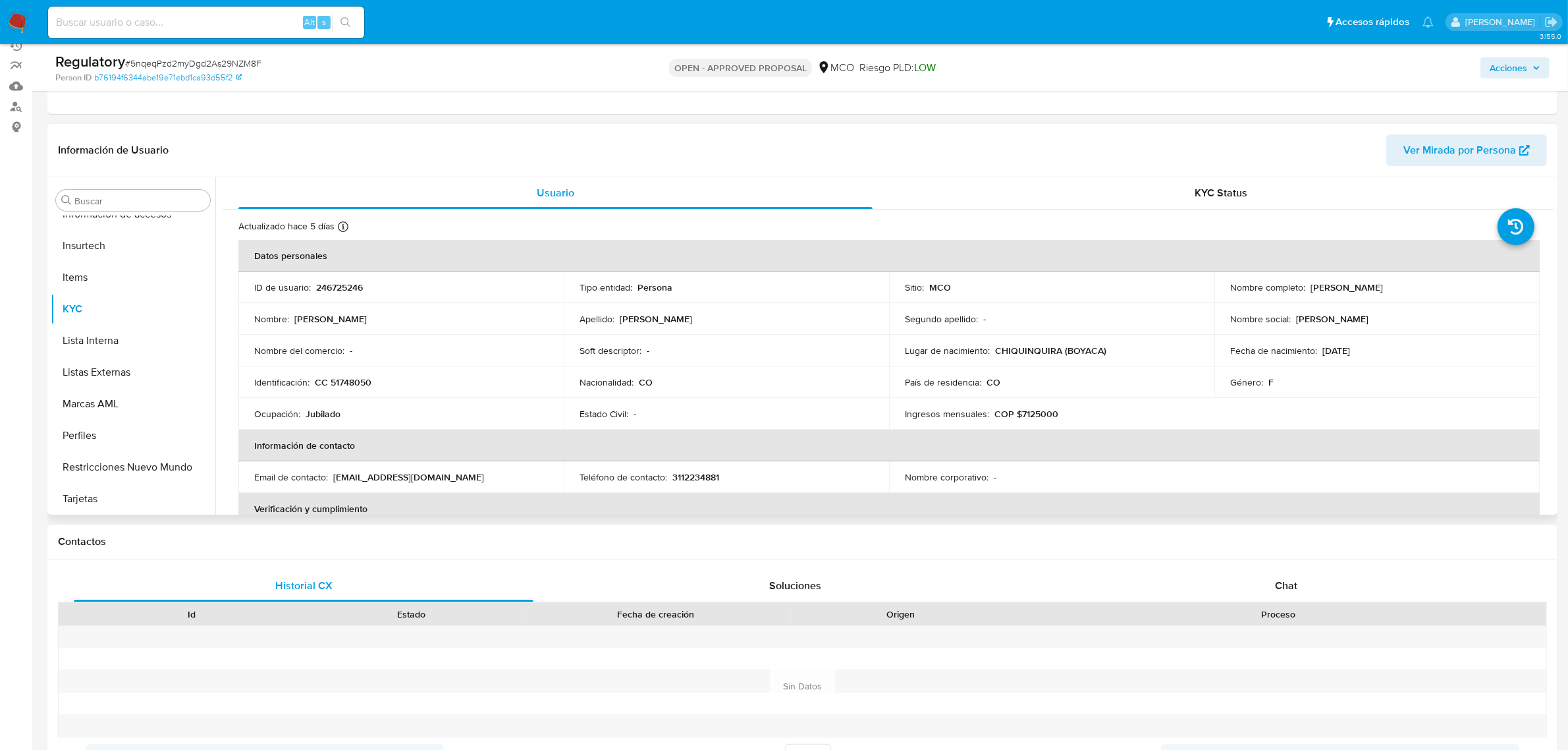
scroll to position [83, 0]
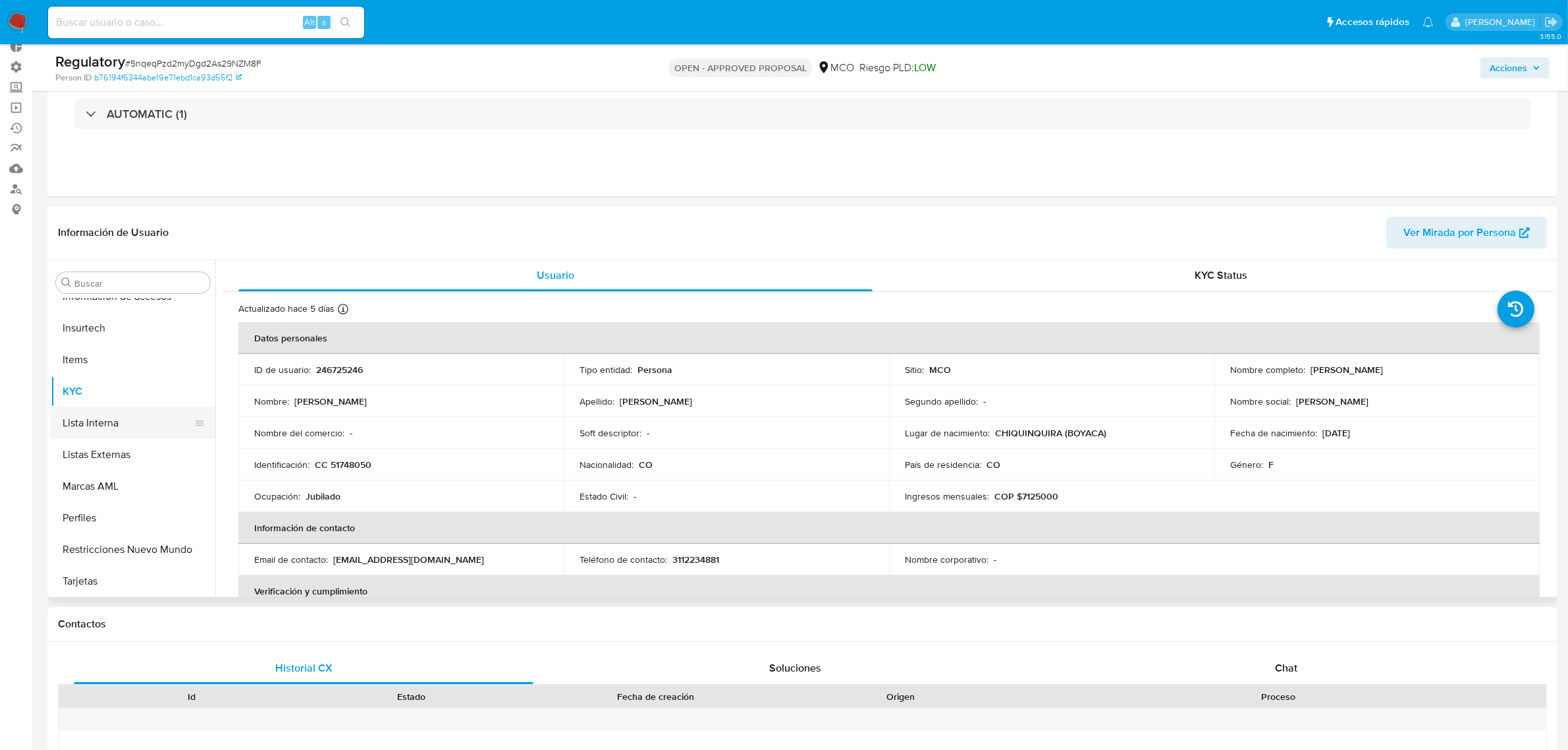
click at [78, 415] on button "Lista Interna" at bounding box center [128, 423] width 154 height 32
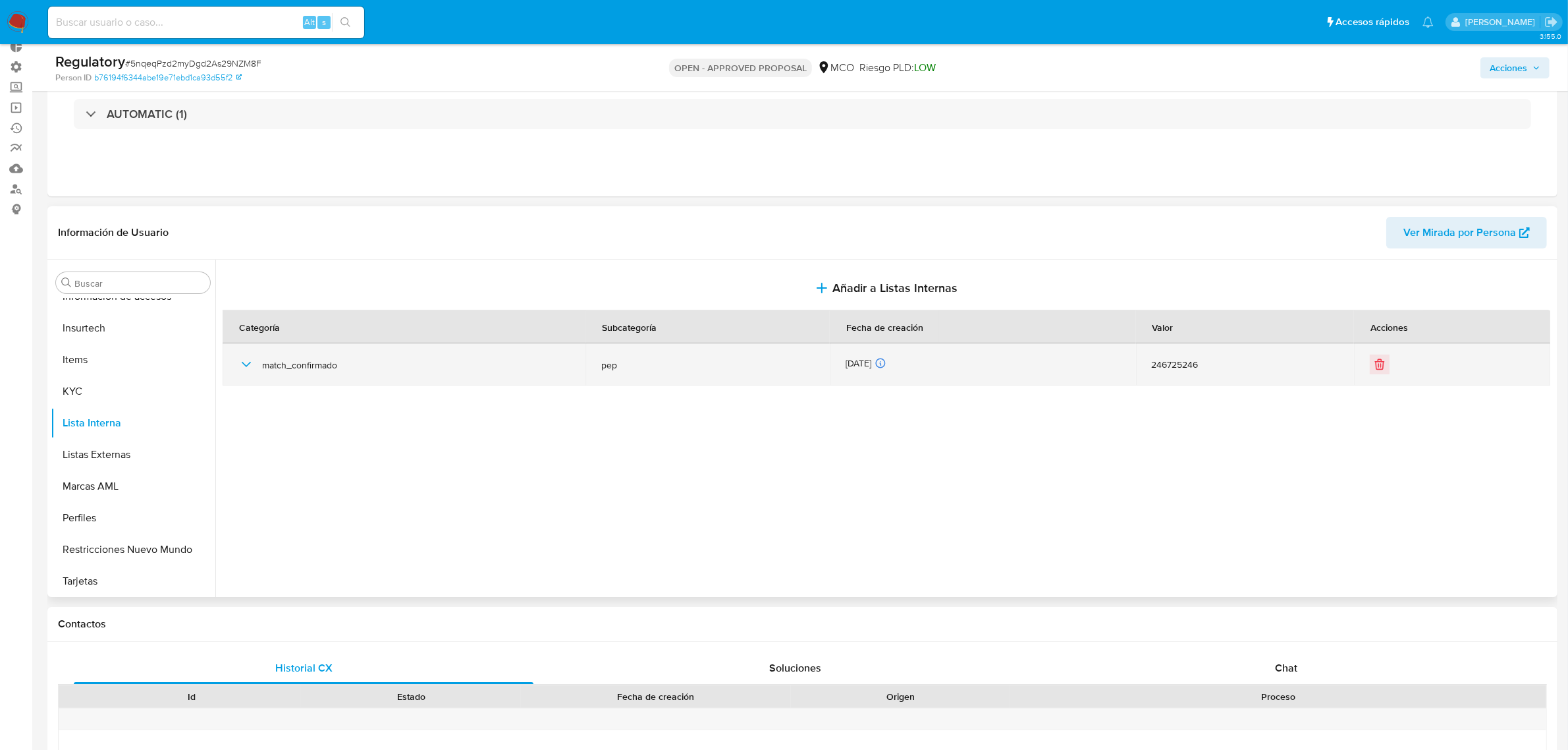
click at [243, 358] on icon "button" at bounding box center [246, 363] width 16 height 16
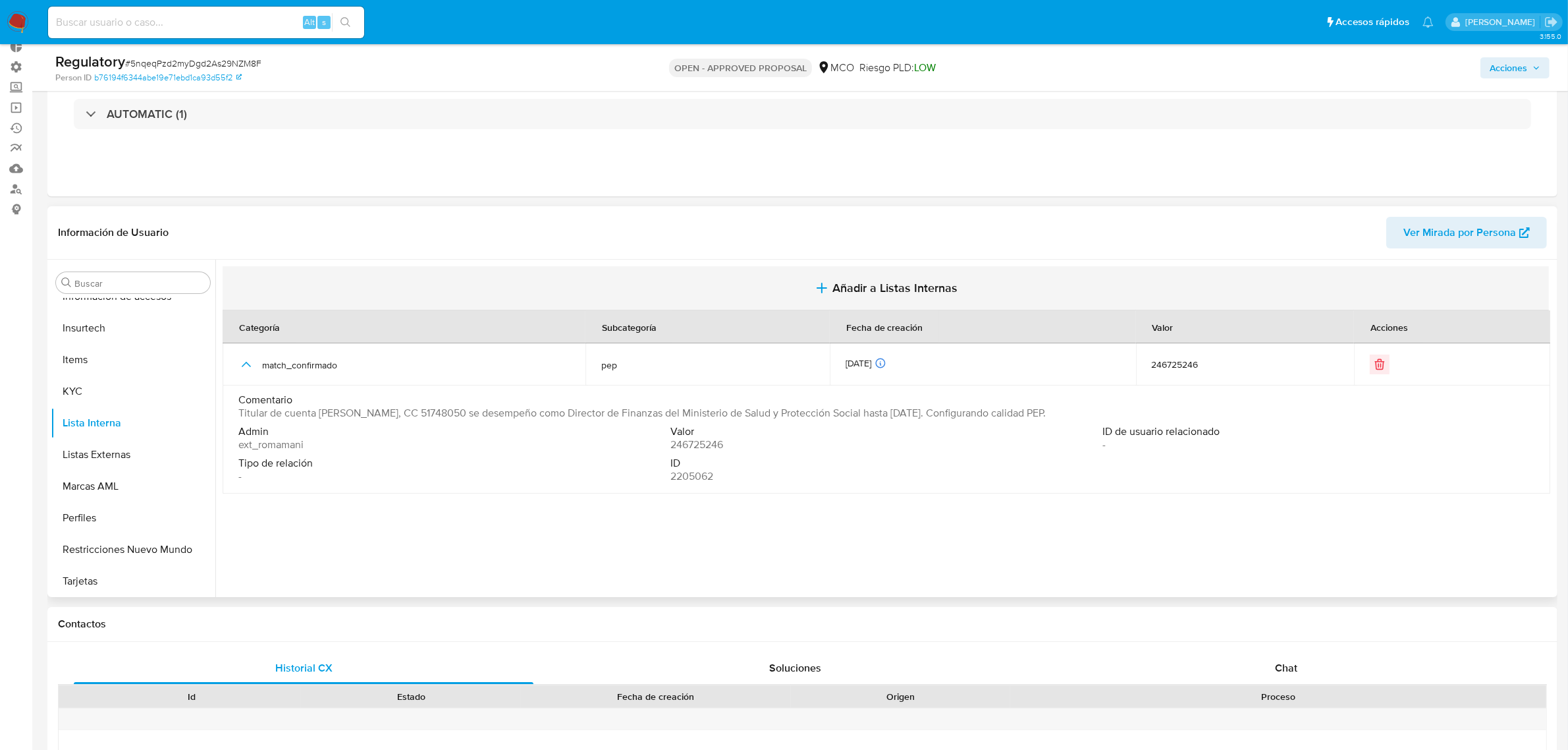
click at [939, 295] on button "Añadir a Listas Internas" at bounding box center [885, 288] width 1326 height 44
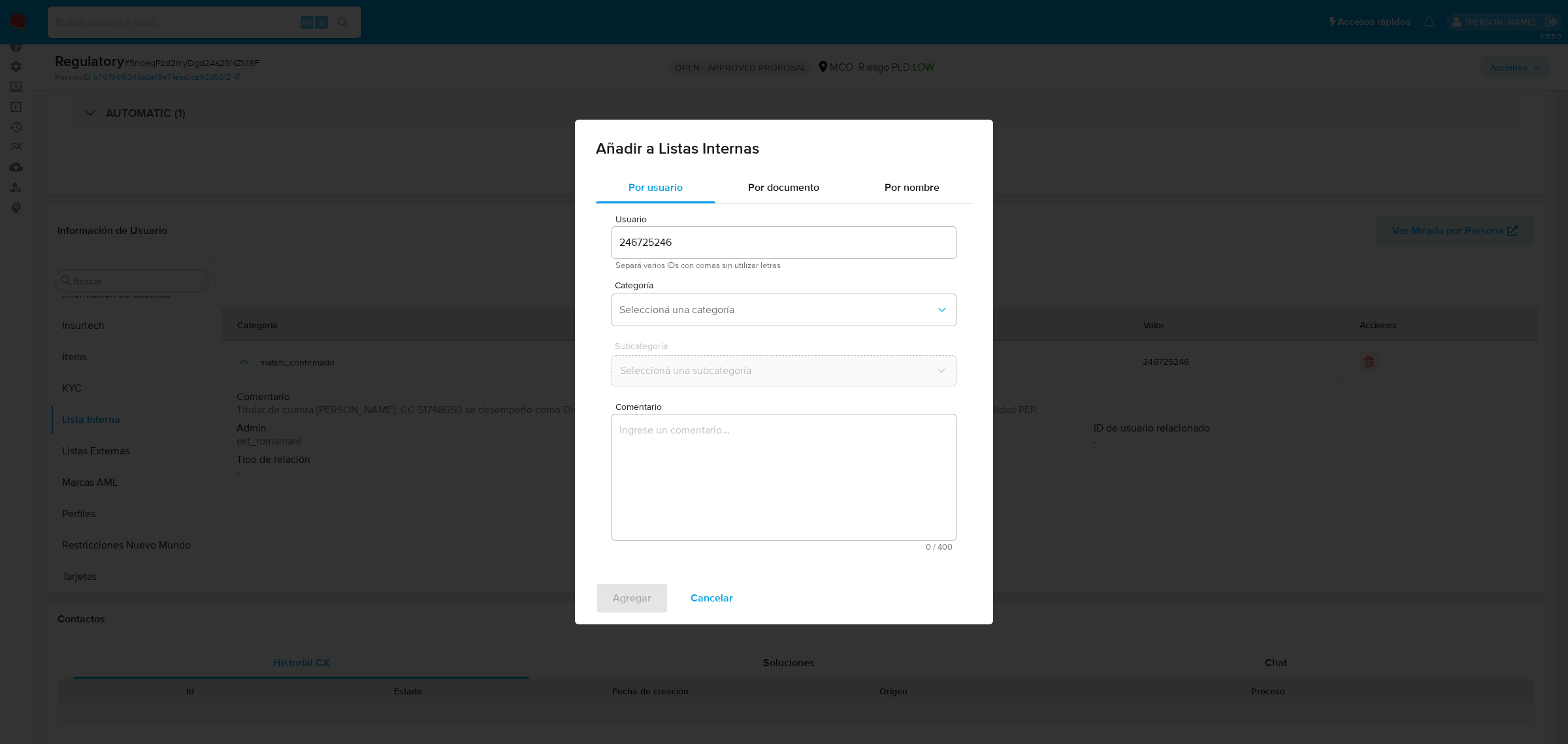
click at [414, 547] on div "Añadir a Listas Internas Por usuario Por documento Por nombre Usuario 246725246…" at bounding box center [784, 372] width 1568 height 744
click at [715, 593] on span "Cancelar" at bounding box center [712, 598] width 42 height 29
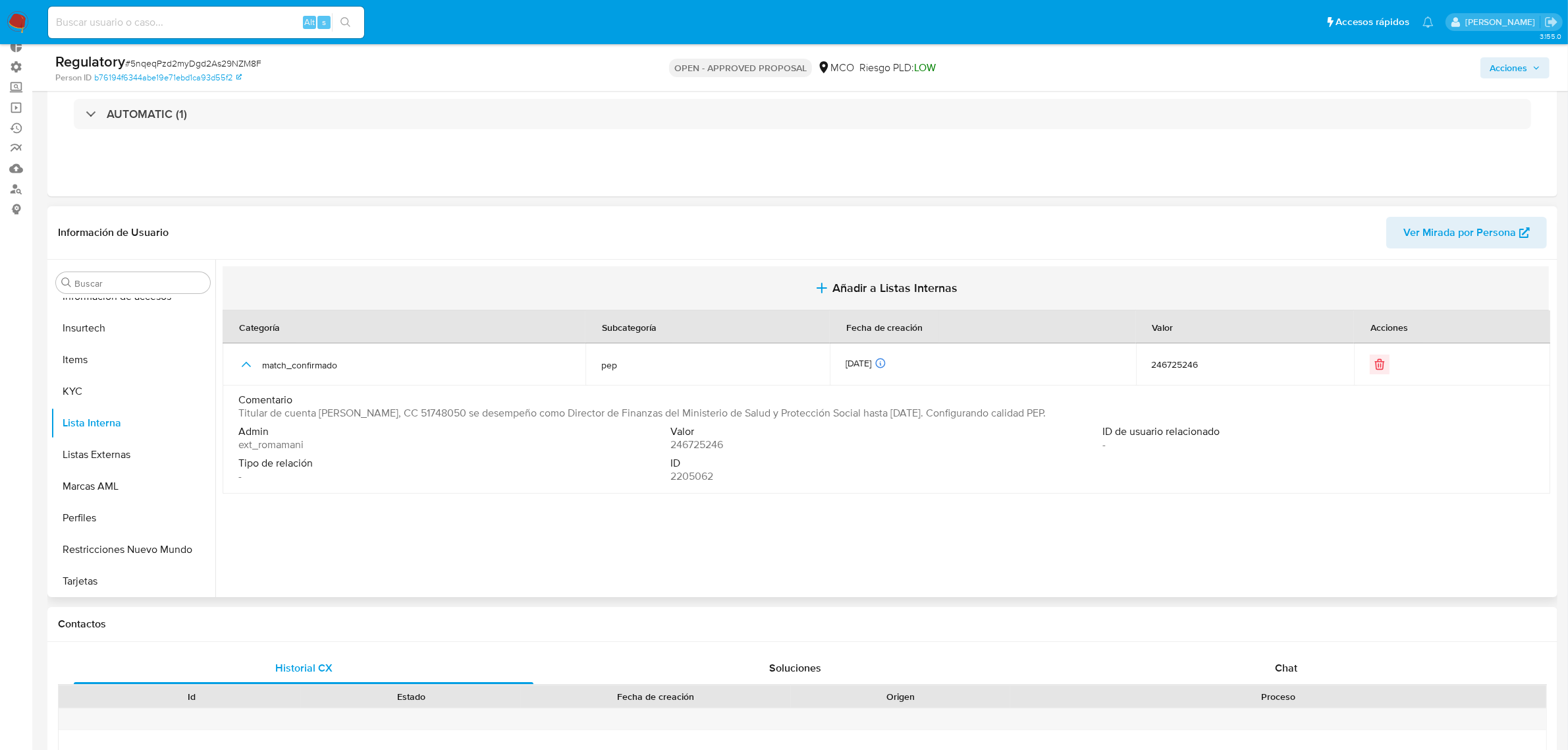
click at [887, 278] on button "Añadir a Listas Internas" at bounding box center [885, 288] width 1326 height 44
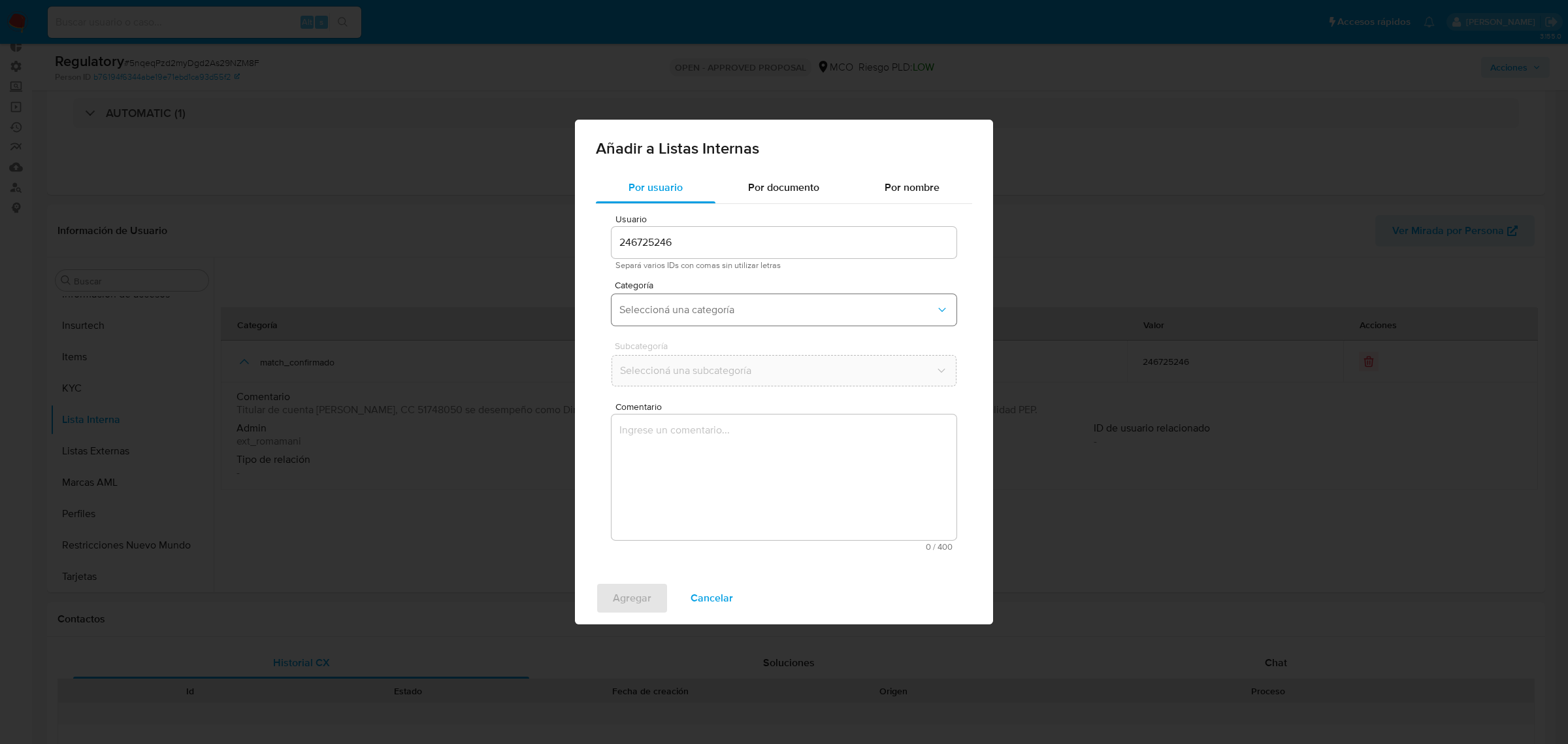
click at [629, 306] on span "Seleccioná una categoría" at bounding box center [778, 310] width 316 height 13
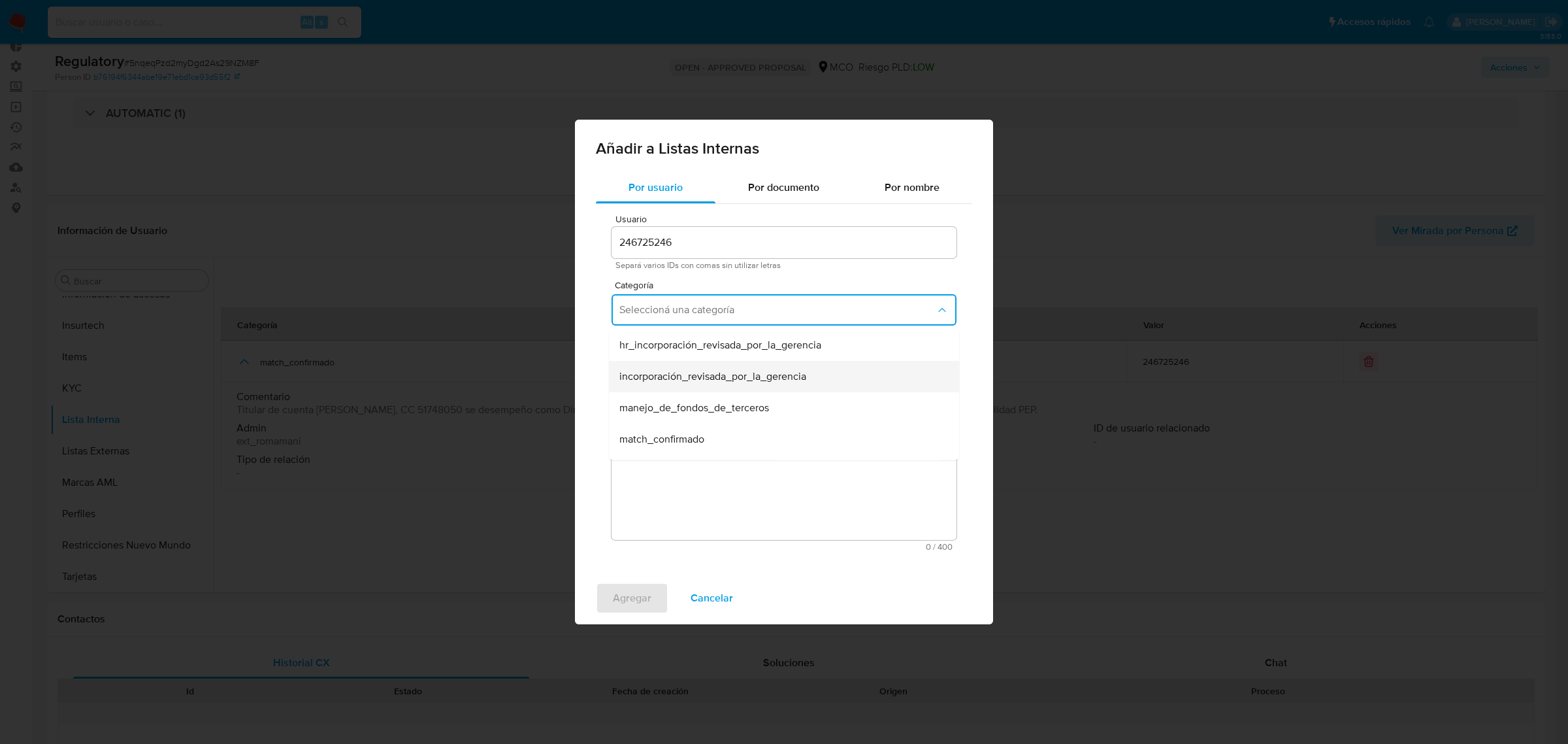
click at [668, 377] on span "incorporación_revisada_por_la_gerencia" at bounding box center [713, 376] width 187 height 13
click at [656, 361] on button "Seleccioná una subcategoría" at bounding box center [784, 371] width 345 height 31
click at [654, 406] on span "aprobado" at bounding box center [641, 406] width 43 height 13
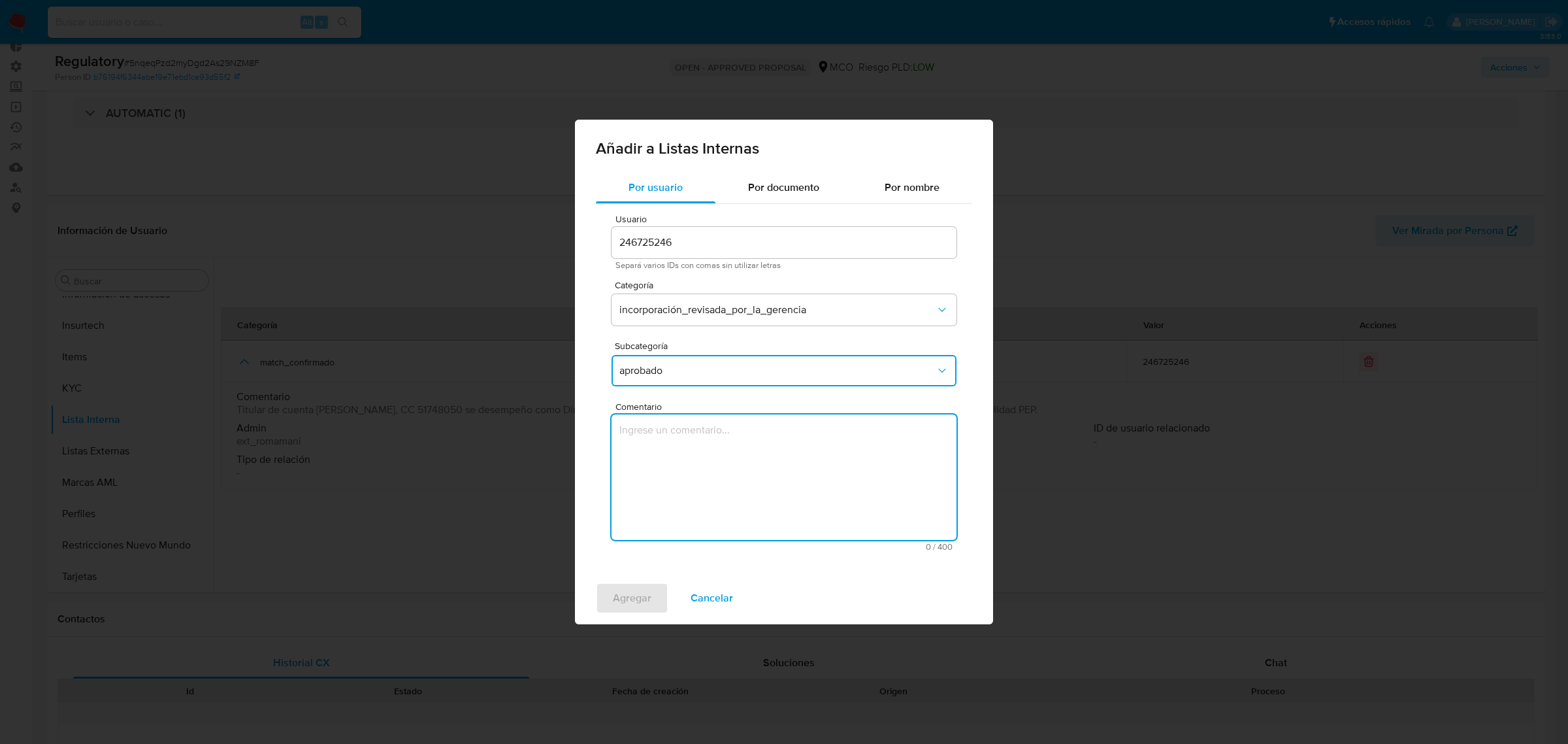
click at [687, 475] on textarea "Comentario" at bounding box center [784, 477] width 345 height 125
type textarea "Se aprueba vinculación de PEP al no encontrar evidencia de noticias negativas"
click at [623, 589] on span "Agregar" at bounding box center [633, 598] width 39 height 29
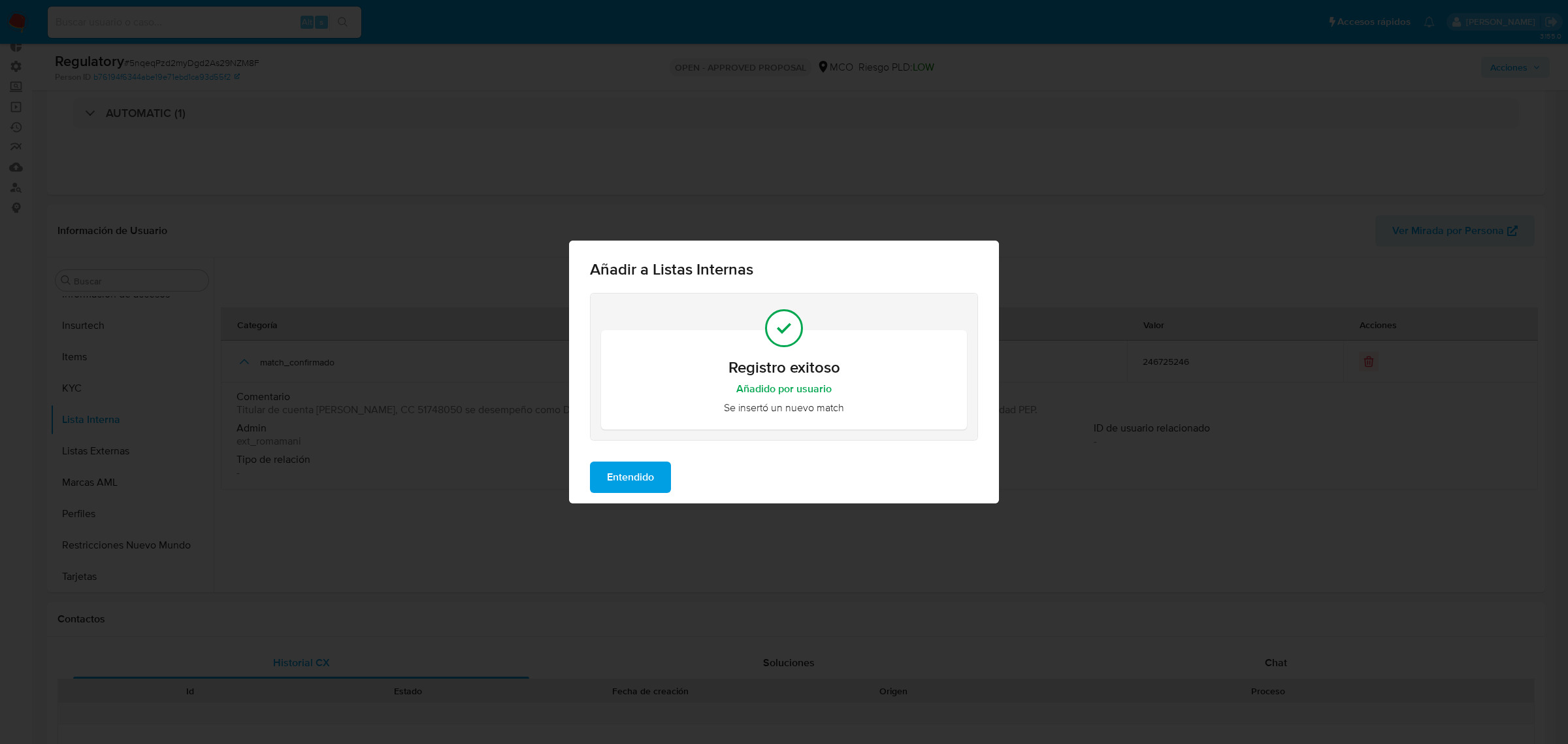
click at [603, 479] on button "Entendido" at bounding box center [631, 477] width 81 height 31
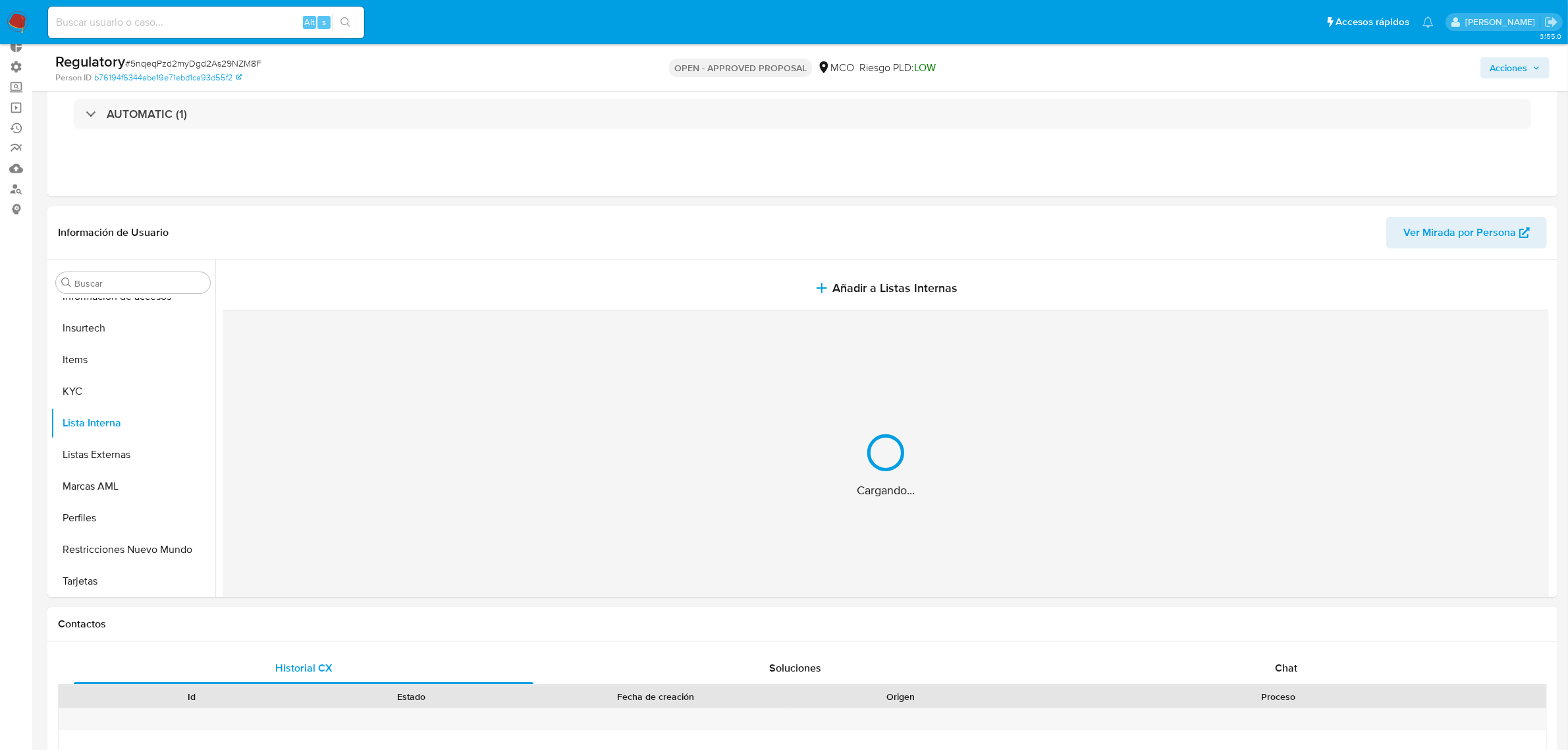
click at [1524, 55] on div "Acciones" at bounding box center [1302, 67] width 495 height 31
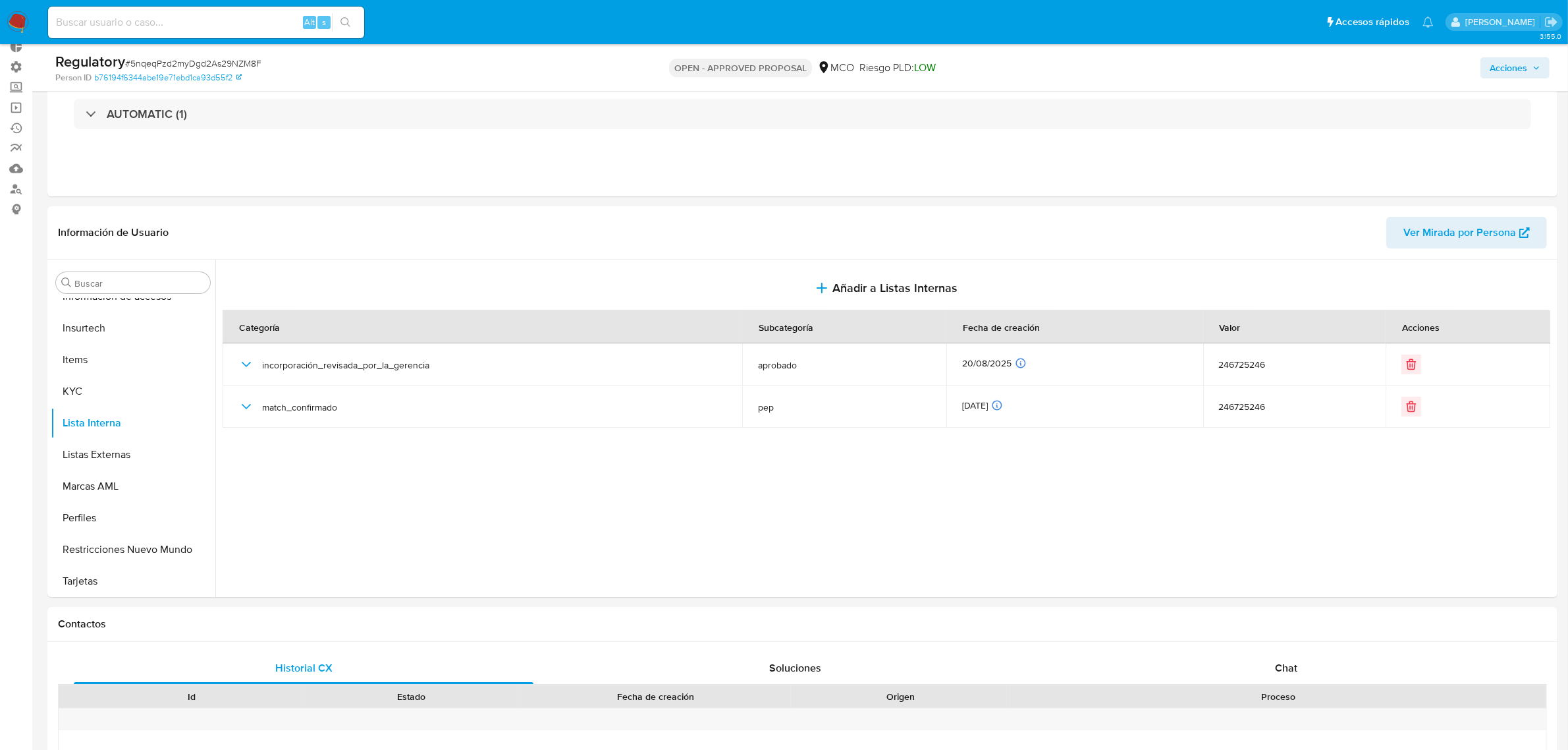
drag, startPoint x: 1515, startPoint y: 65, endPoint x: 1485, endPoint y: 77, distance: 32.3
click at [1511, 67] on span "Acciones" at bounding box center [1508, 68] width 38 height 21
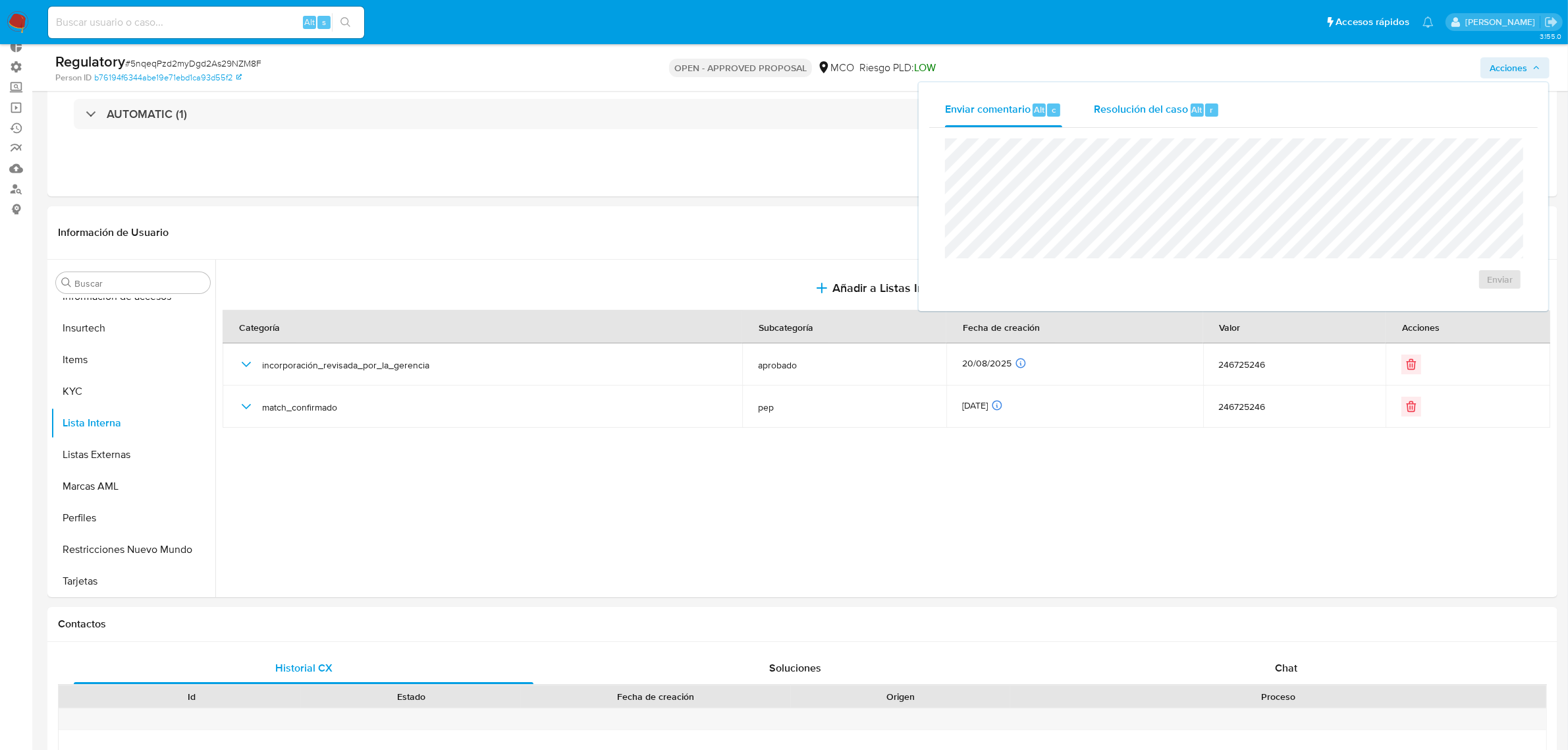
click at [1151, 101] on span "Resolución del caso" at bounding box center [1141, 108] width 95 height 15
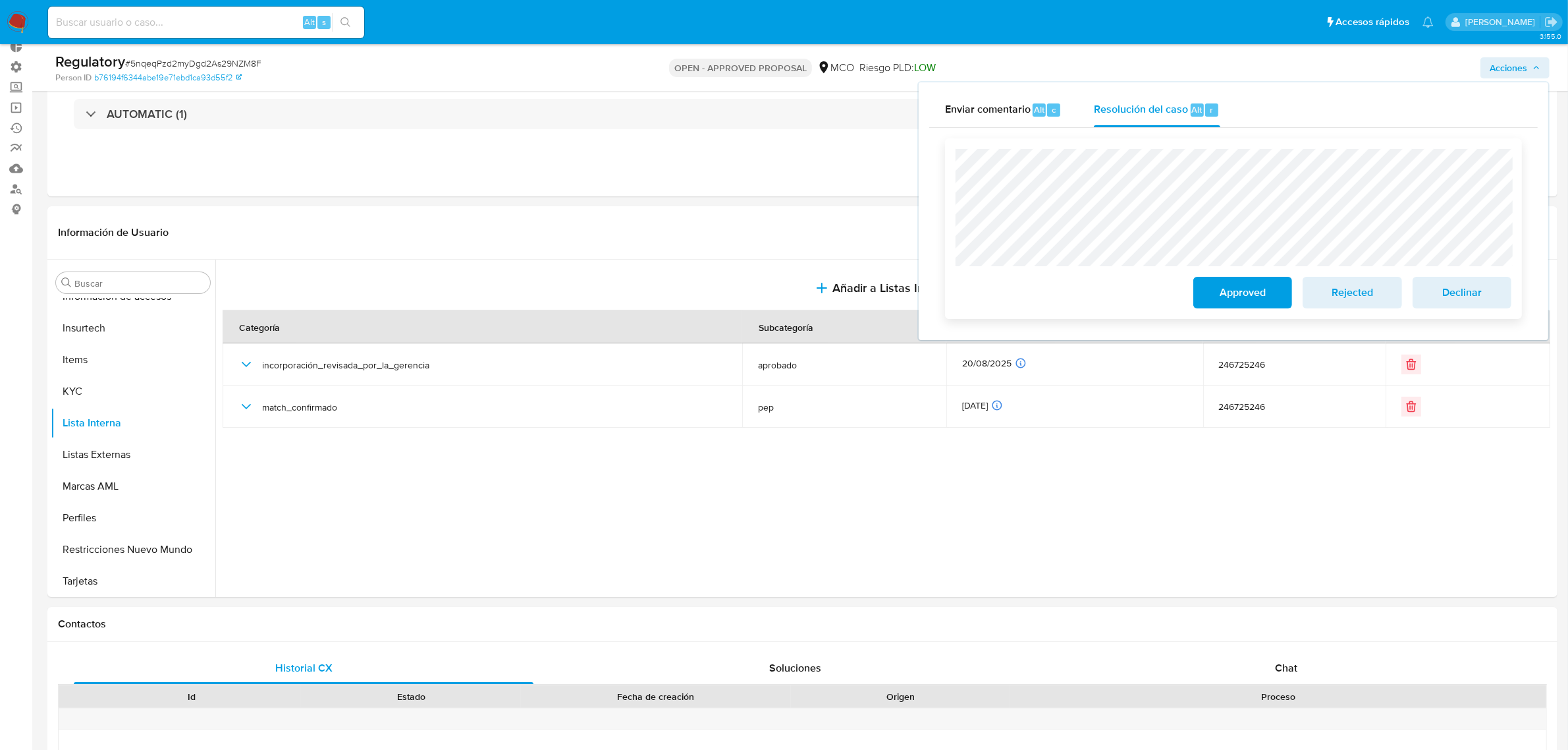
click at [1266, 300] on span "Approved" at bounding box center [1243, 292] width 65 height 29
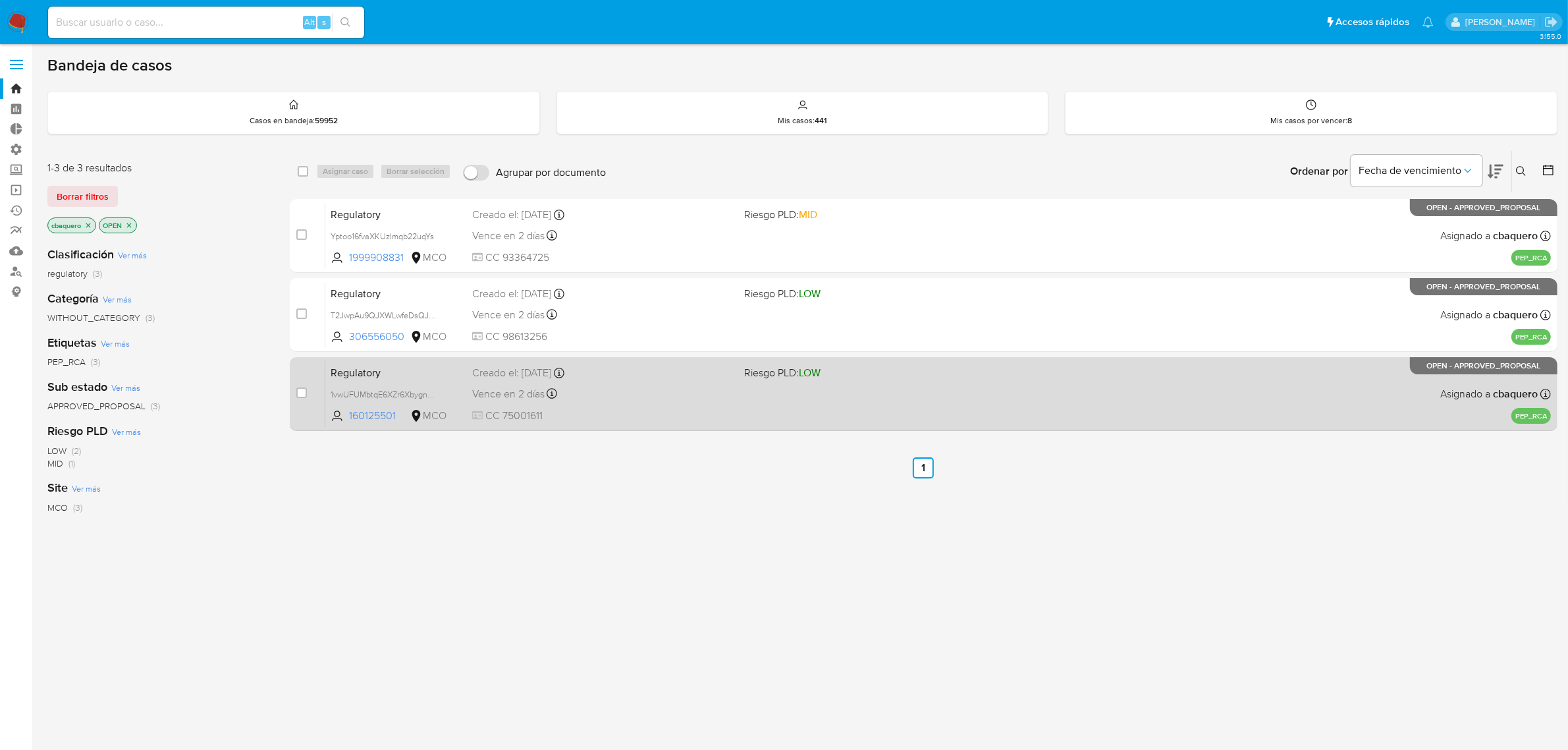
click at [683, 404] on div "Regulatory 1vwUFUMbtqE6XZr6Xbygne8T 160125501 MCO Riesgo PLD: LOW Creado el: 19…" at bounding box center [938, 394] width 1225 height 67
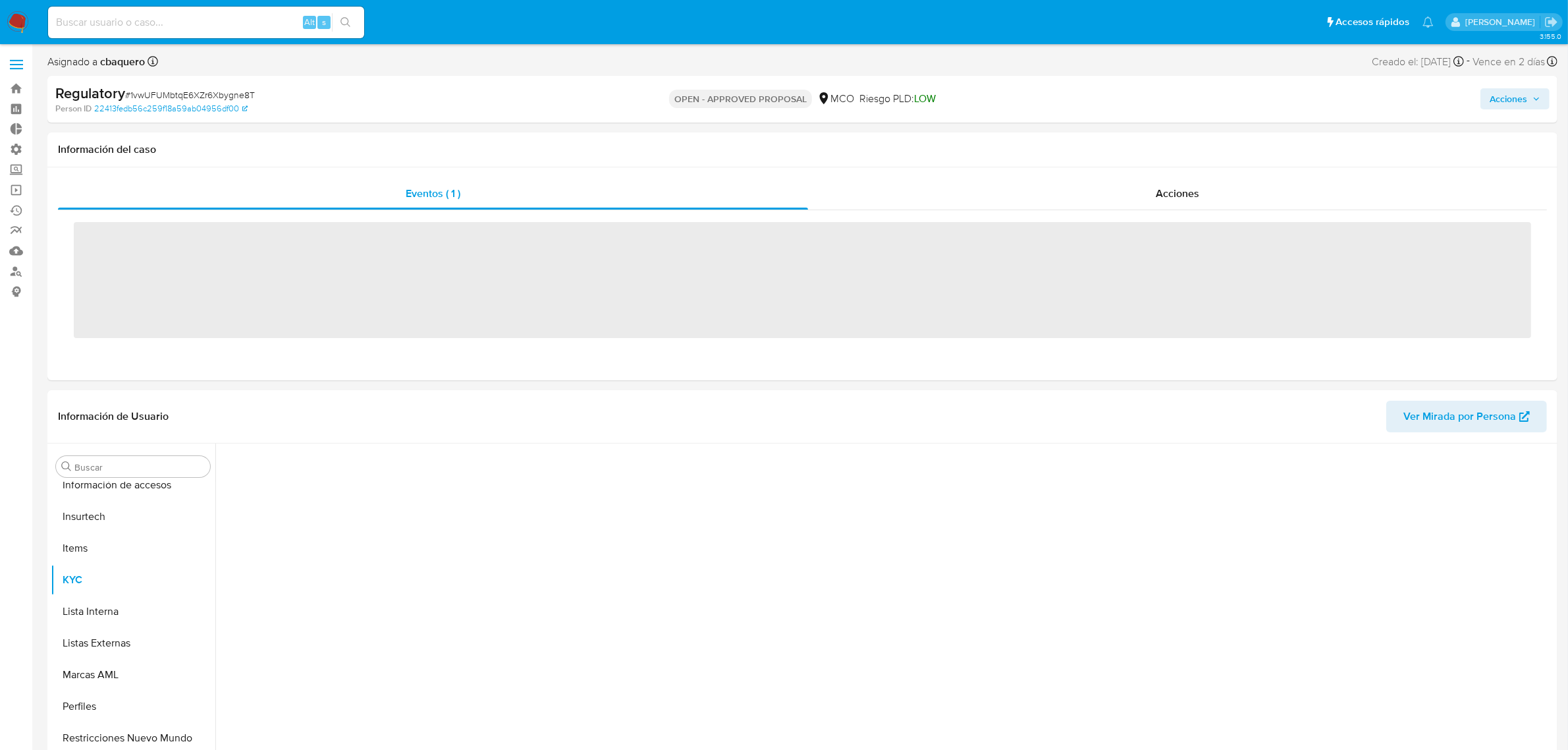
scroll to position [555, 0]
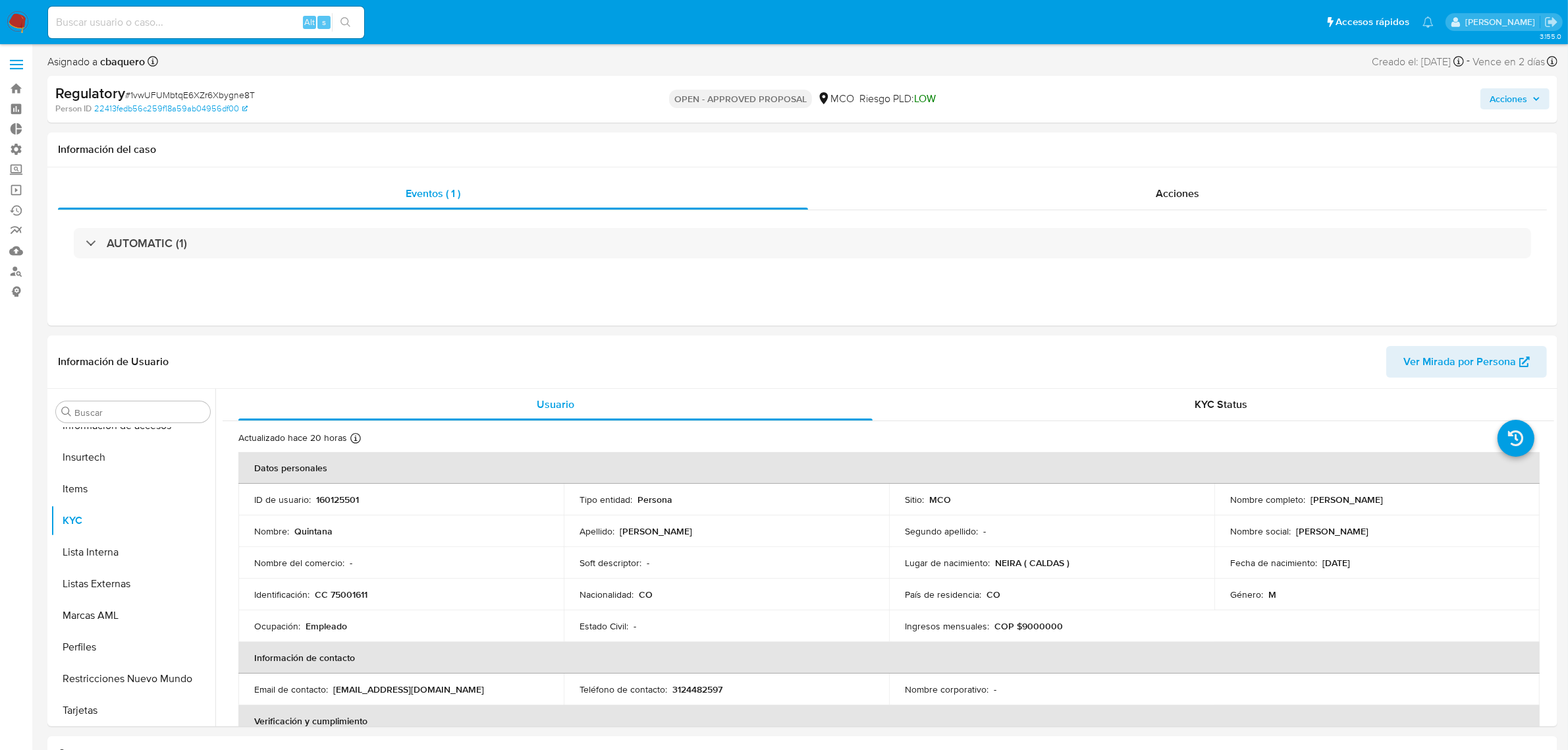
select select "10"
drag, startPoint x: 31, startPoint y: 26, endPoint x: 24, endPoint y: 24, distance: 7.3
click at [31, 26] on nav "Pausado Ver notificaciones Alt s Accesos rápidos Presiona las siguientes teclas…" at bounding box center [784, 22] width 1568 height 44
click at [15, 19] on img at bounding box center [18, 22] width 22 height 22
